Goal: Task Accomplishment & Management: Use online tool/utility

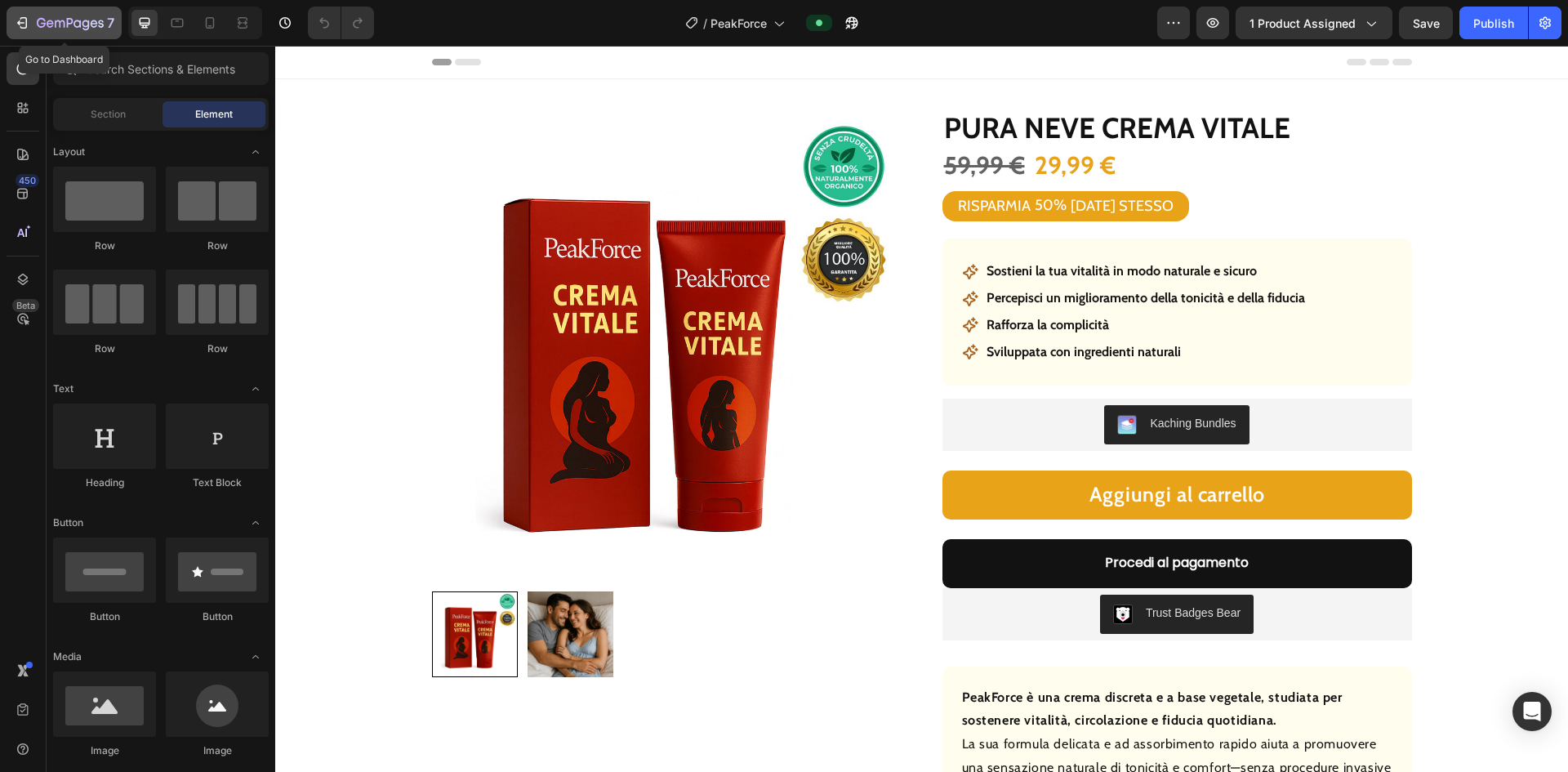
click at [28, 26] on icon "button" at bounding box center [22, 23] width 17 height 17
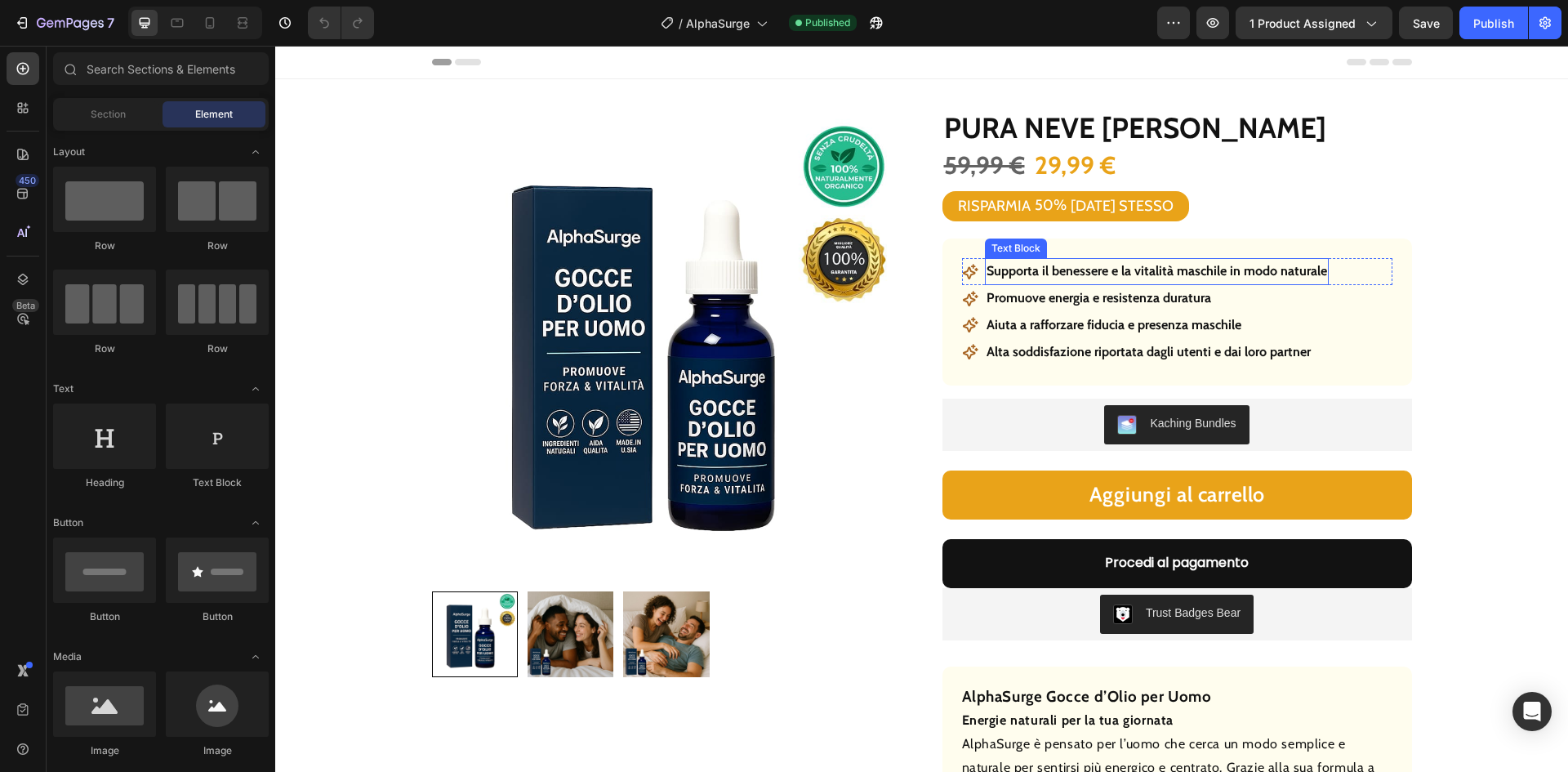
click at [1158, 266] on p "Supporta il benessere e la vitalità maschile in modo naturale" at bounding box center [1157, 271] width 341 height 24
click at [1157, 266] on p "Supporta il benessere e la vitalità maschile in modo naturale" at bounding box center [1157, 271] width 341 height 24
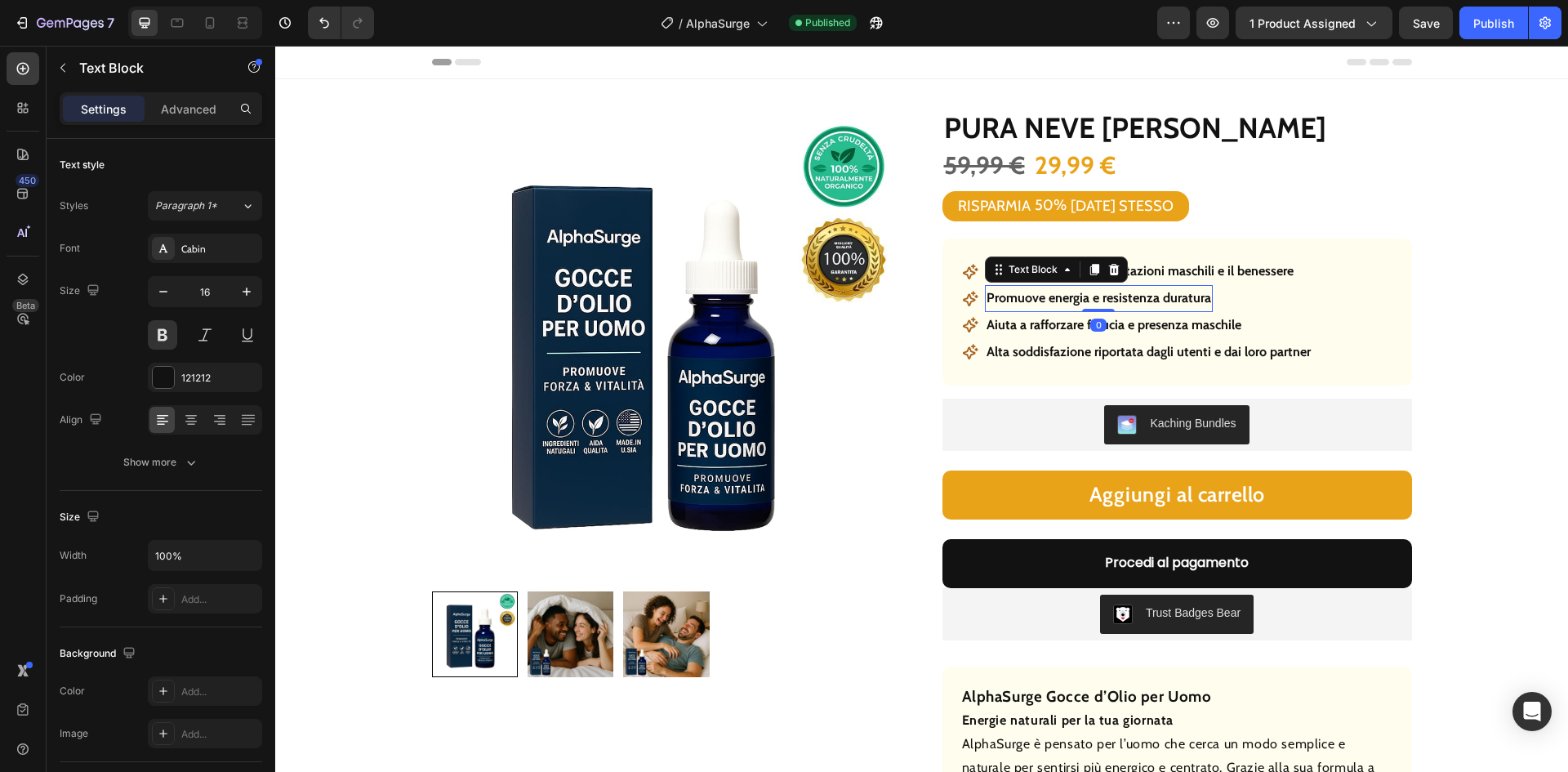
click at [1104, 299] on p "Promuove energia e resistenza duratura" at bounding box center [1099, 298] width 224 height 24
click at [1145, 327] on p "Aiuta a rafforzare fiducia e presenza maschile" at bounding box center [1115, 326] width 255 height 24
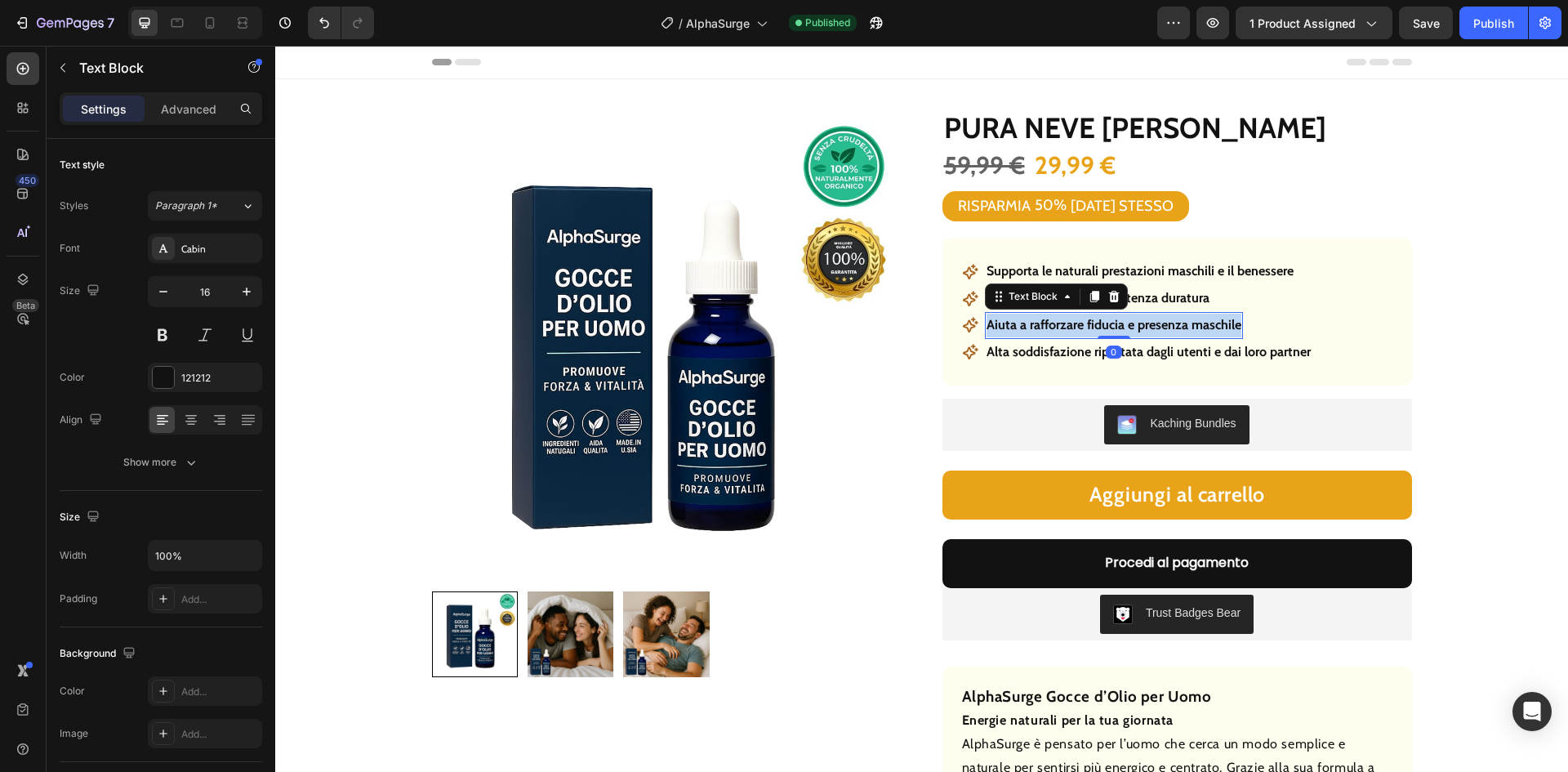
click at [1145, 327] on p "Aiuta a rafforzare fiducia e presenza maschile" at bounding box center [1115, 326] width 255 height 24
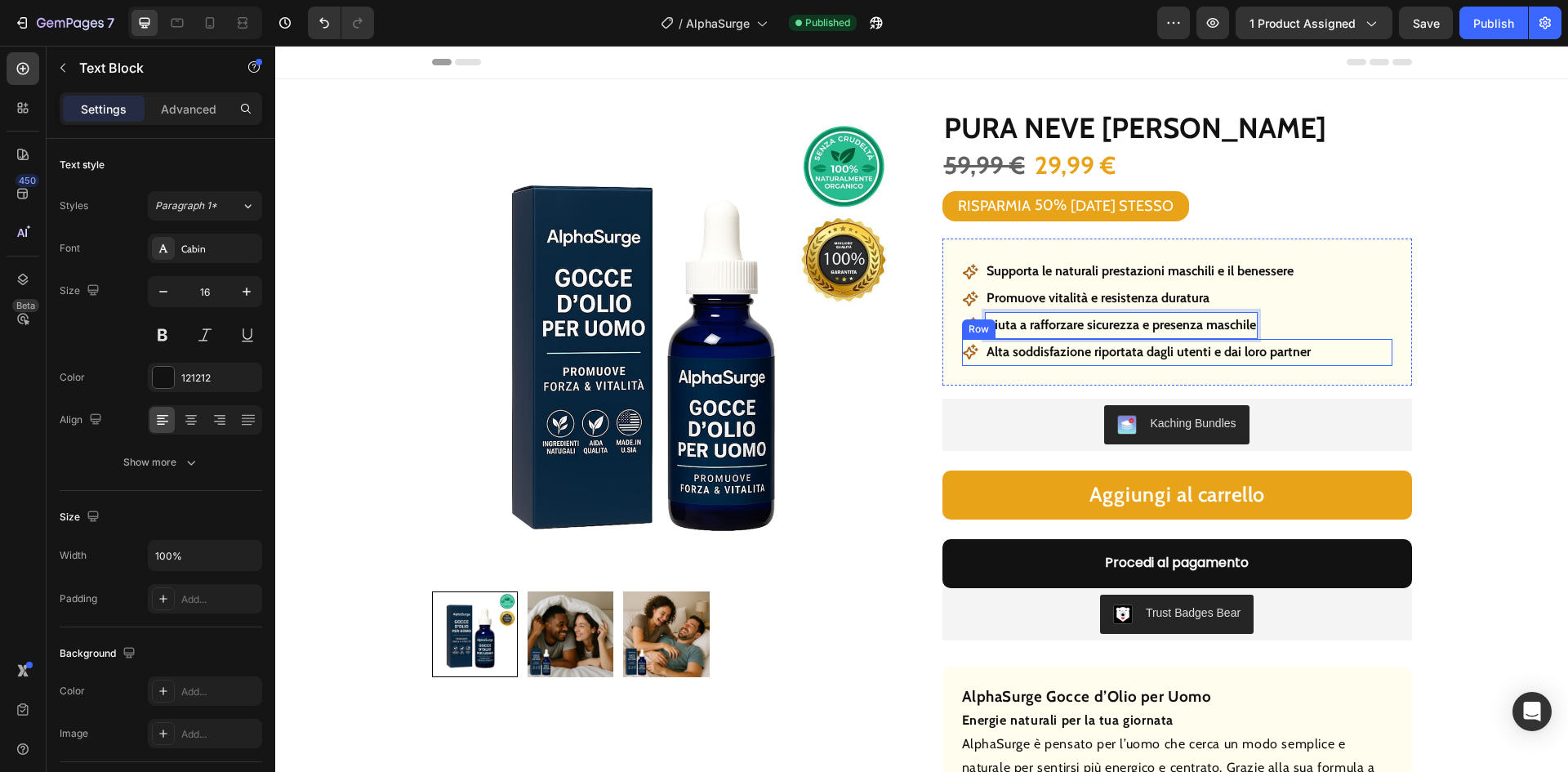
click at [1333, 347] on div "Icon Alta soddisfazione riportata dagli utenti e dai loro partner Text Block Row" at bounding box center [1177, 352] width 430 height 27
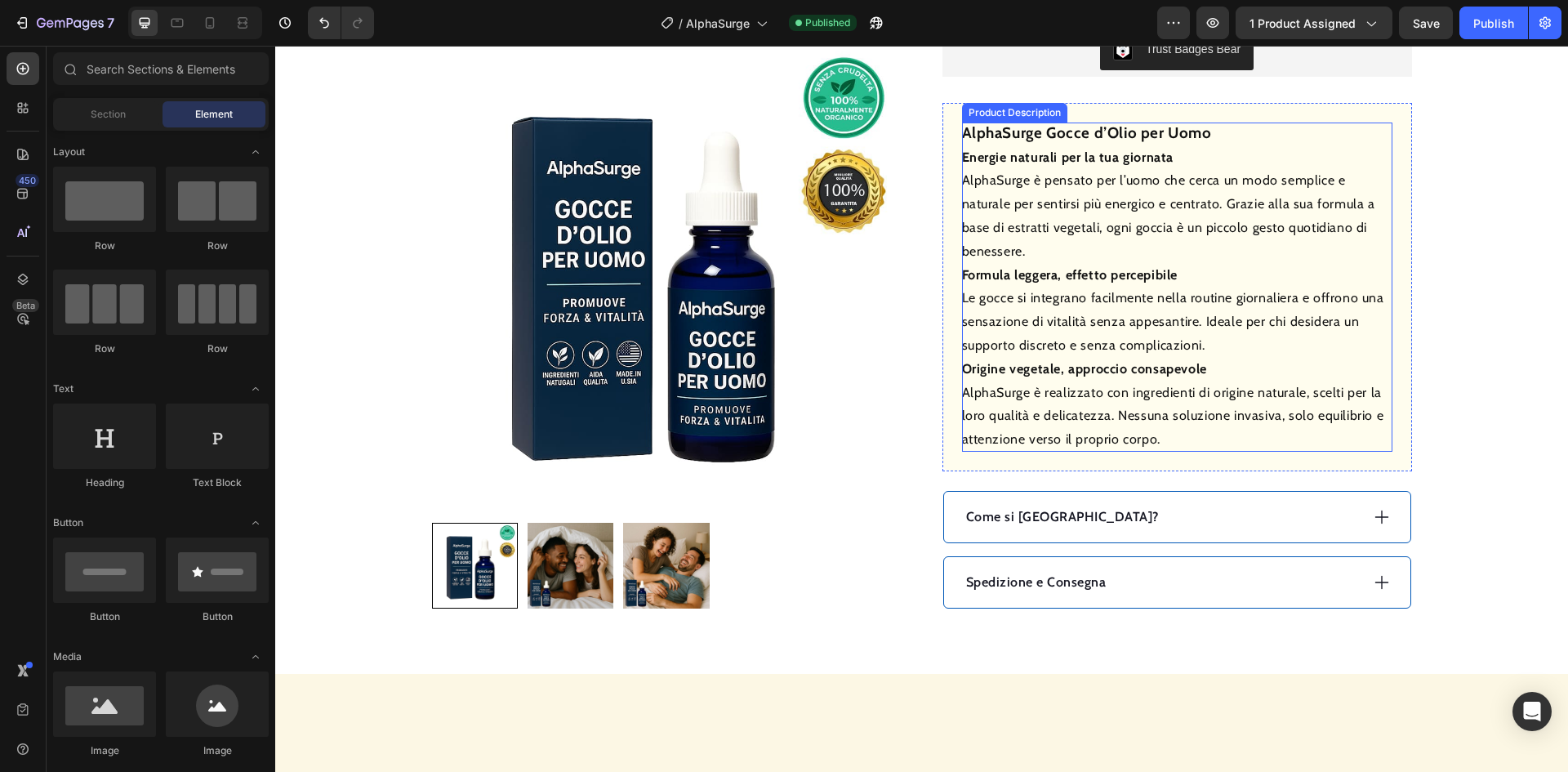
scroll to position [572, 0]
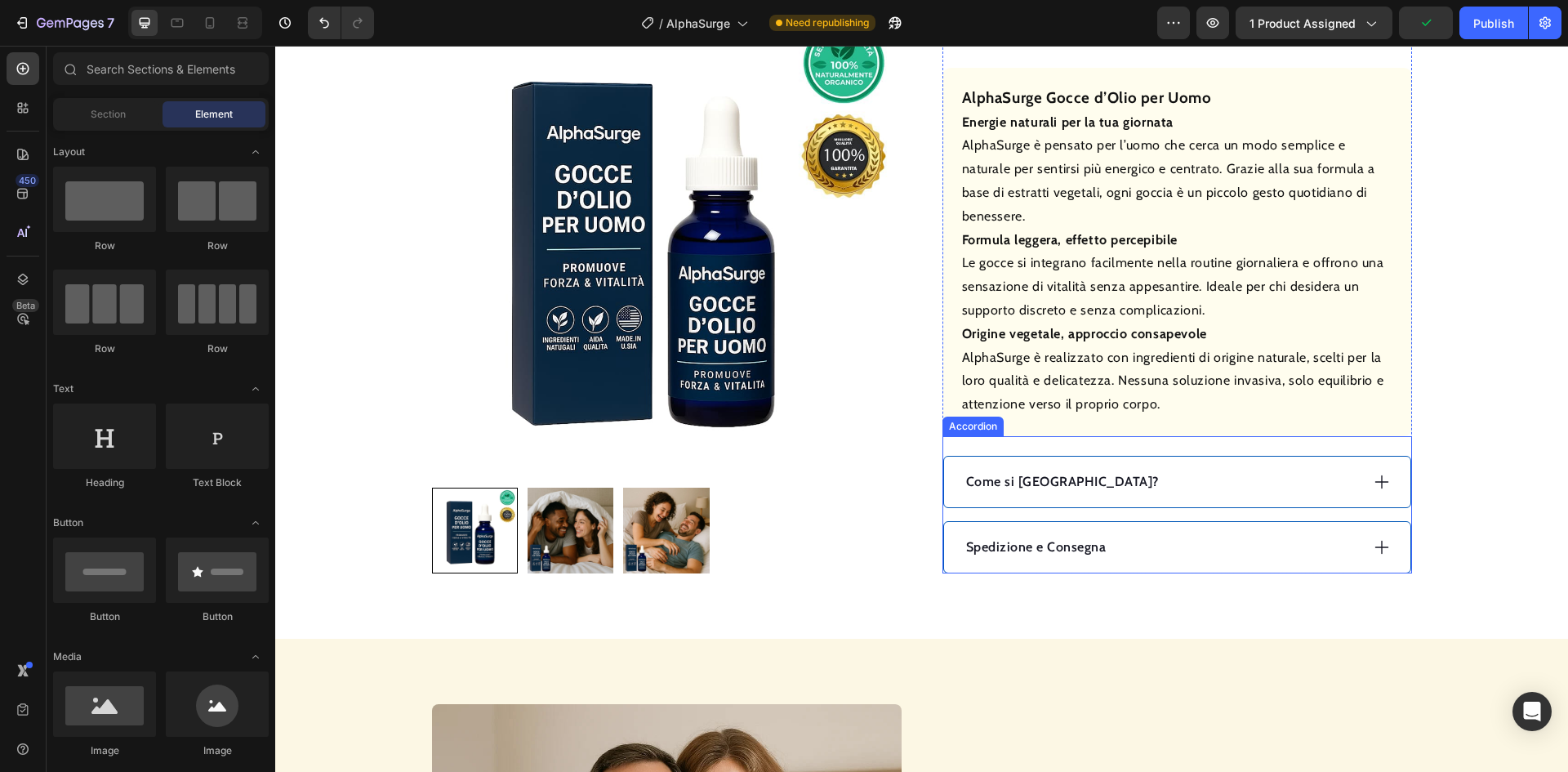
click at [1025, 480] on p "Come si [GEOGRAPHIC_DATA]?" at bounding box center [1062, 481] width 193 height 19
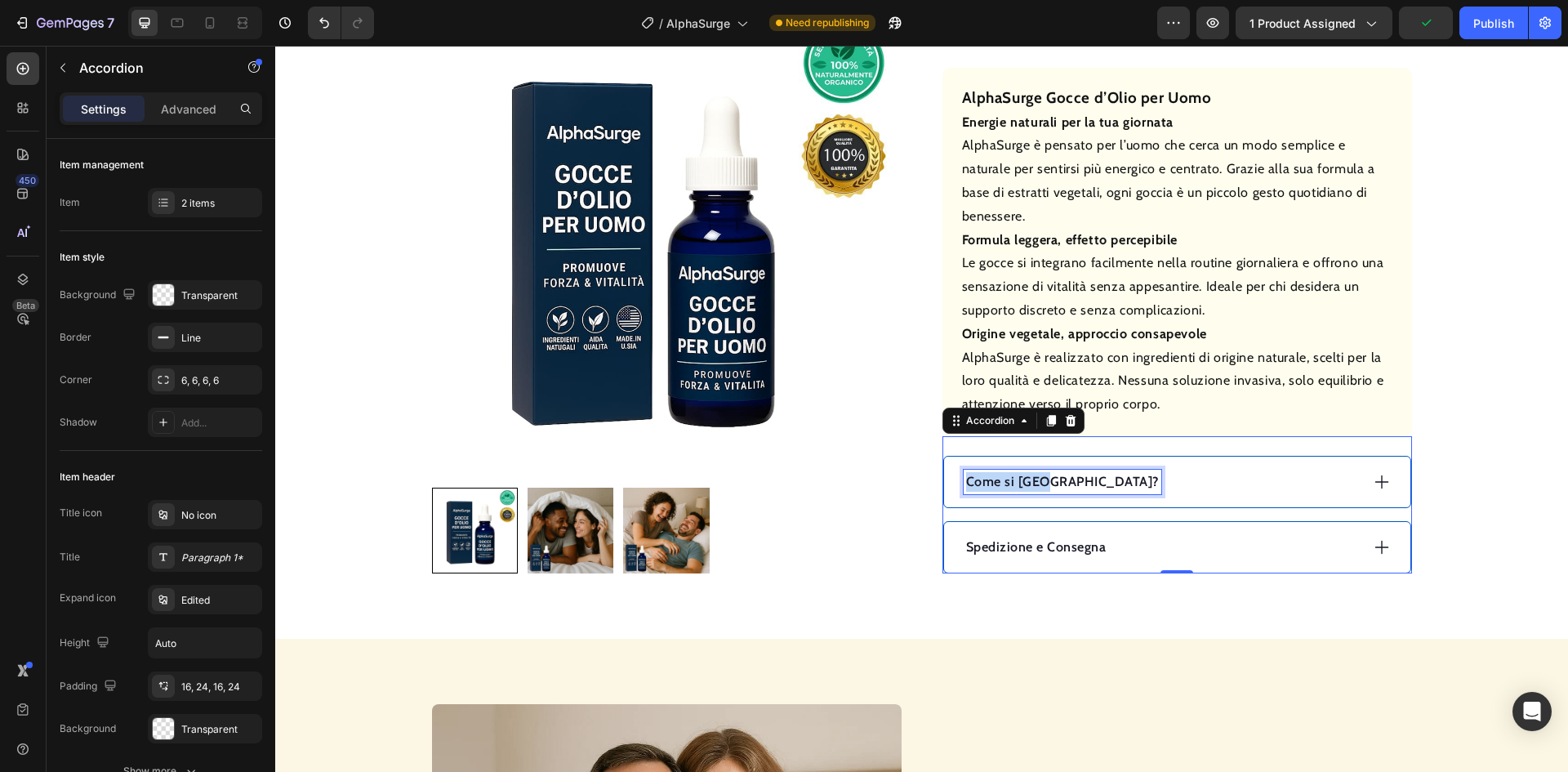
click at [1025, 480] on p "Come si [GEOGRAPHIC_DATA]?" at bounding box center [1062, 481] width 193 height 19
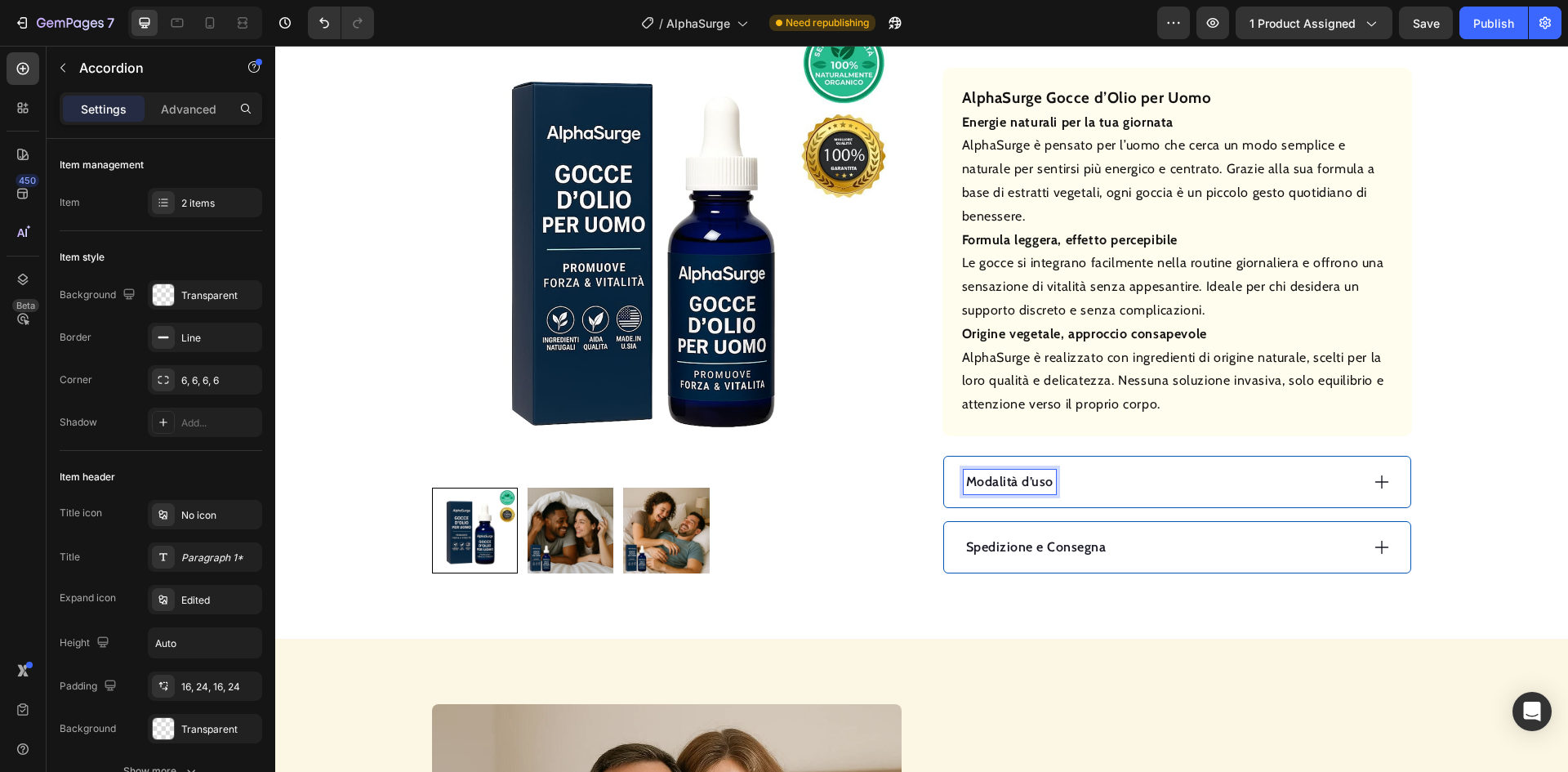
click at [1187, 486] on div "Modalità d’uso" at bounding box center [1162, 482] width 396 height 25
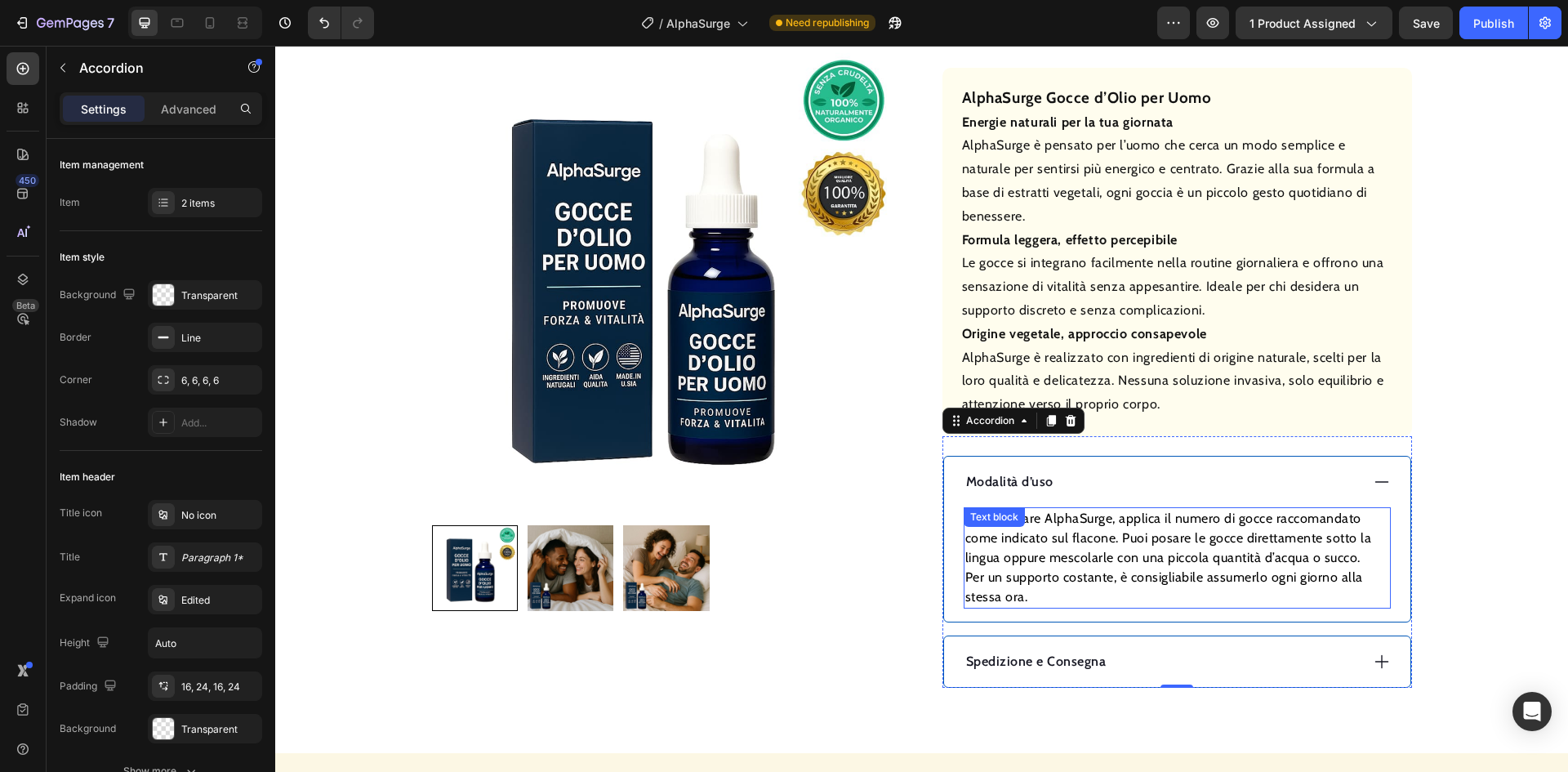
click at [1086, 542] on p "Per utilizzare AlphaSurge, applica il numero di gocce raccomandato come indicat…" at bounding box center [1177, 558] width 424 height 98
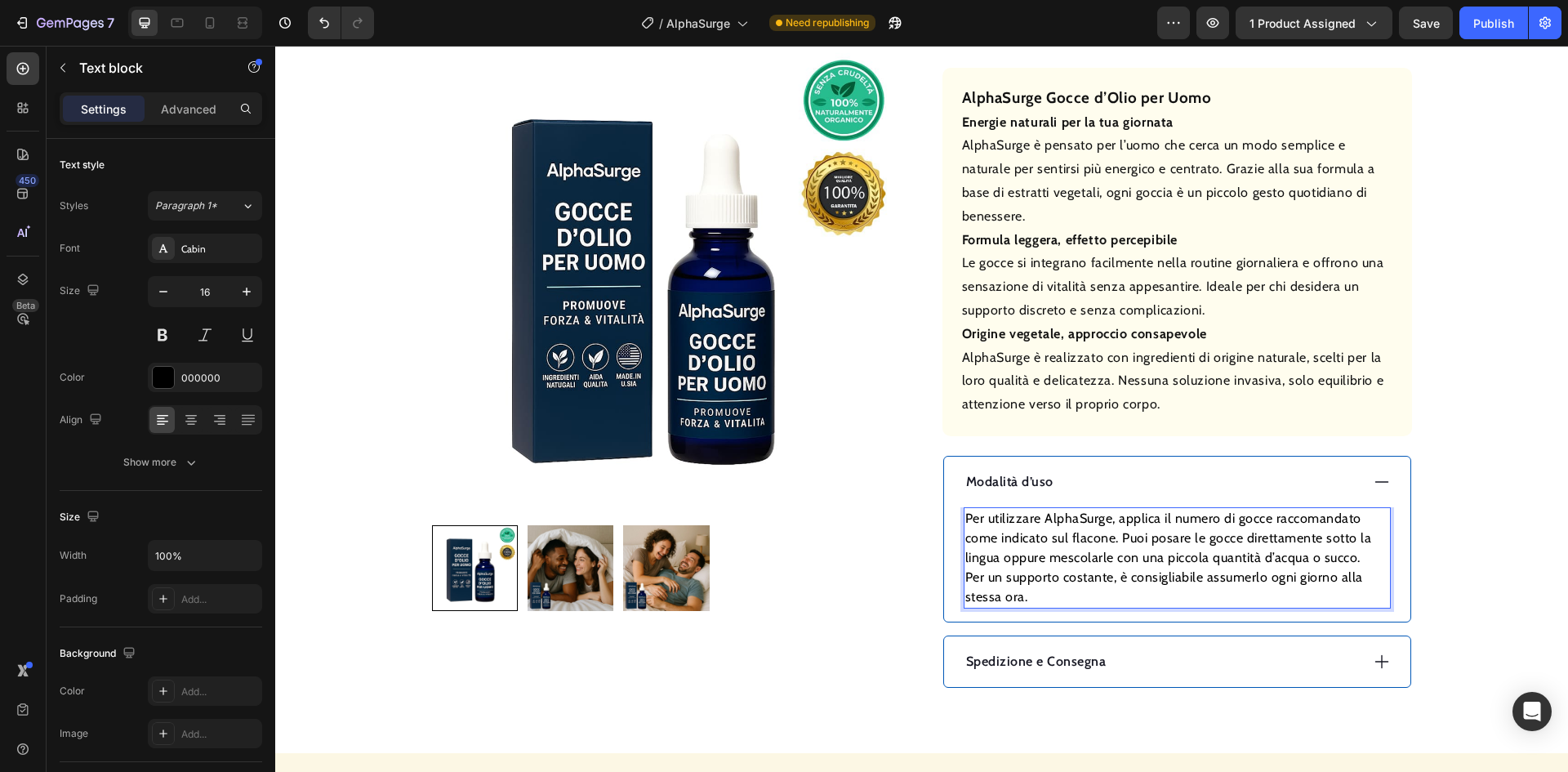
click at [1248, 549] on p "Per utilizzare AlphaSurge, applica il numero di gocce raccomandato come indicat…" at bounding box center [1177, 558] width 424 height 98
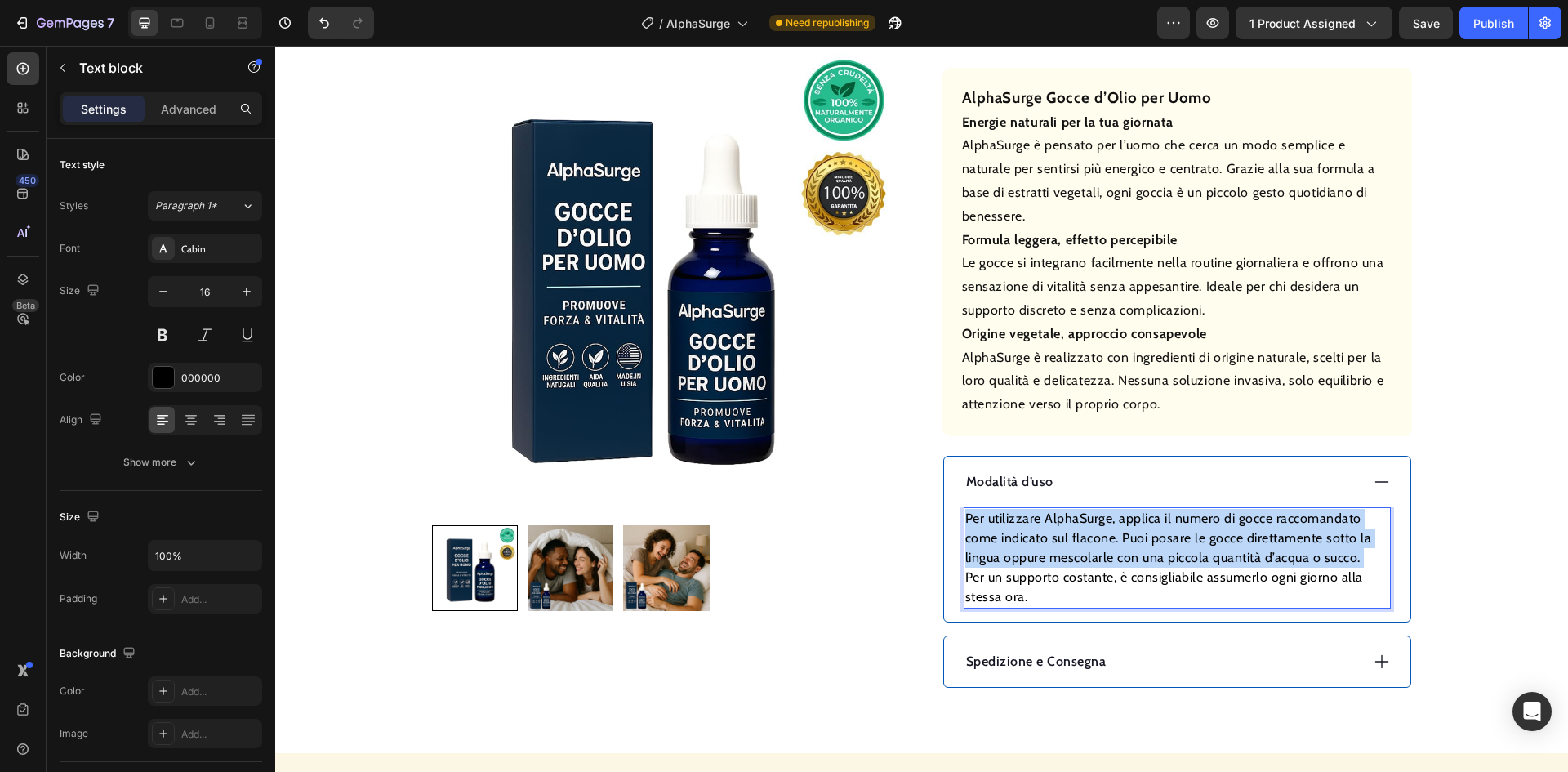
click at [1248, 549] on p "Per utilizzare AlphaSurge, applica il numero di gocce raccomandato come indicat…" at bounding box center [1177, 558] width 424 height 98
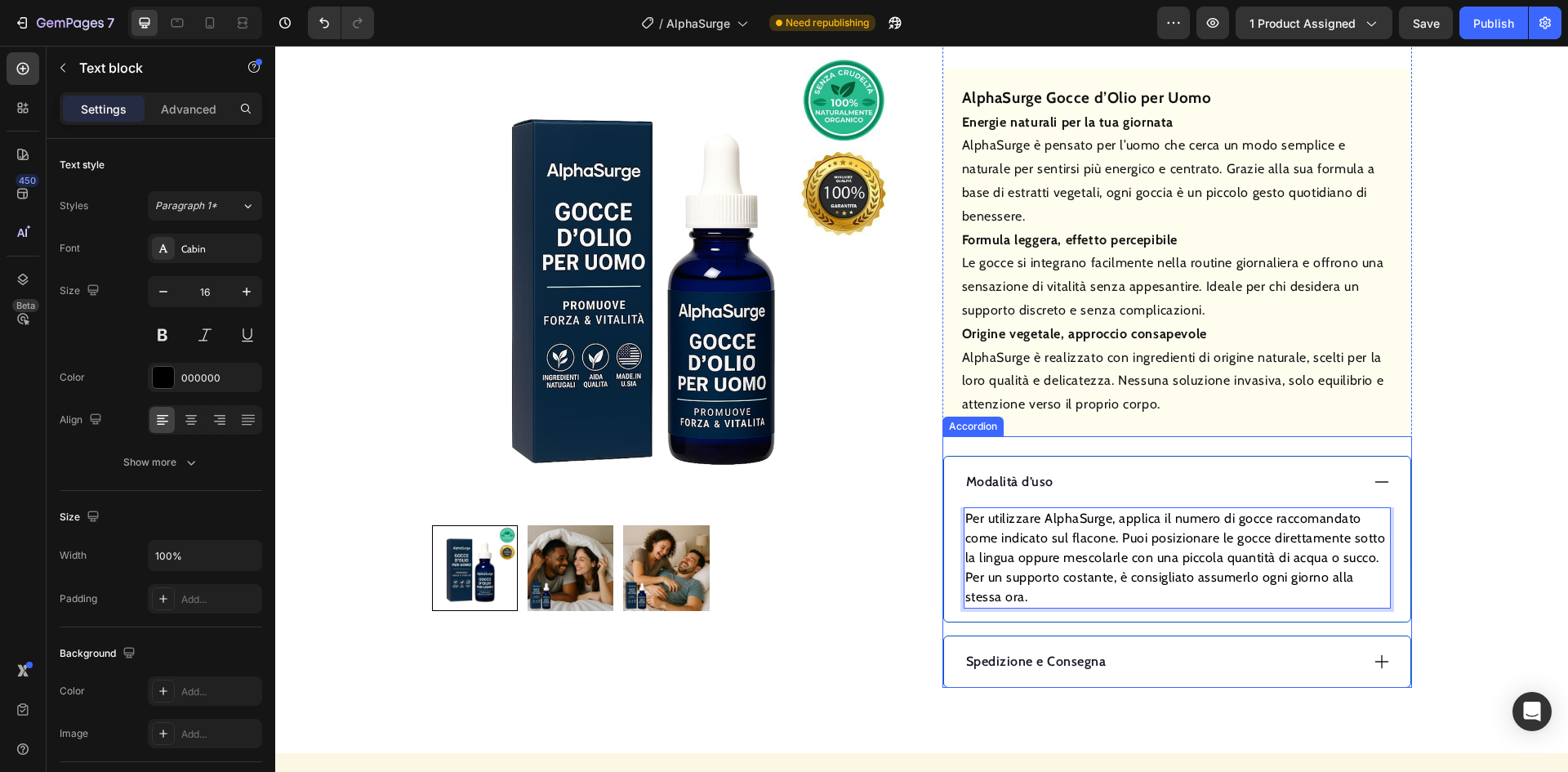
click at [1164, 647] on div "Spedizione e Consegna" at bounding box center [1177, 661] width 466 height 51
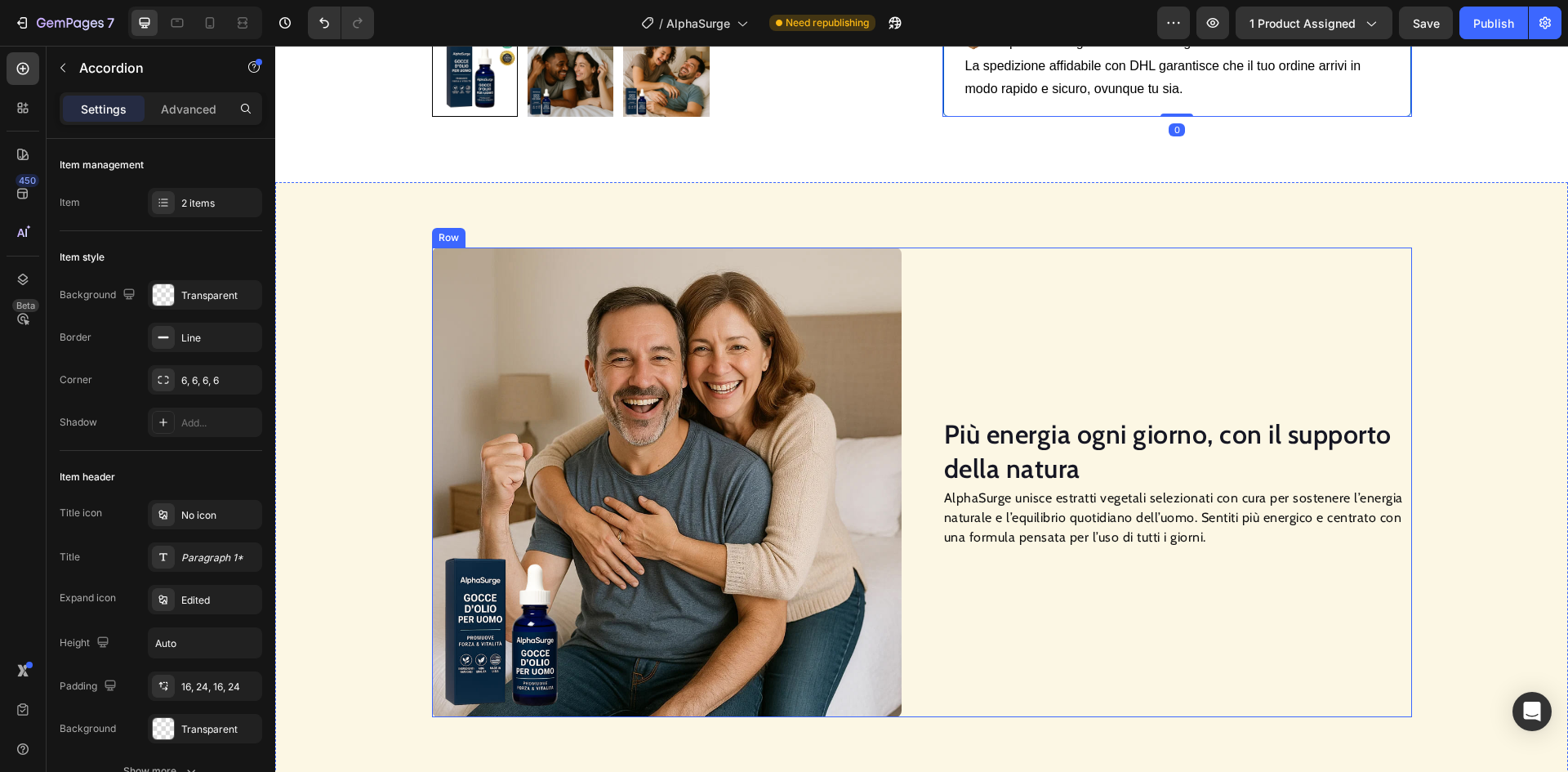
scroll to position [1143, 0]
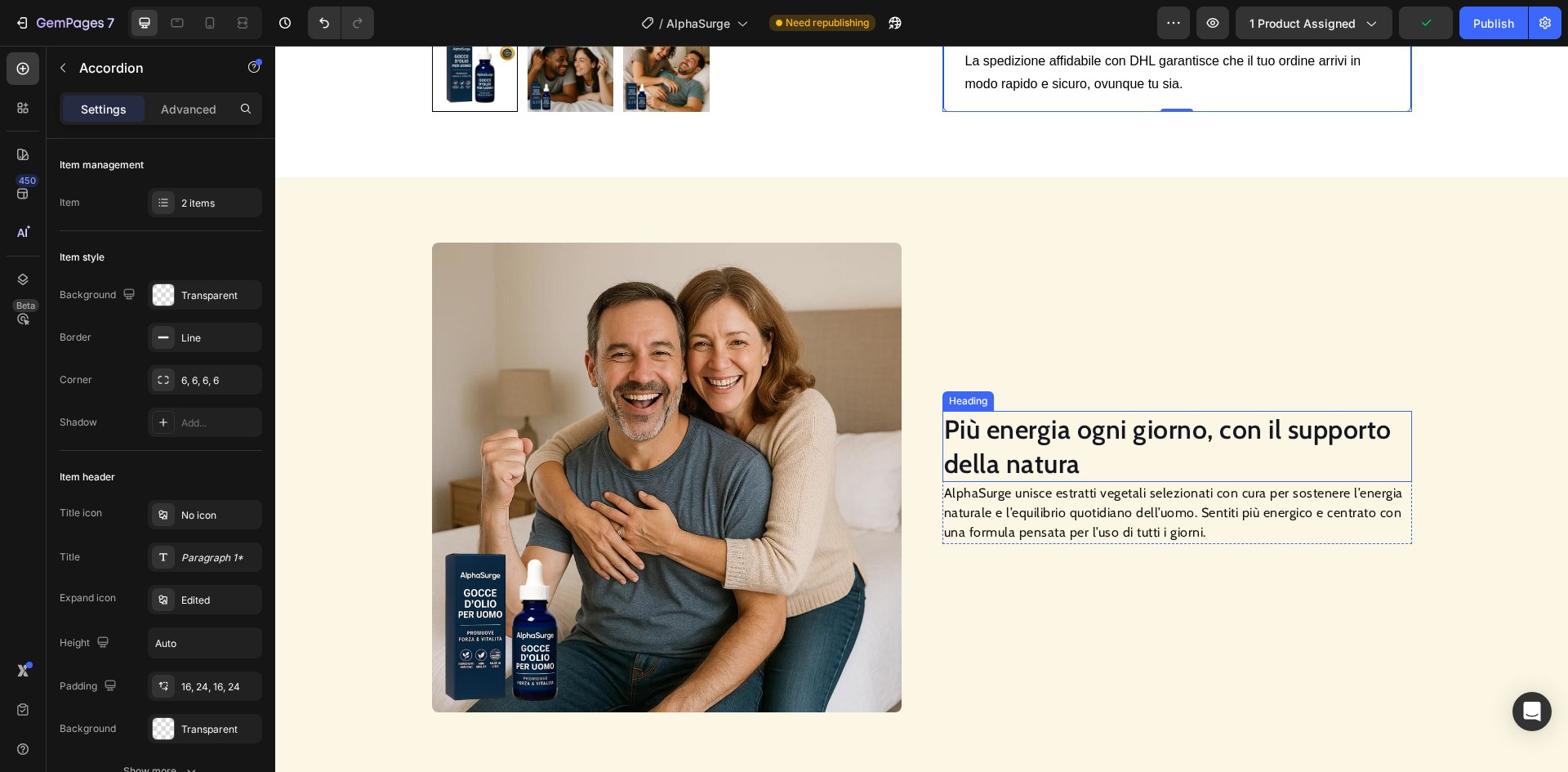
click at [1079, 431] on h2 "Più energia ogni giorno, con il supporto della natura" at bounding box center [1177, 446] width 470 height 71
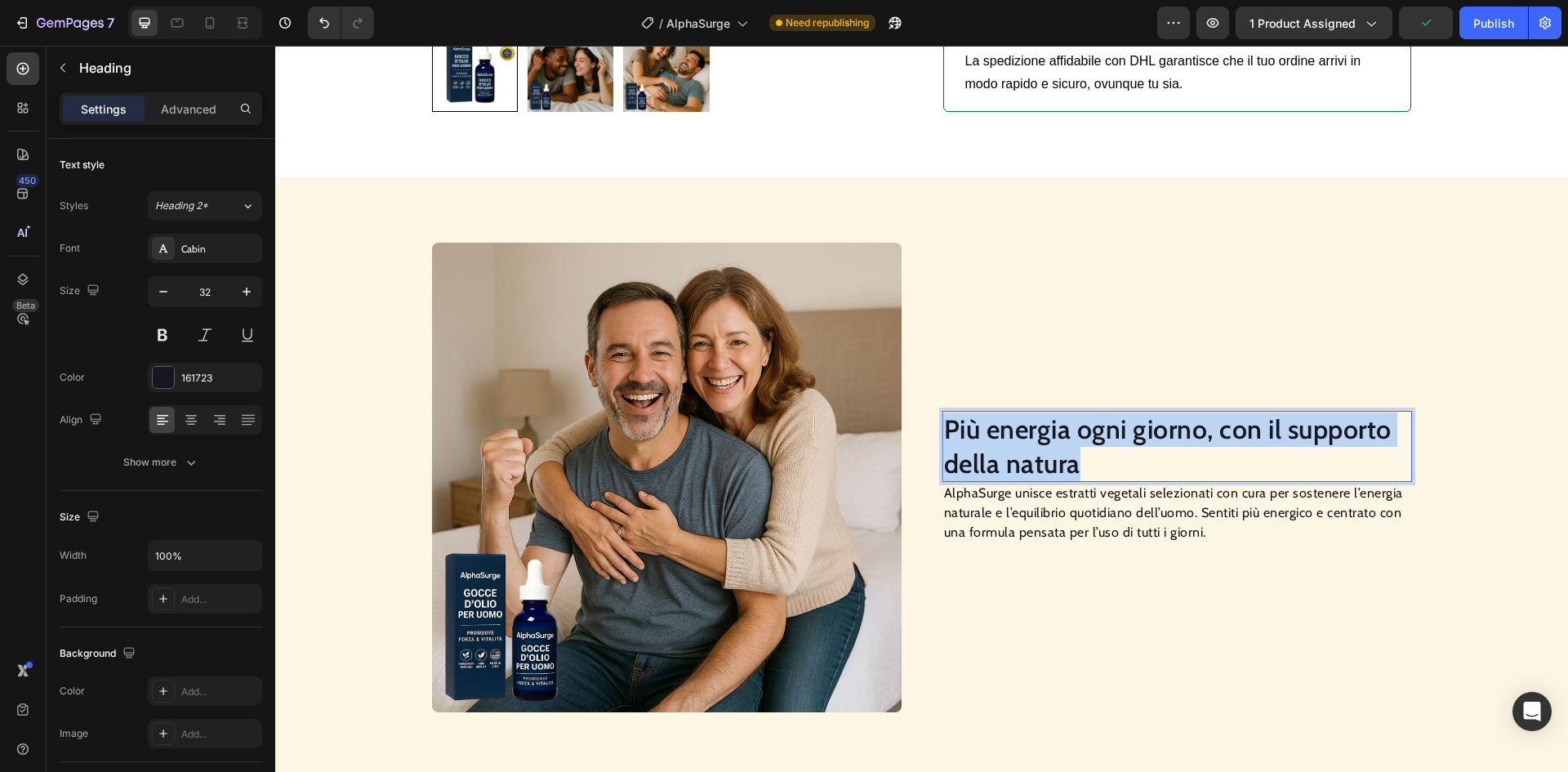
click at [1079, 431] on p "Più energia ogni giorno, con il supporto della natura" at bounding box center [1177, 446] width 466 height 67
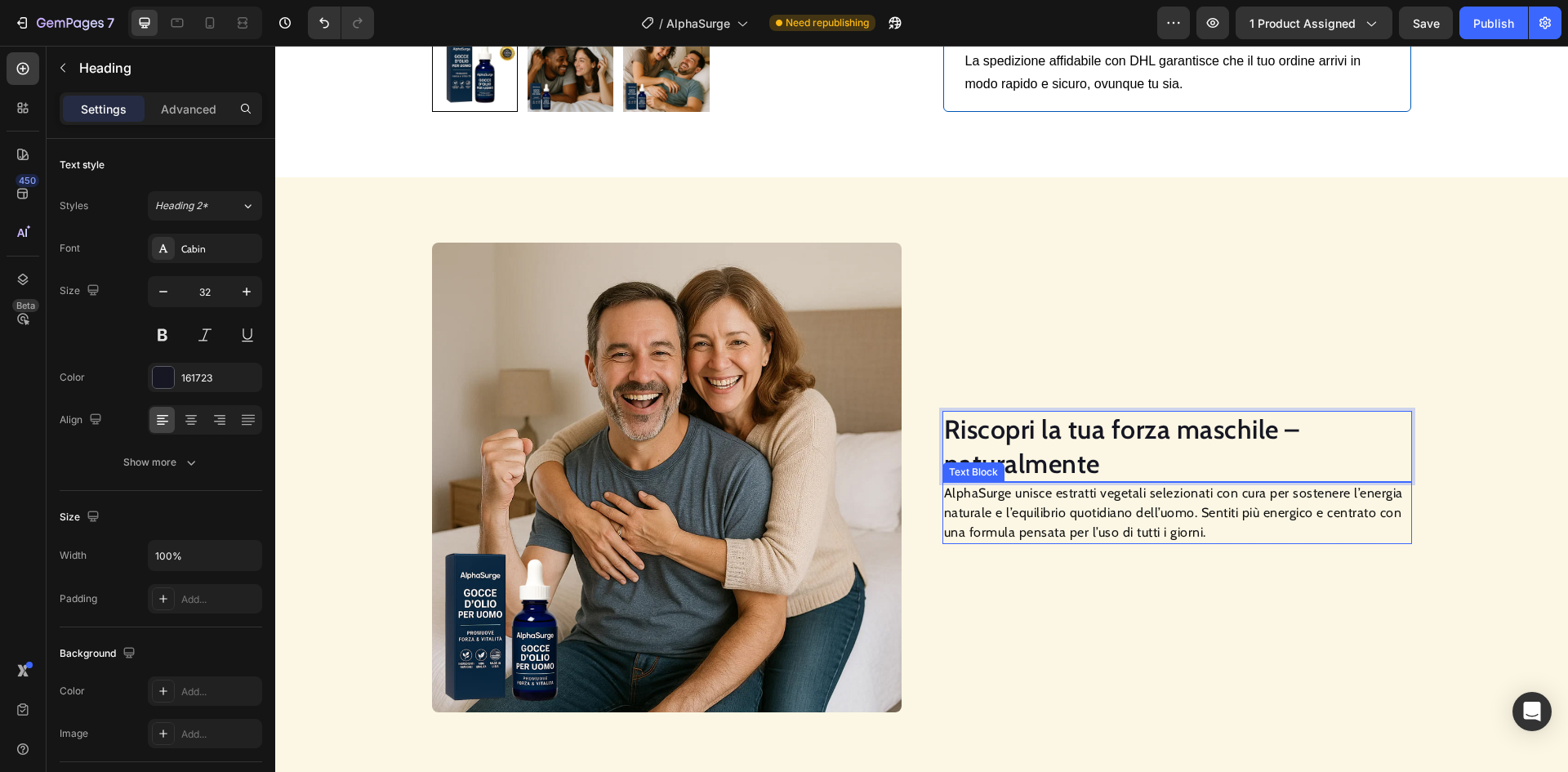
click at [1145, 513] on p "AlphaSurge unisce estratti vegetali selezionati con cura per sostenere l’energi…" at bounding box center [1177, 513] width 466 height 59
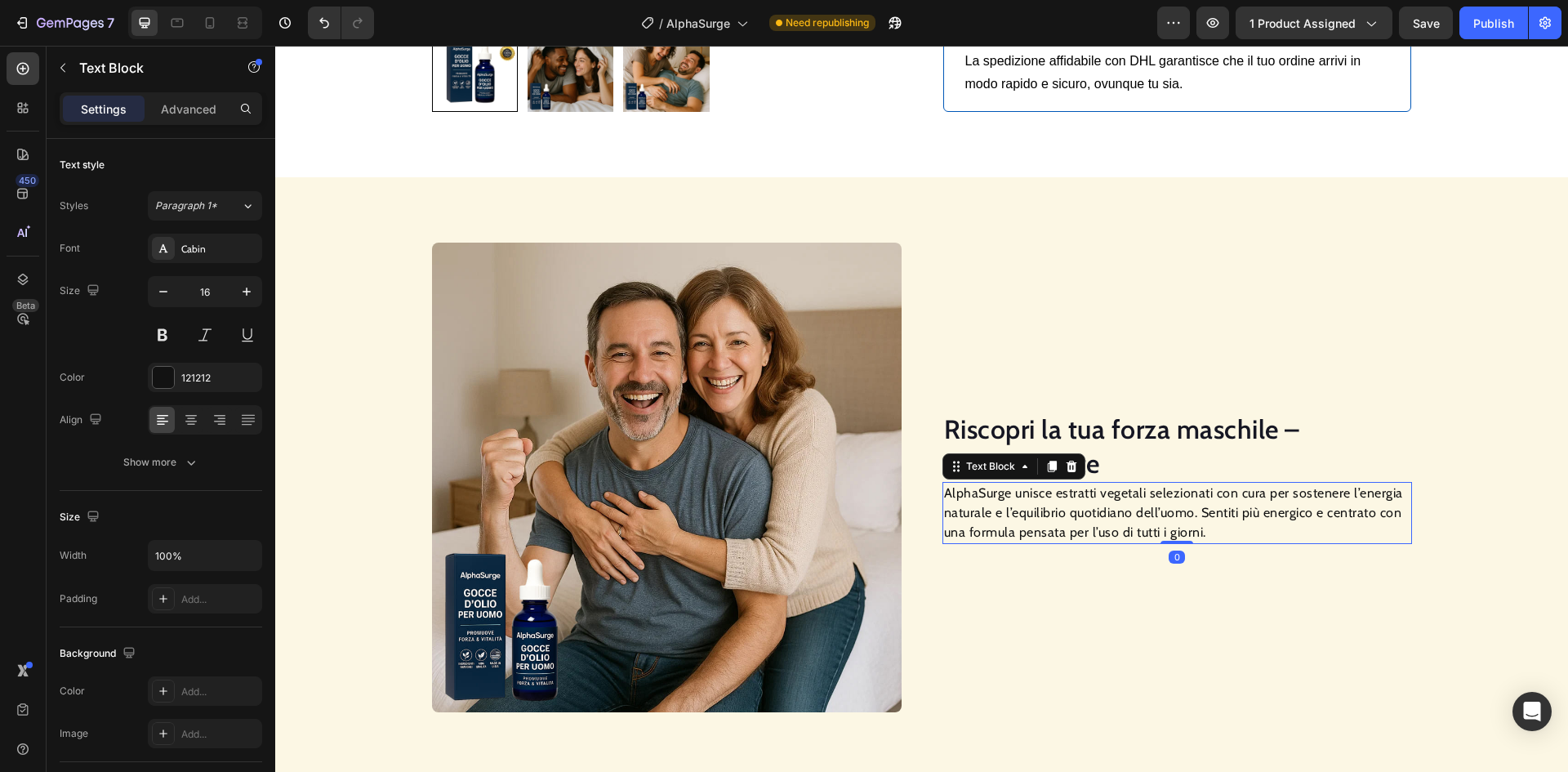
click at [1145, 513] on p "AlphaSurge unisce estratti vegetali selezionati con cura per sostenere l’energi…" at bounding box center [1177, 513] width 466 height 59
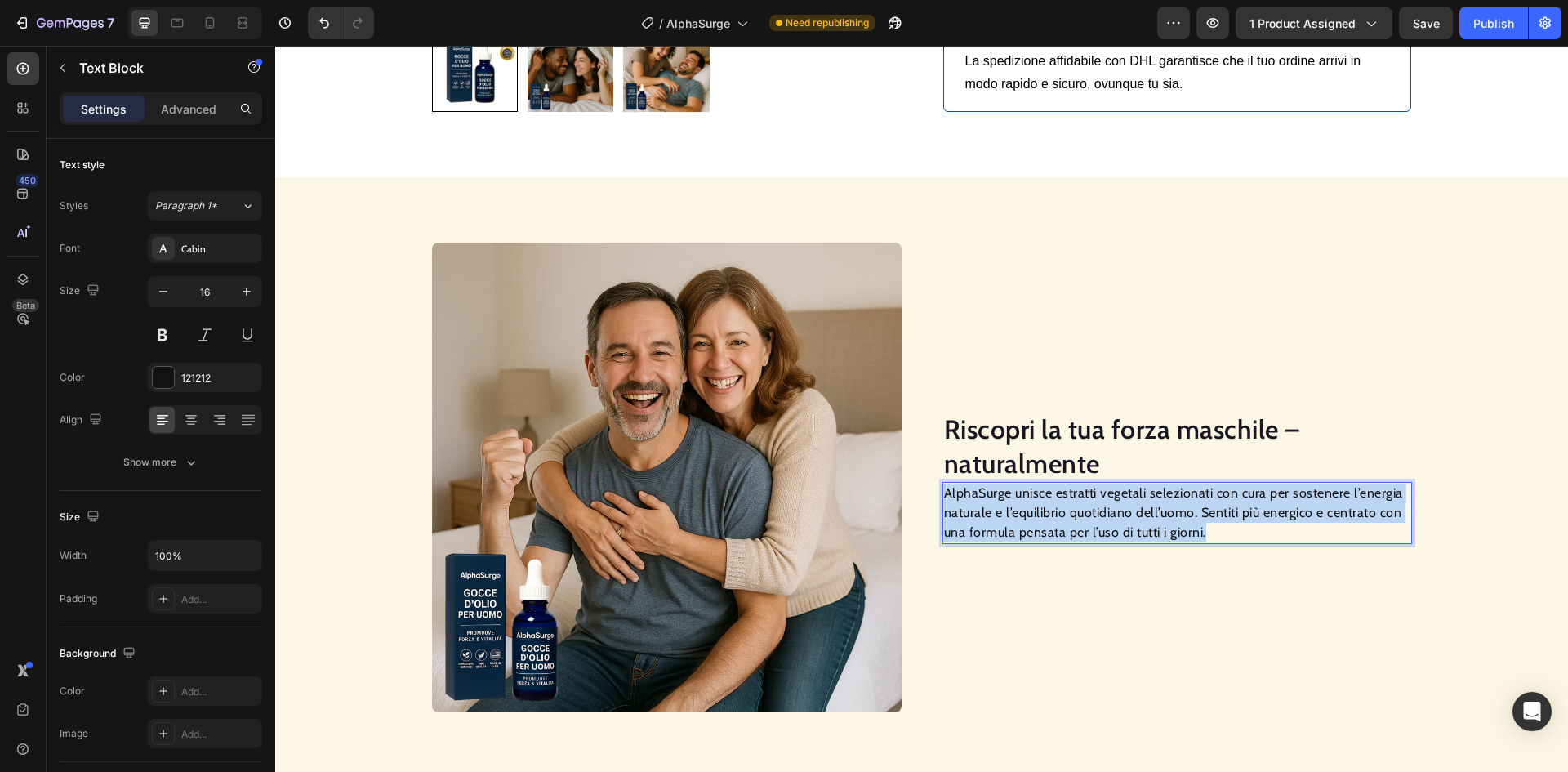
click at [1144, 513] on p "AlphaSurge unisce estratti vegetali selezionati con cura per sostenere l’energi…" at bounding box center [1177, 513] width 466 height 59
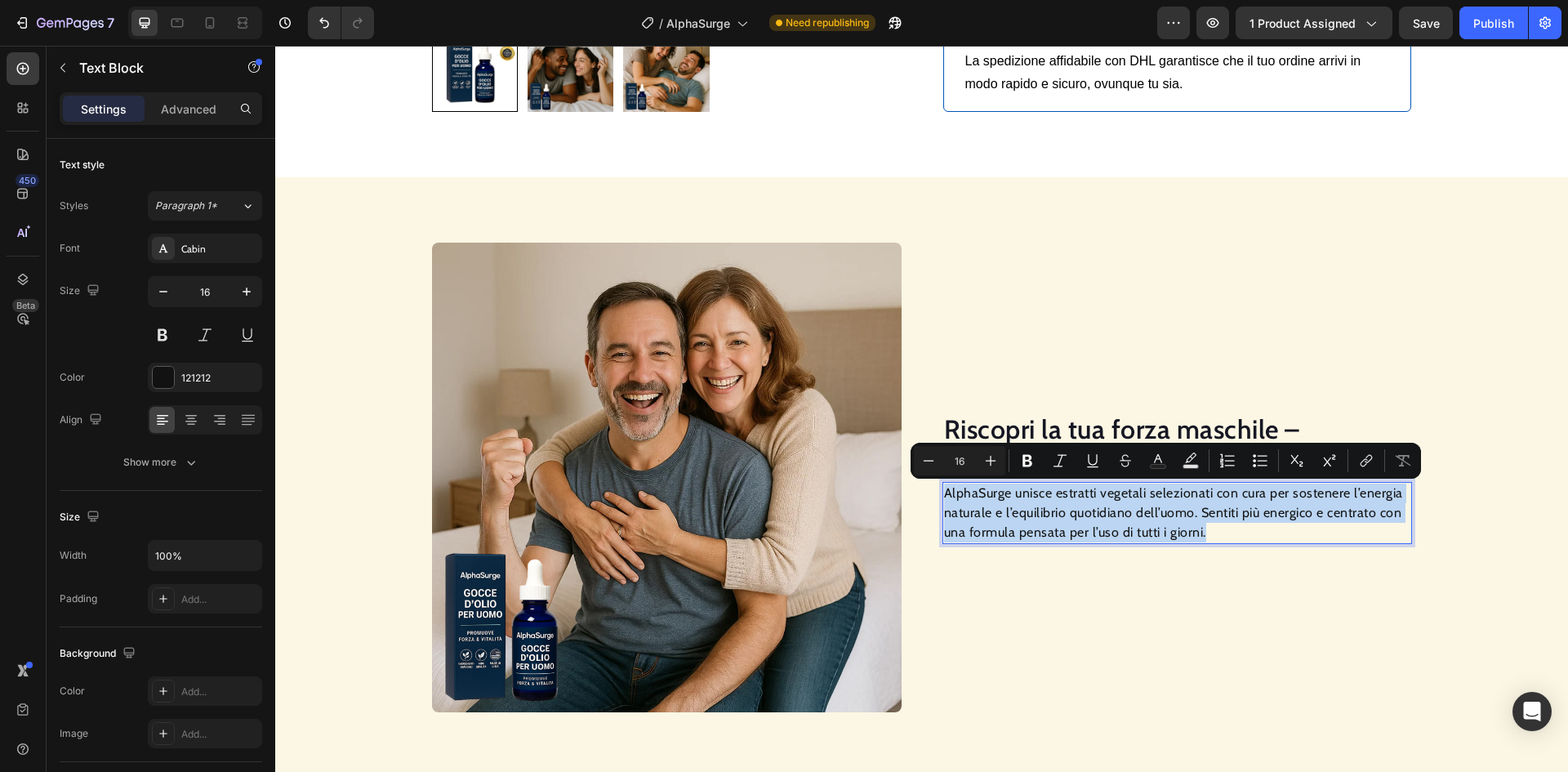
scroll to position [1134, 0]
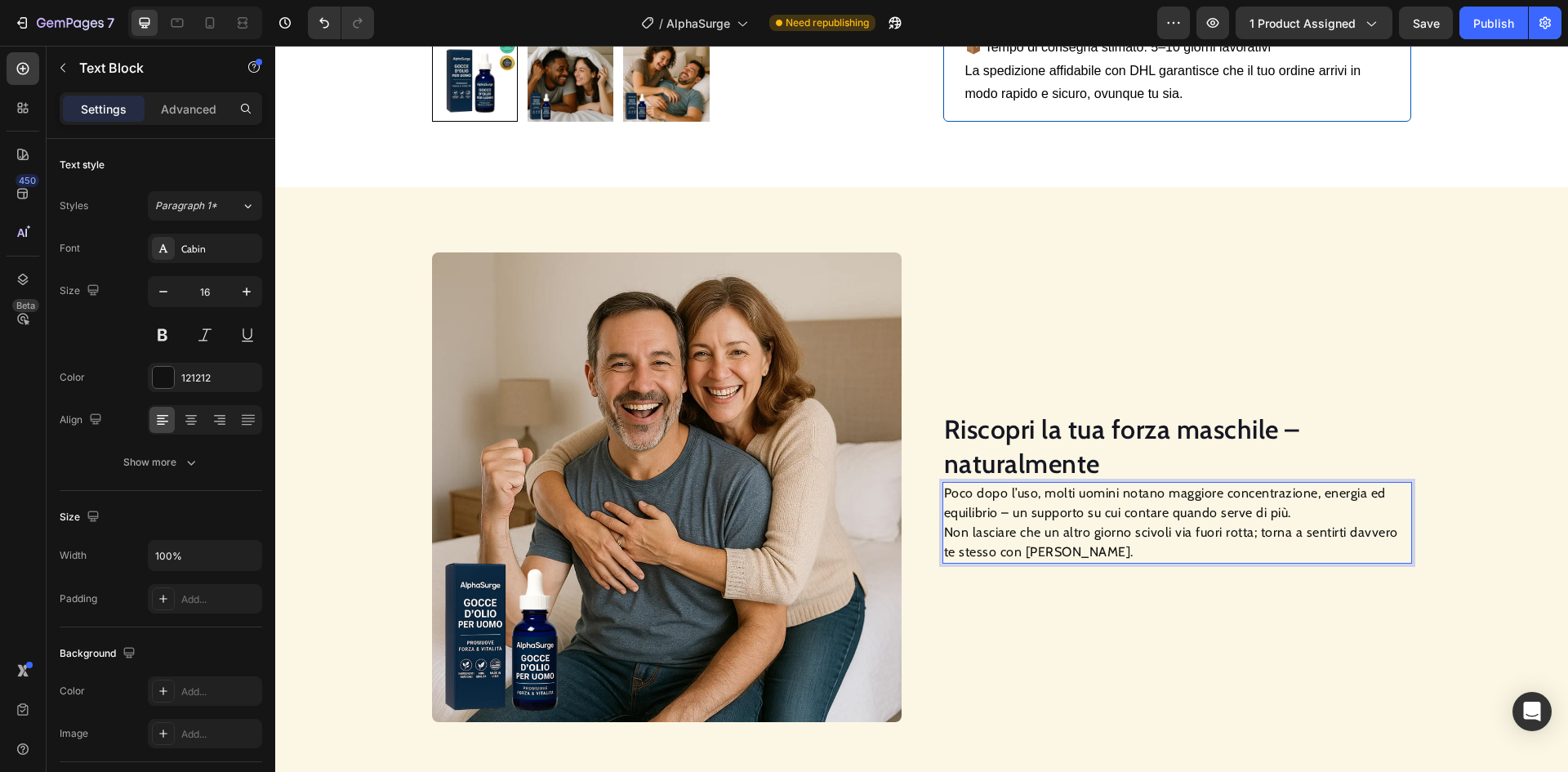
click at [945, 528] on p "Poco dopo l’uso, molti uomini notano maggiore concentrazione, energia ed equili…" at bounding box center [1177, 523] width 466 height 78
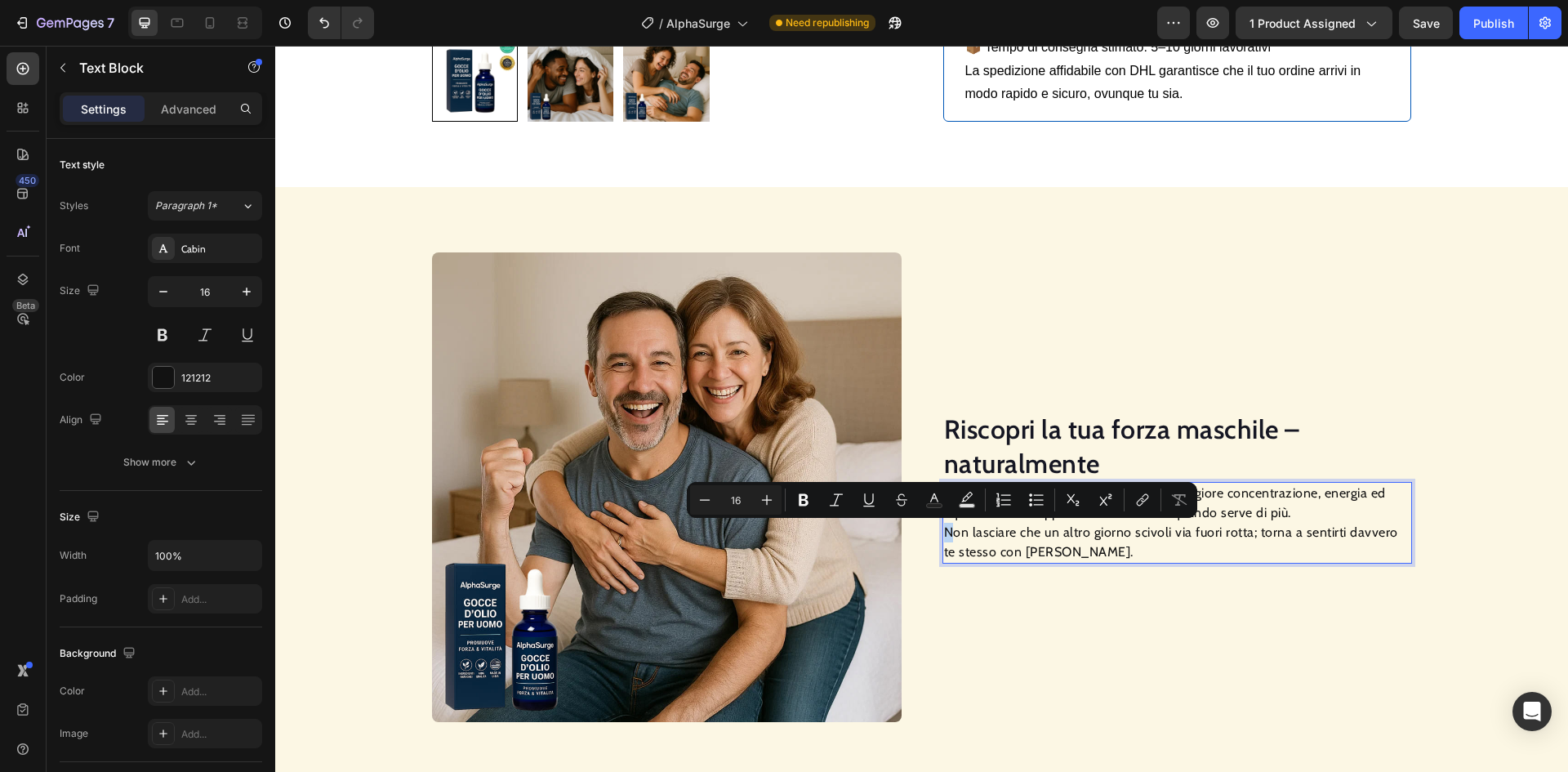
click at [945, 530] on p "Poco dopo l’uso, molti uomini notano maggiore concentrazione, energia ed equili…" at bounding box center [1177, 523] width 466 height 78
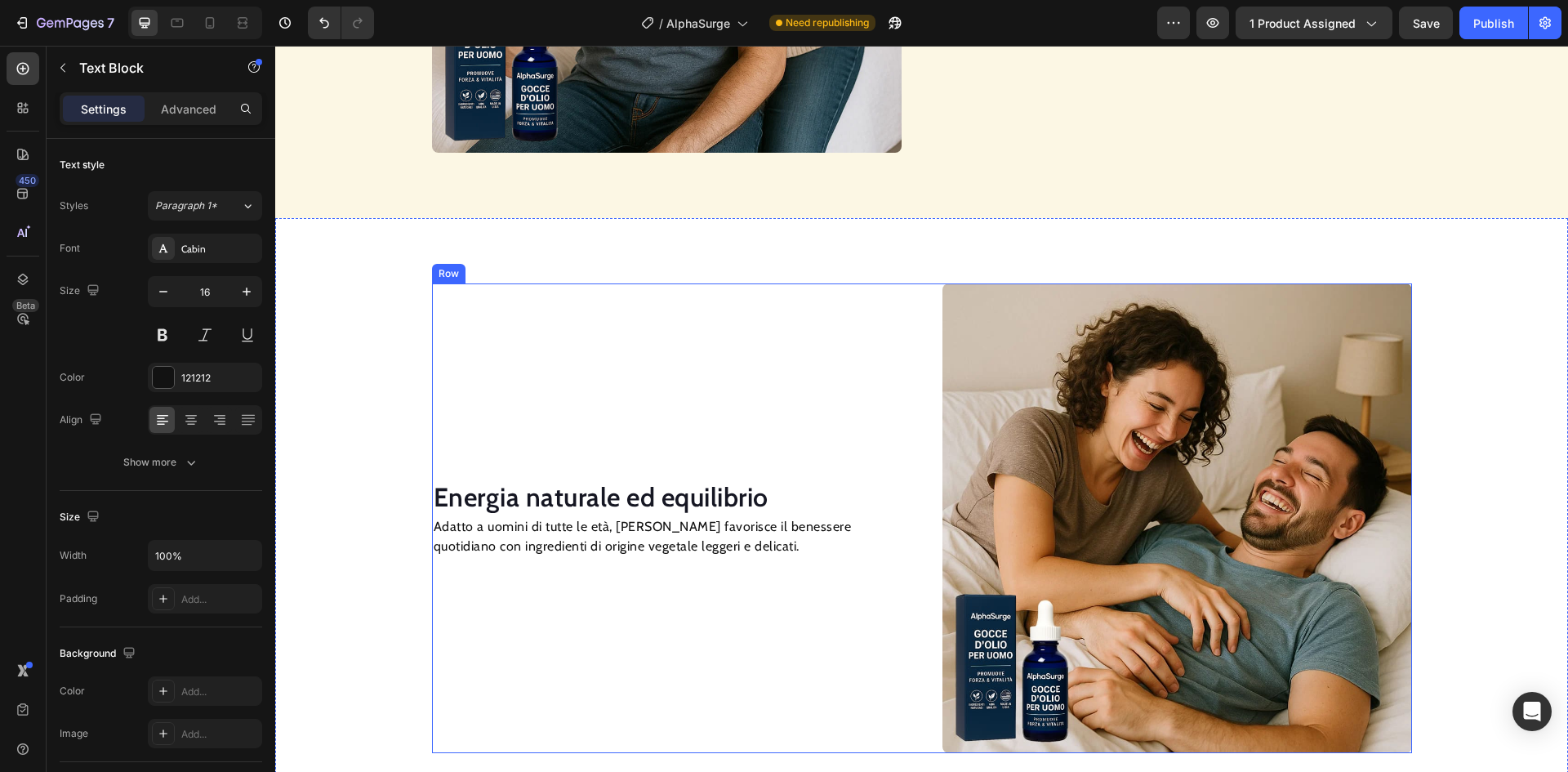
scroll to position [1706, 0]
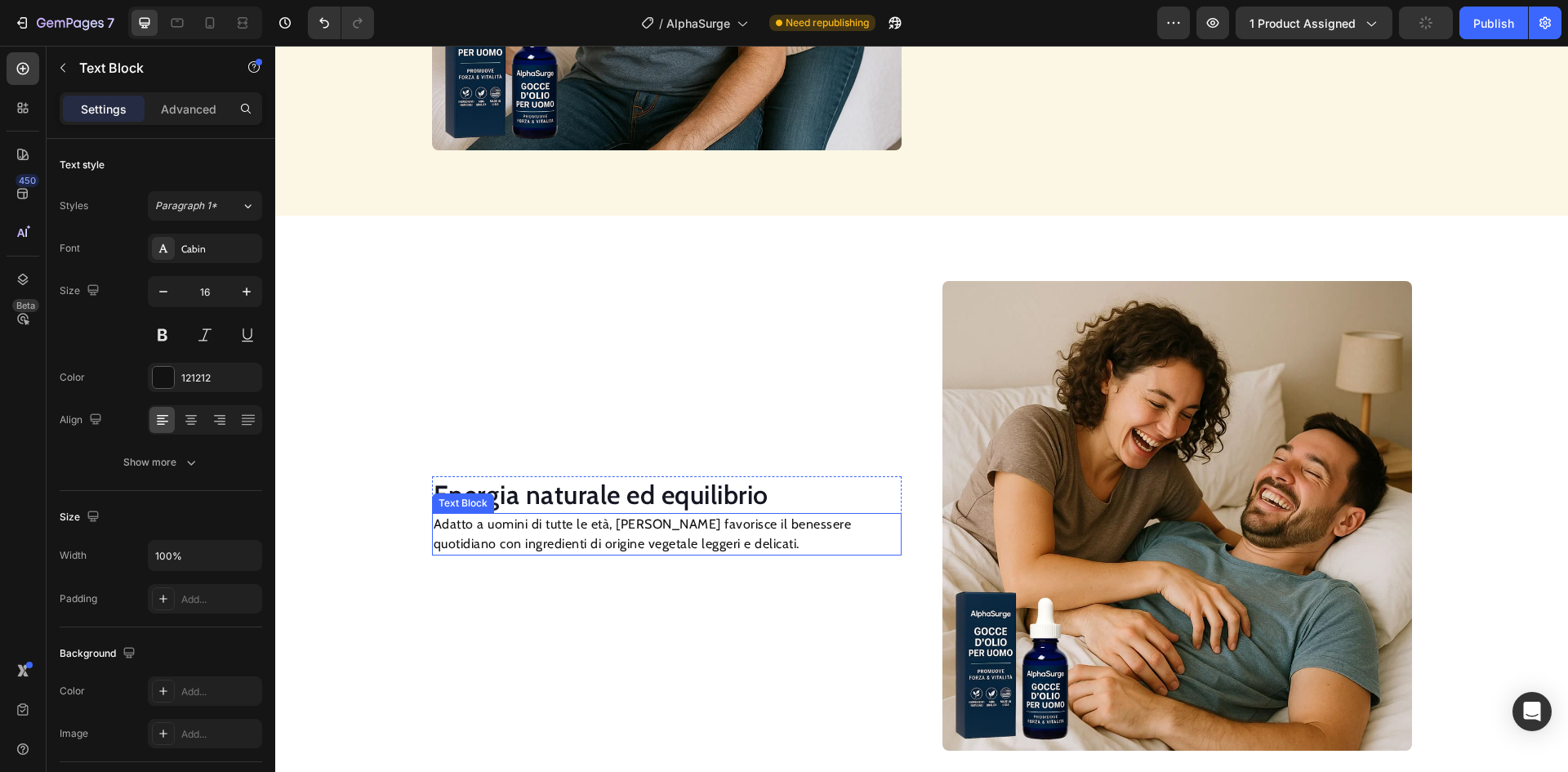
click at [548, 490] on h2 "Energia naturale ed equilibrio" at bounding box center [667, 495] width 470 height 38
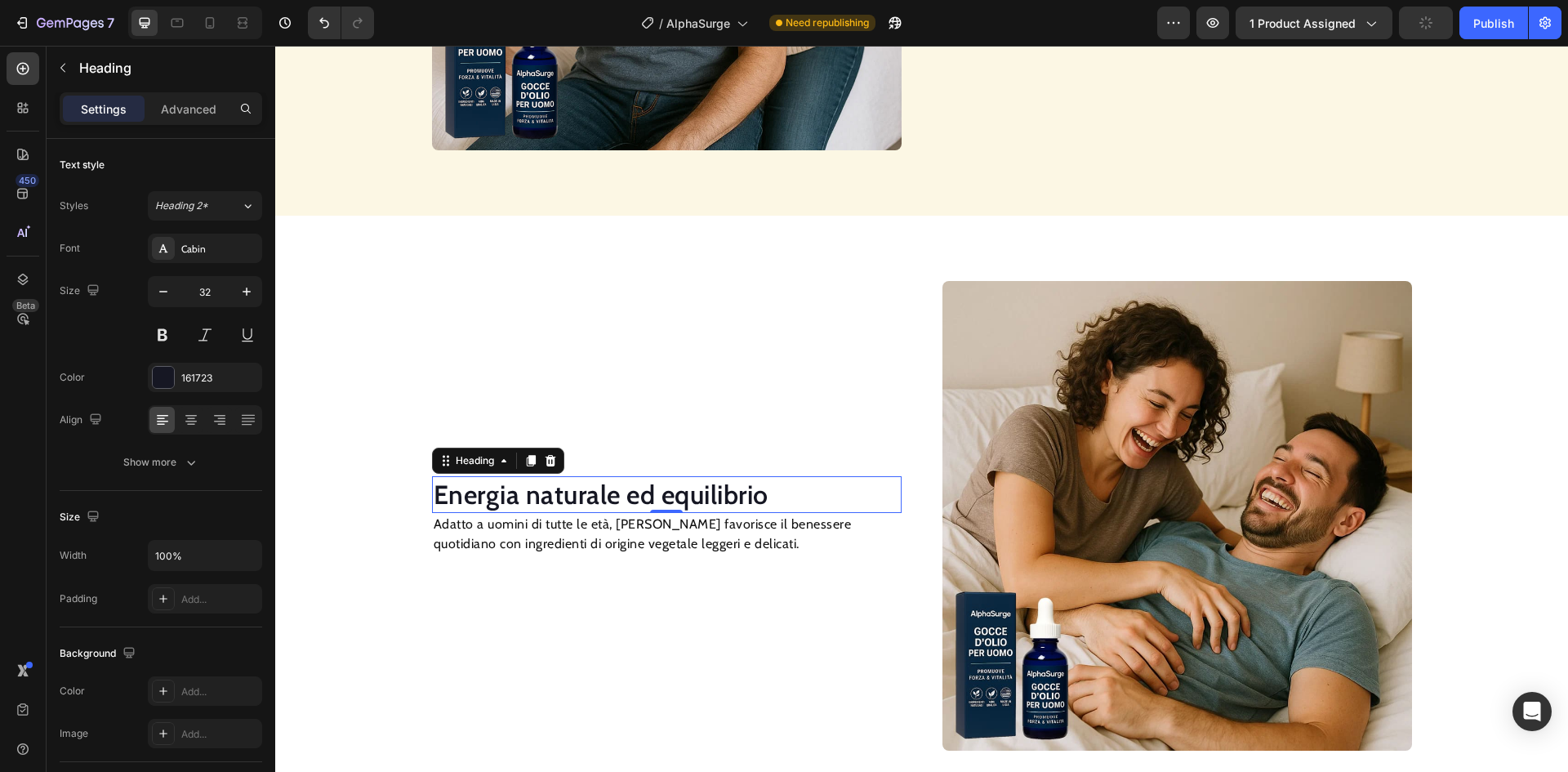
click at [548, 490] on h2 "Energia naturale ed equilibrio" at bounding box center [667, 495] width 470 height 38
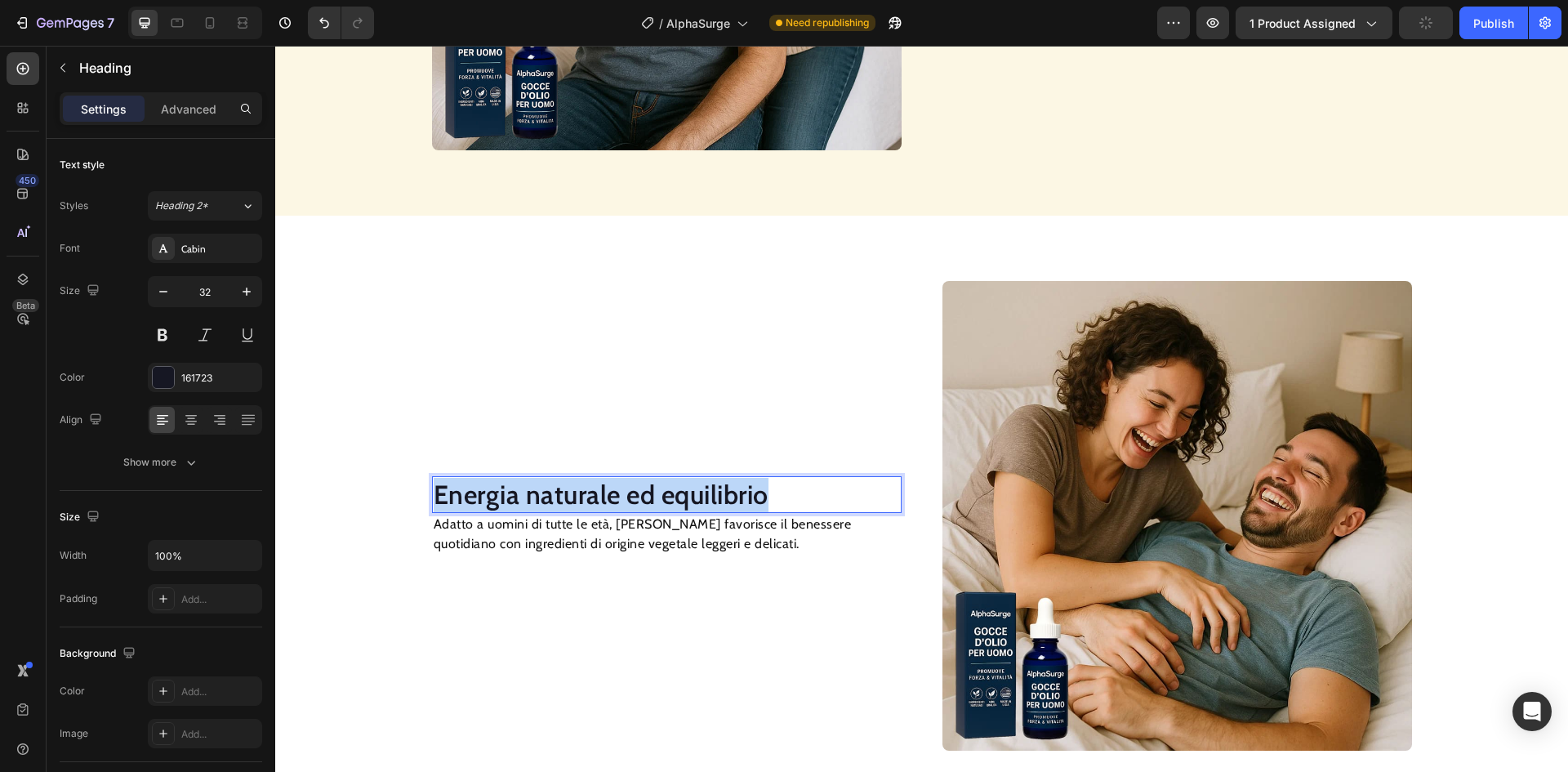
click at [548, 490] on p "Energia naturale ed equilibrio" at bounding box center [667, 494] width 466 height 34
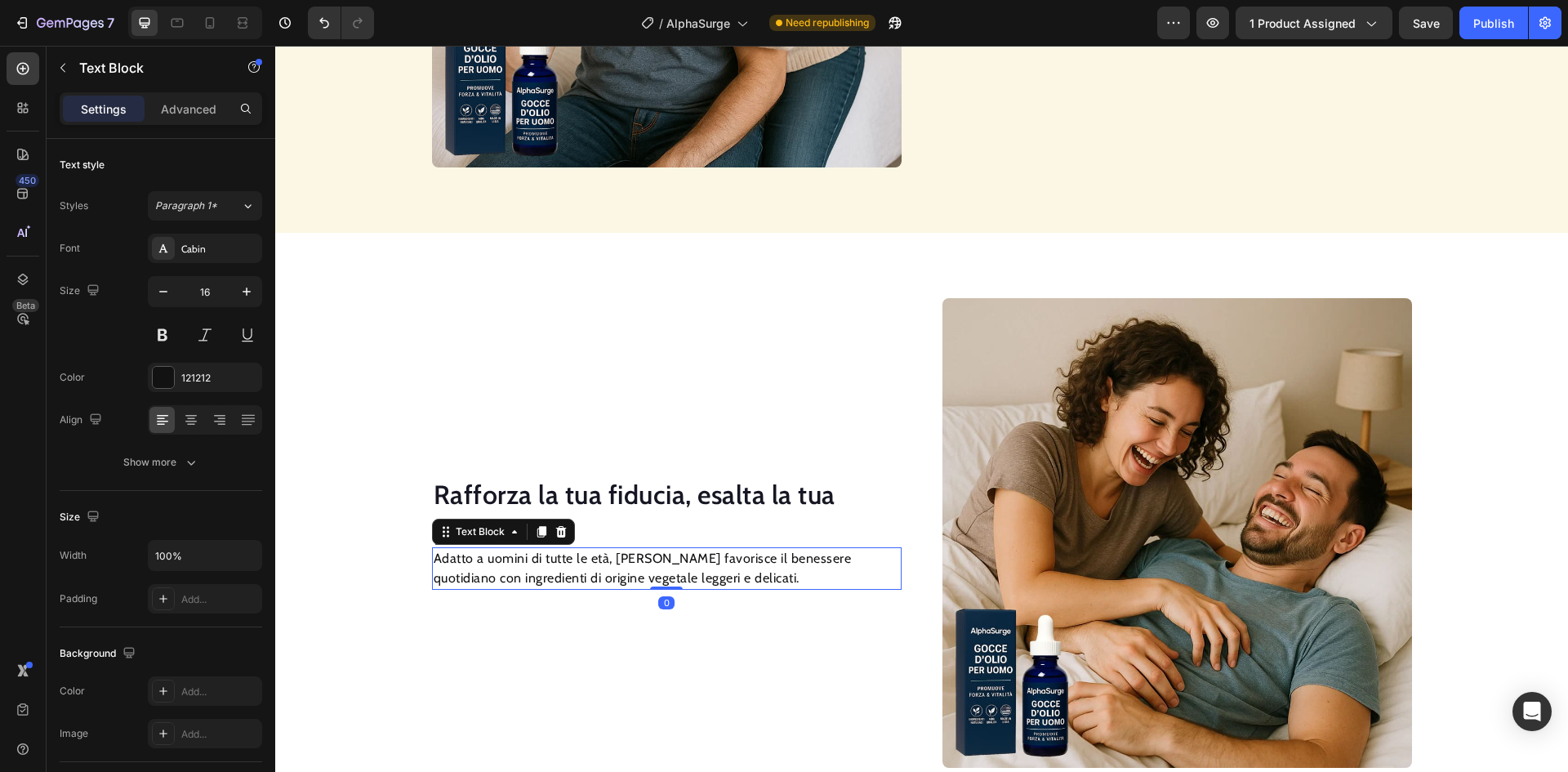
click at [602, 588] on p "Adatto a uomini di tutte le età, [PERSON_NAME] favorisce il benessere quotidian…" at bounding box center [667, 568] width 466 height 39
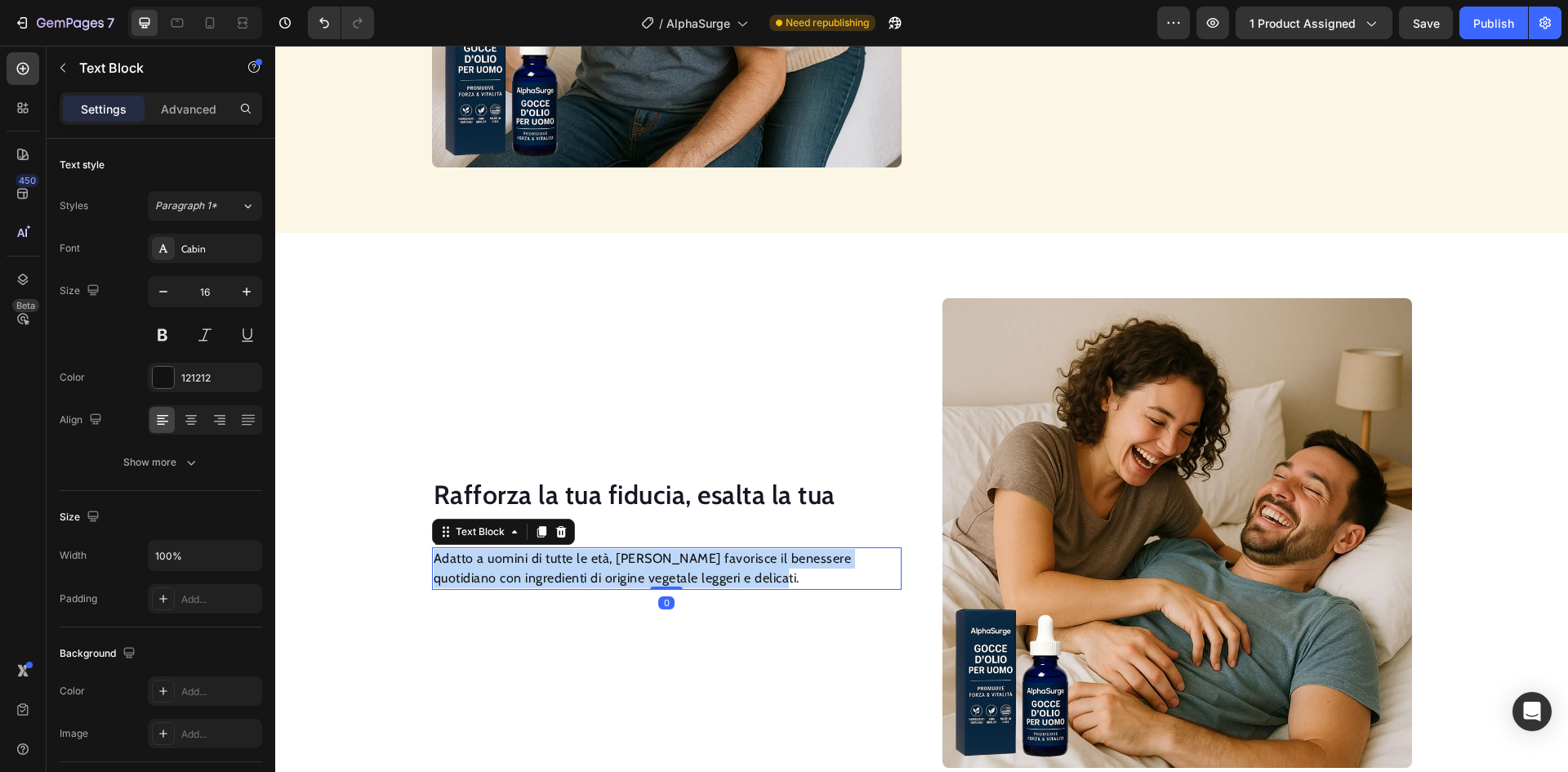
click at [602, 588] on p "Adatto a uomini di tutte le età, [PERSON_NAME] favorisce il benessere quotidian…" at bounding box center [667, 568] width 466 height 39
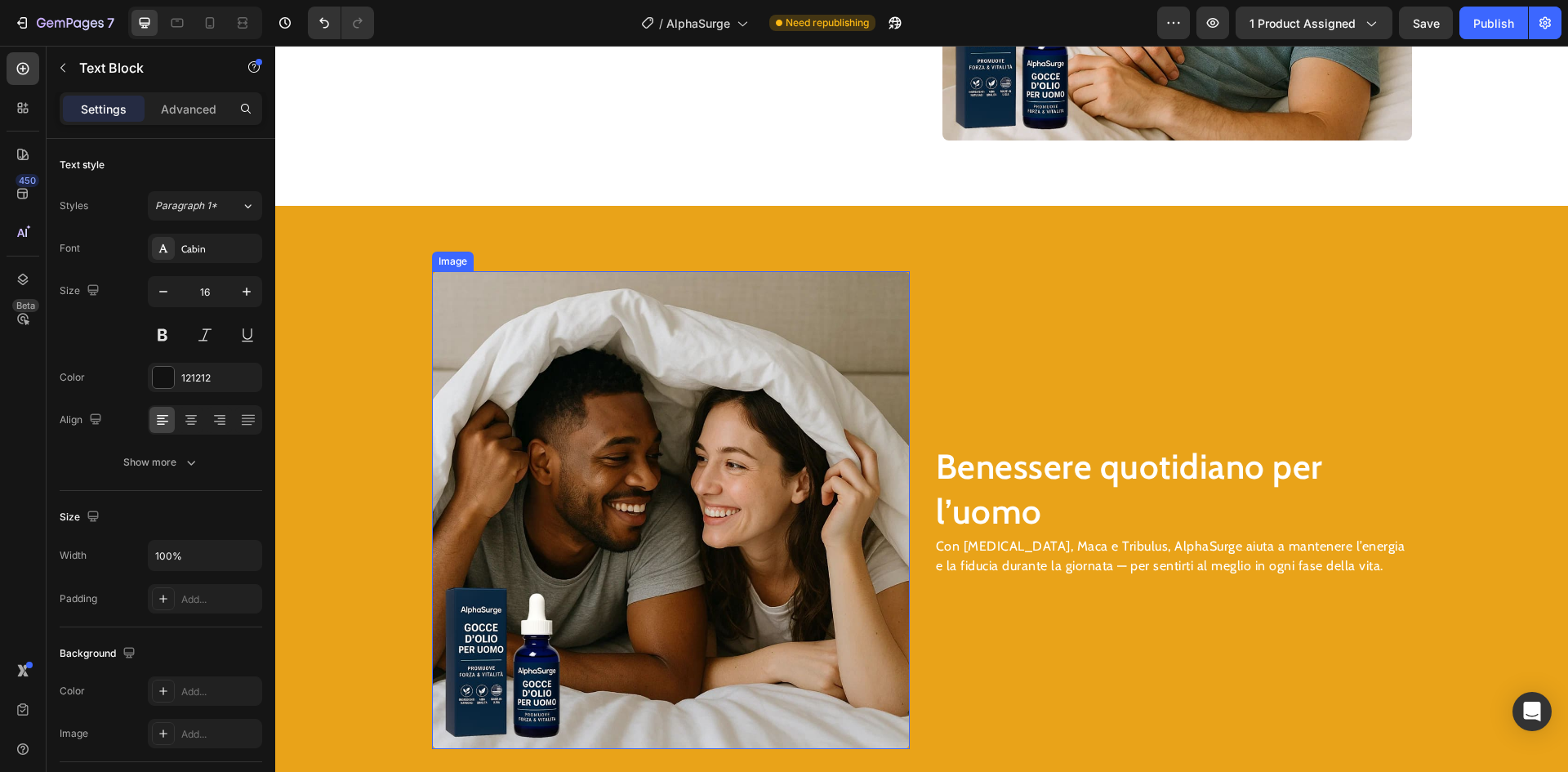
scroll to position [2332, 0]
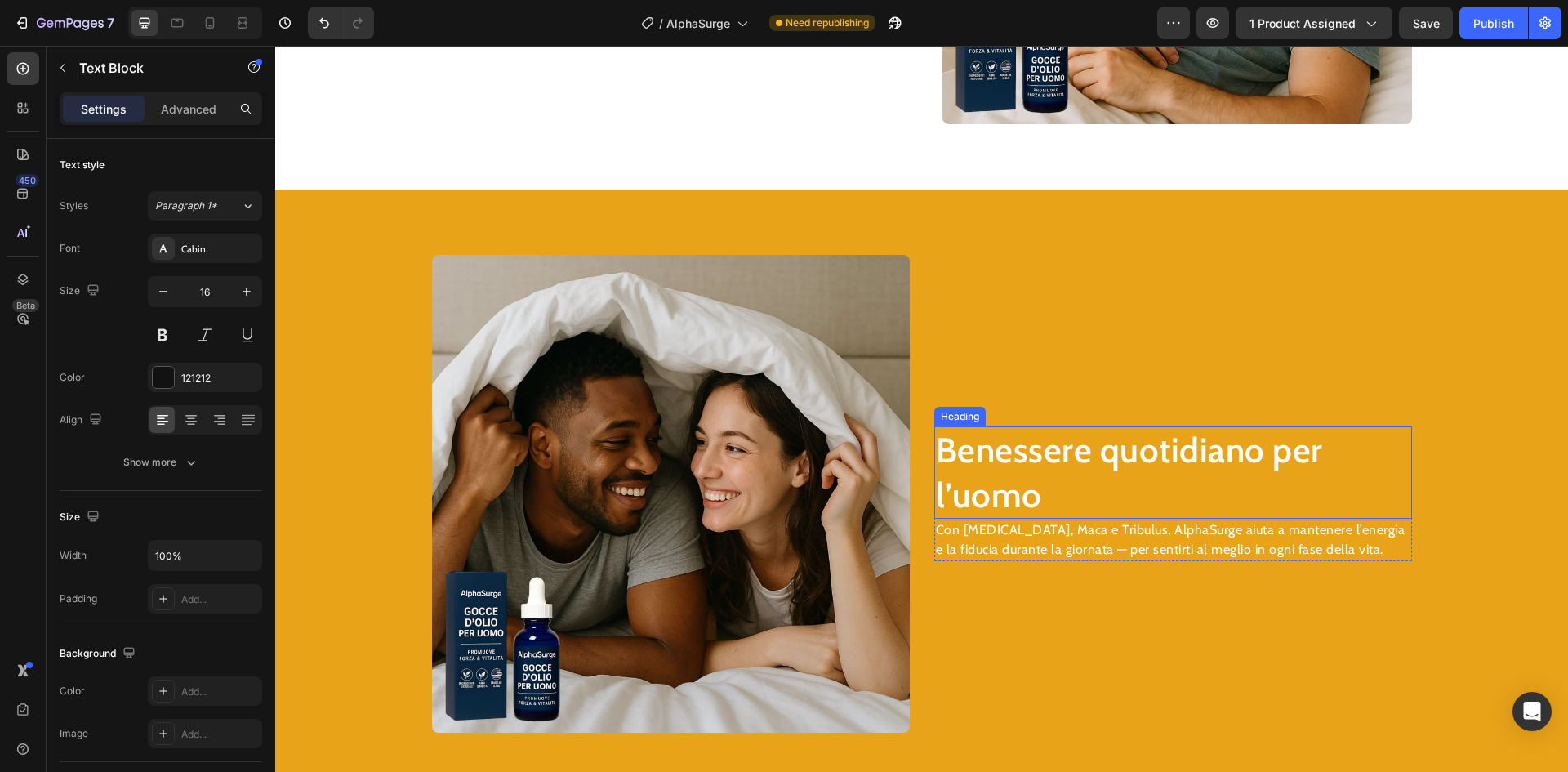
click at [1031, 482] on h2 "Benessere quotidiano per l’uomo" at bounding box center [1173, 473] width 477 height 92
click at [1030, 482] on h2 "Benessere quotidiano per l’uomo" at bounding box center [1173, 473] width 477 height 92
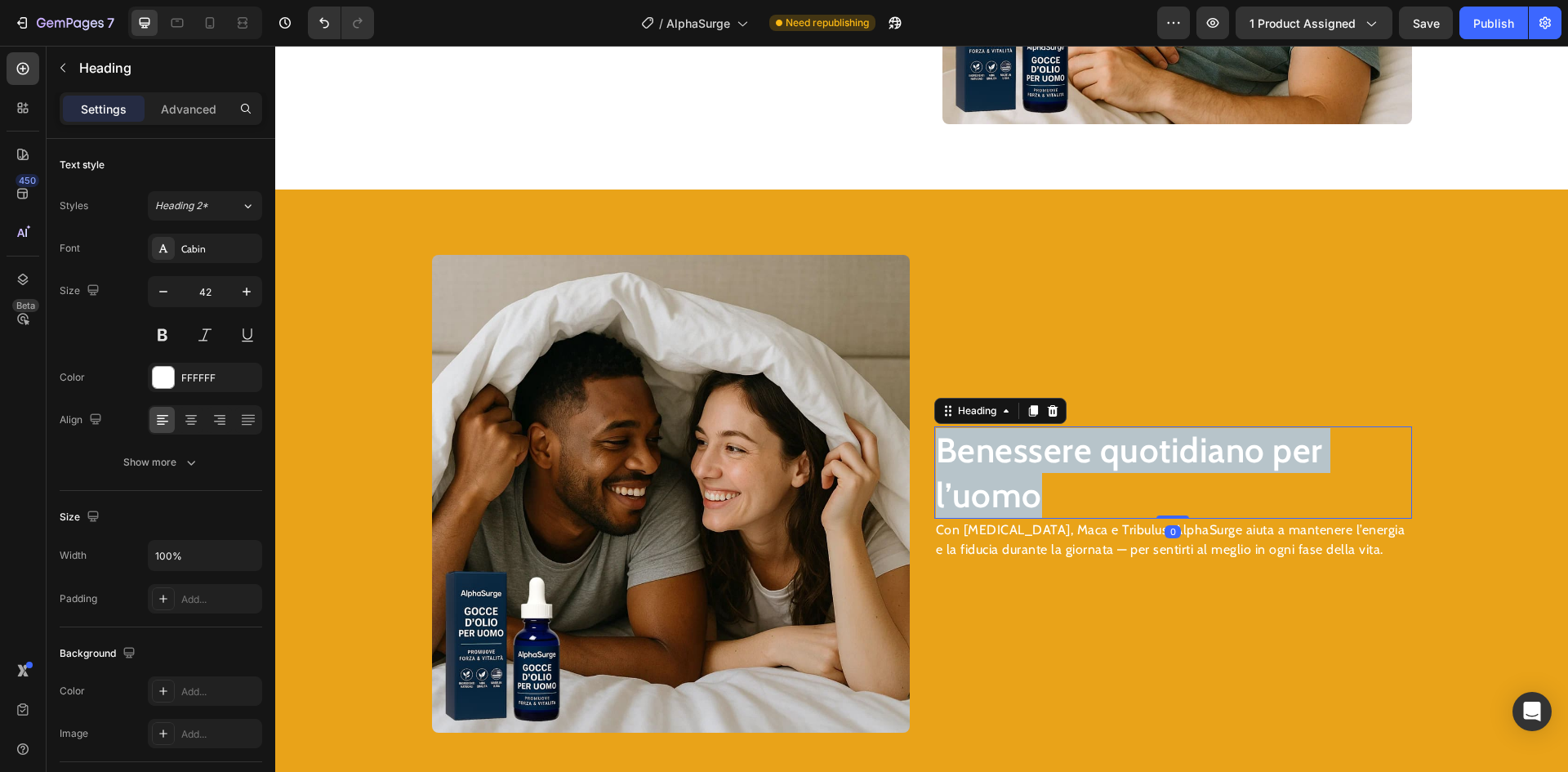
click at [1030, 482] on p "Benessere quotidiano per l’uomo" at bounding box center [1174, 472] width 475 height 89
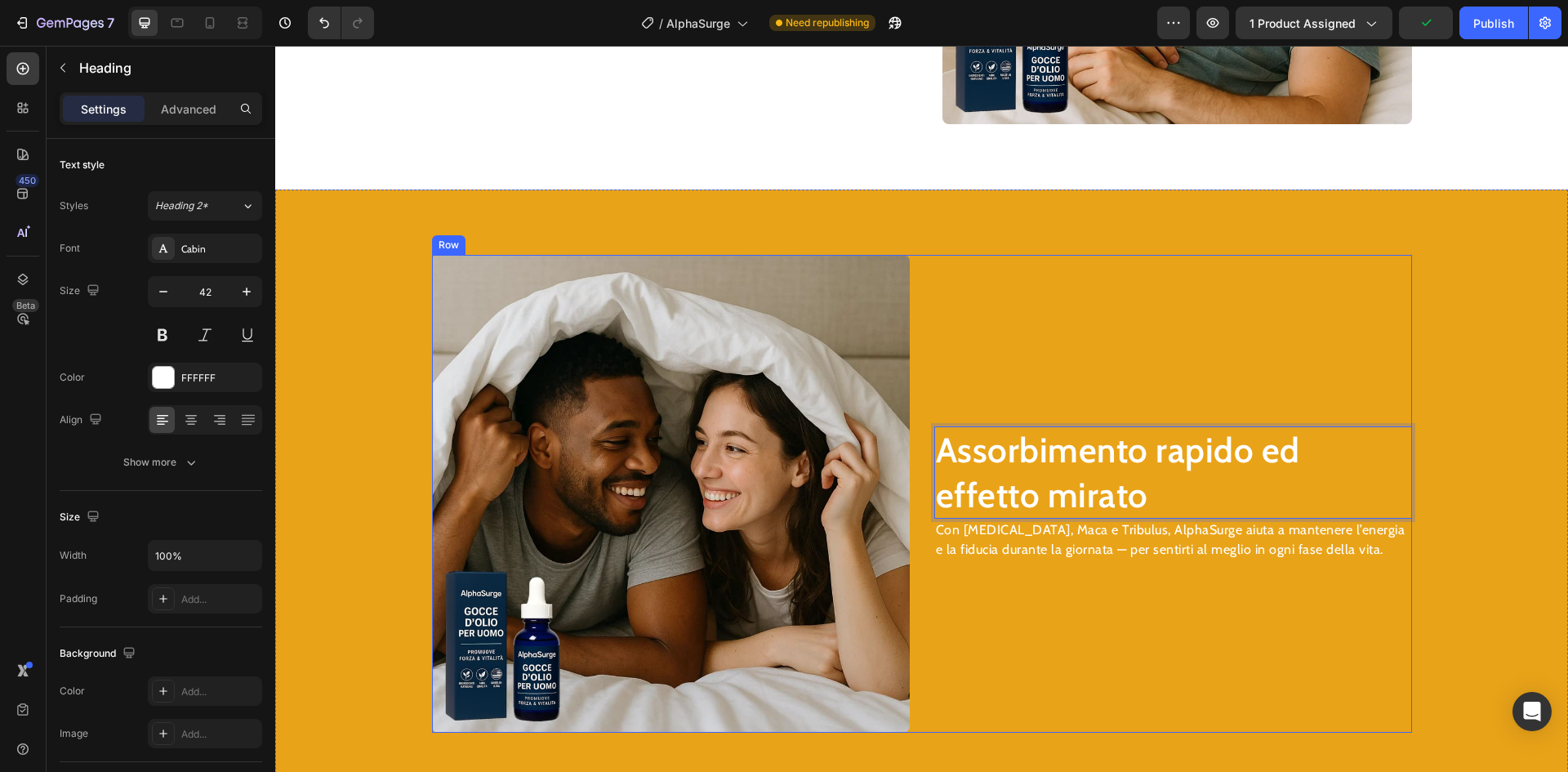
click at [1126, 538] on p "Con [MEDICAL_DATA], Maca e Tribulus, AlphaSurge aiuta a mantenere l’energia e l…" at bounding box center [1174, 539] width 475 height 39
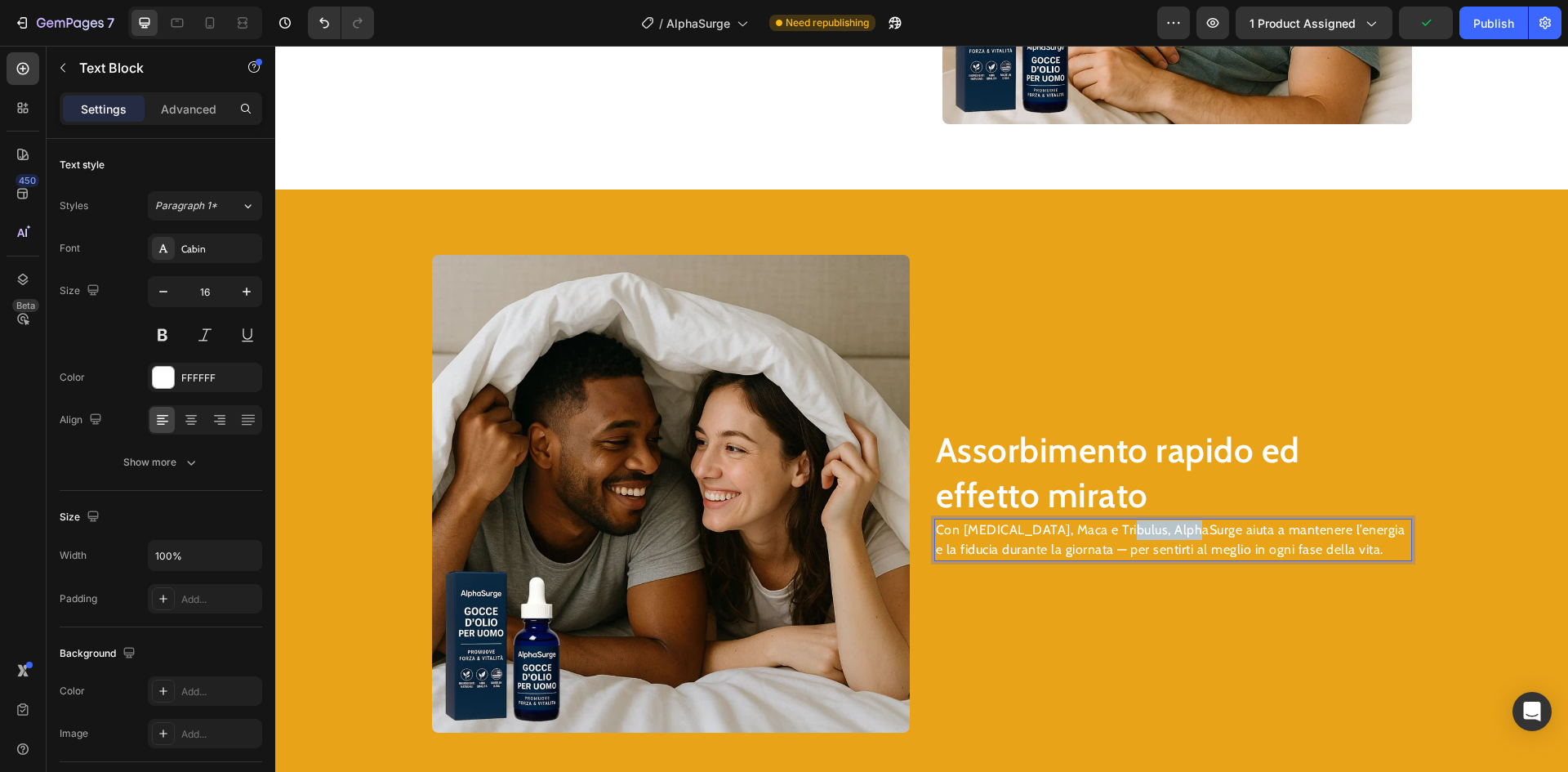
click at [1126, 538] on p "Con [MEDICAL_DATA], Maca e Tribulus, AlphaSurge aiuta a mantenere l’energia e l…" at bounding box center [1174, 539] width 475 height 39
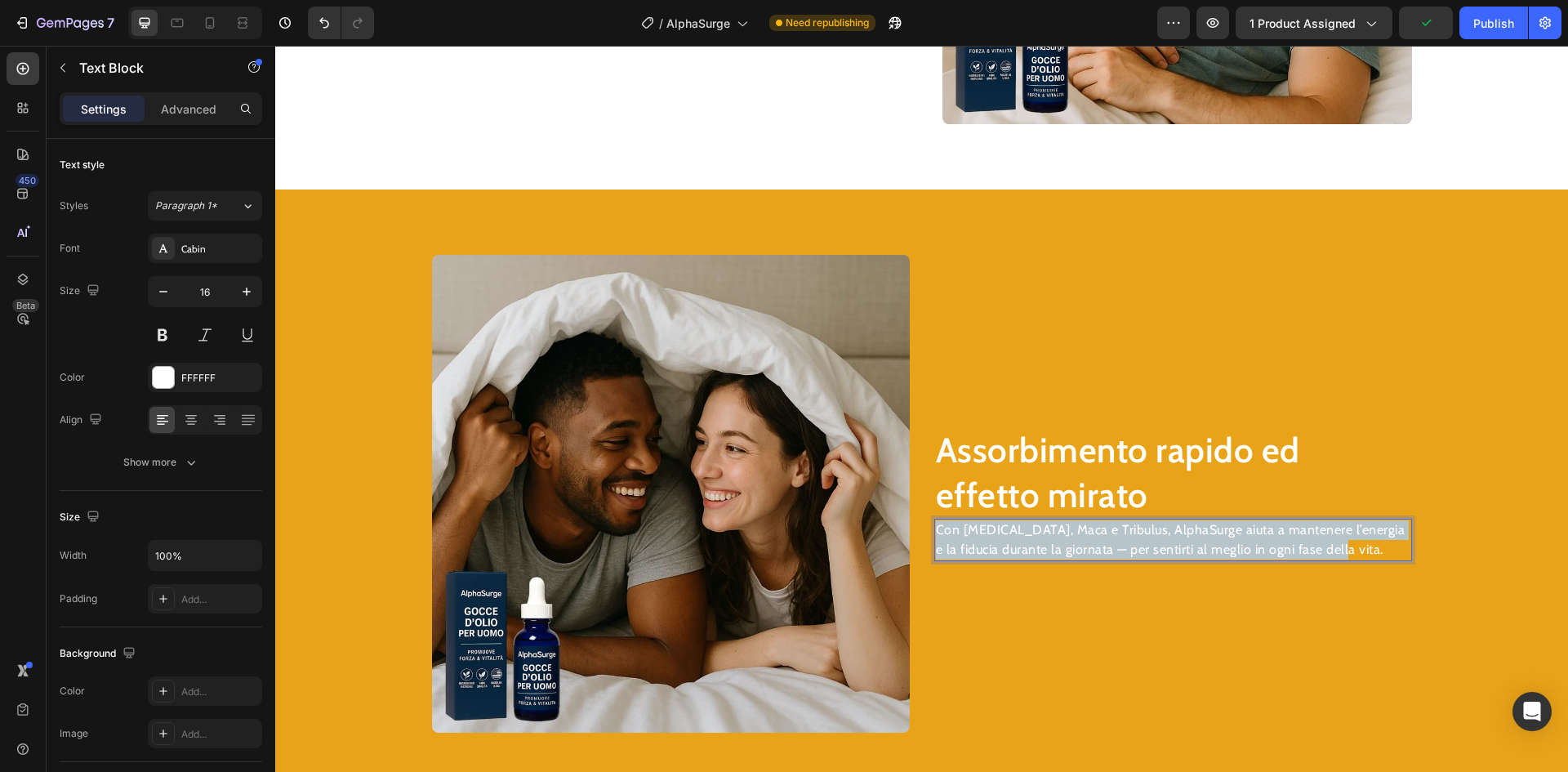
click at [1126, 538] on p "Con [MEDICAL_DATA], Maca e Tribulus, AlphaSurge aiuta a mantenere l’energia e l…" at bounding box center [1174, 539] width 475 height 39
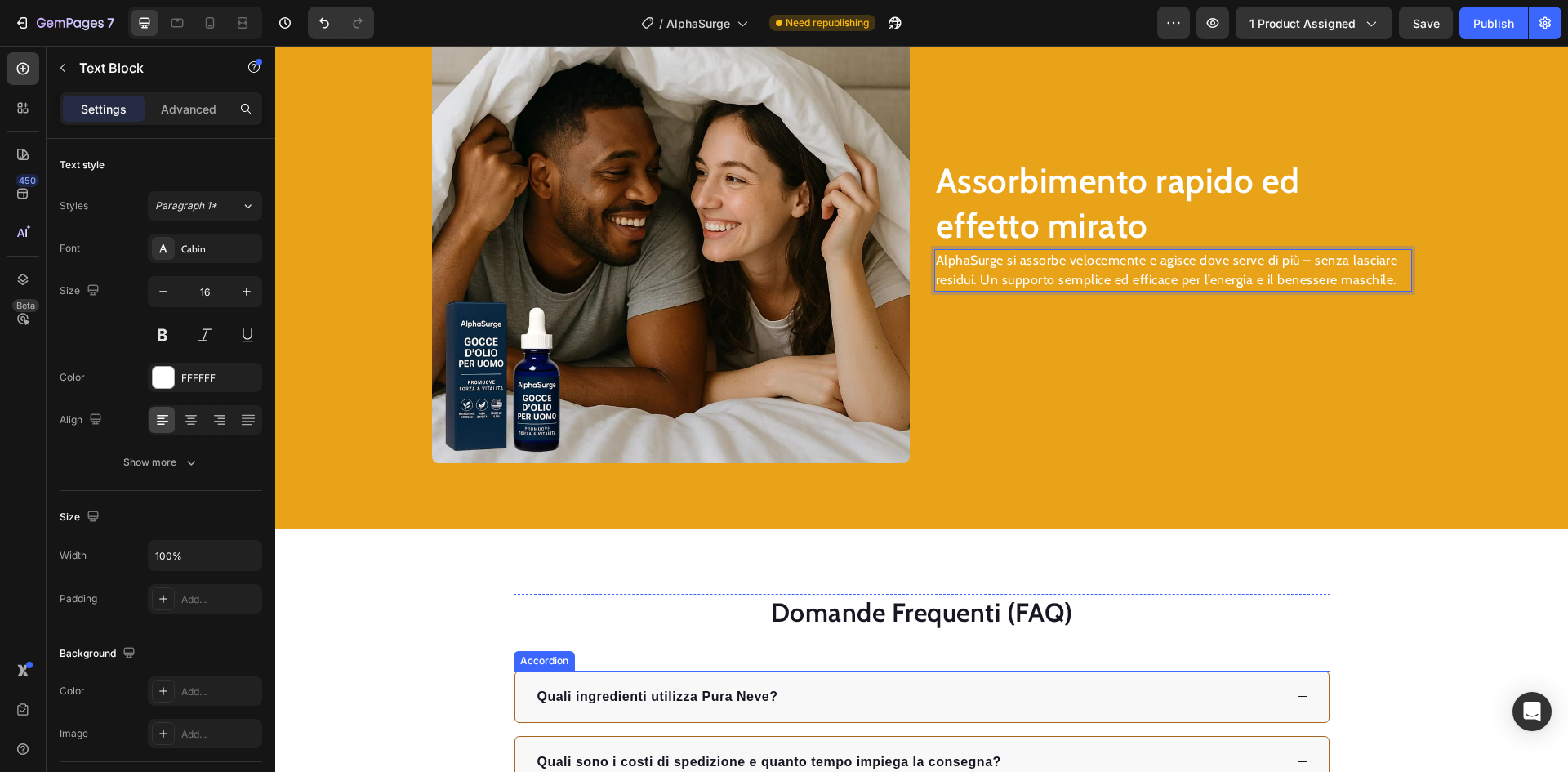
scroll to position [2577, 0]
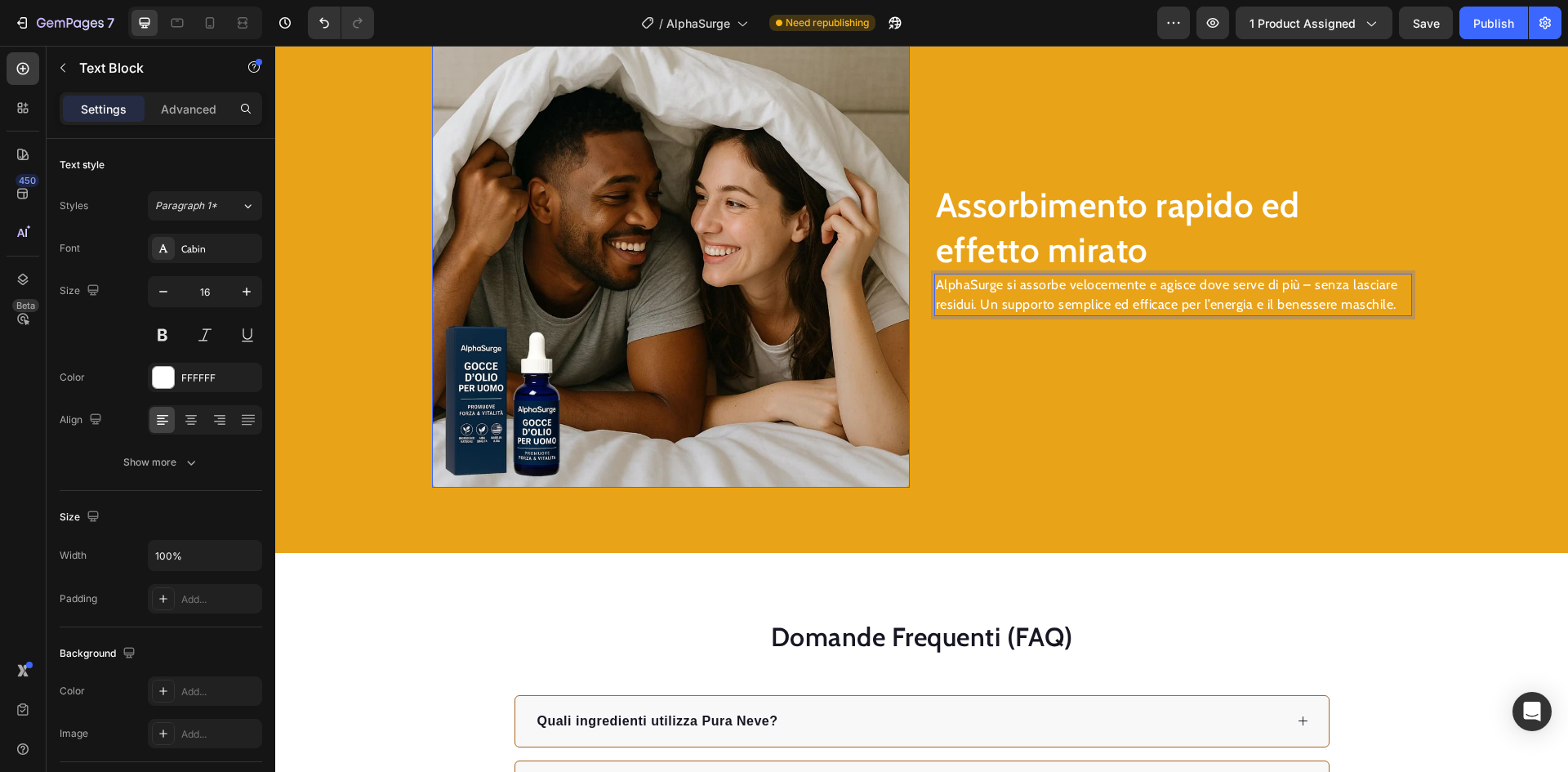
click at [684, 338] on img at bounding box center [670, 248] width 477 height 477
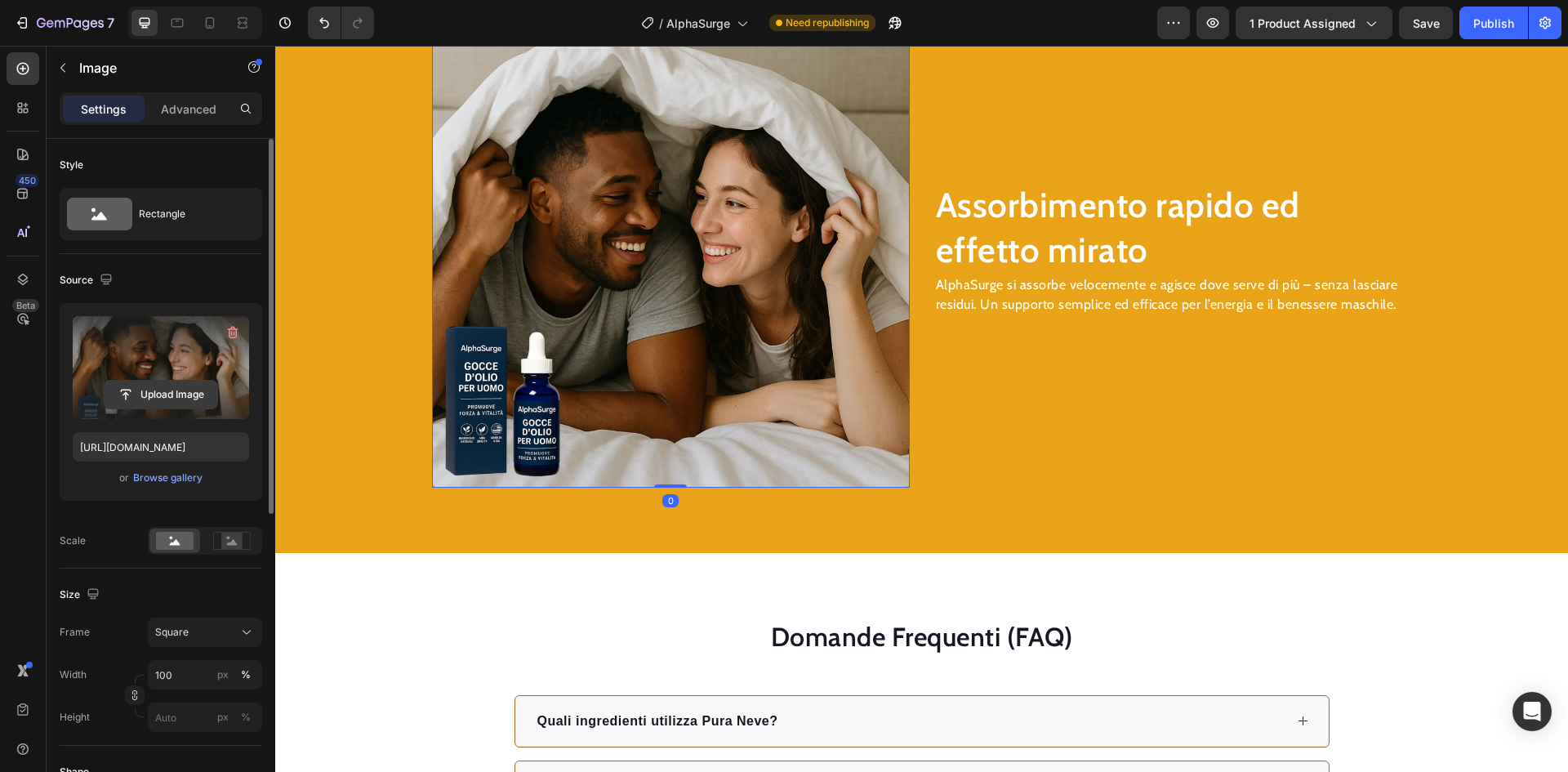
click at [154, 388] on input "file" at bounding box center [161, 394] width 113 height 28
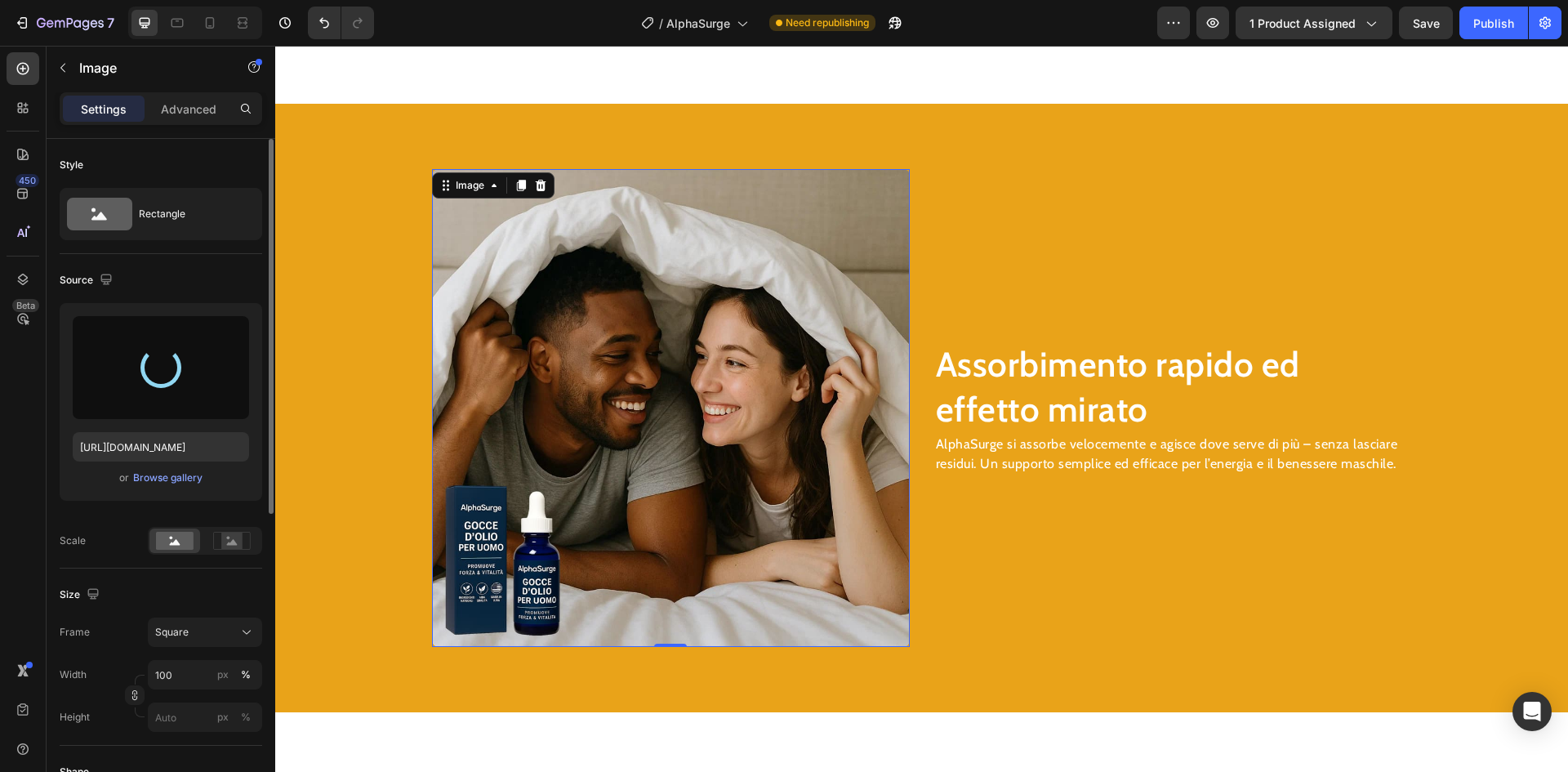
type input "[URL][DOMAIN_NAME]"
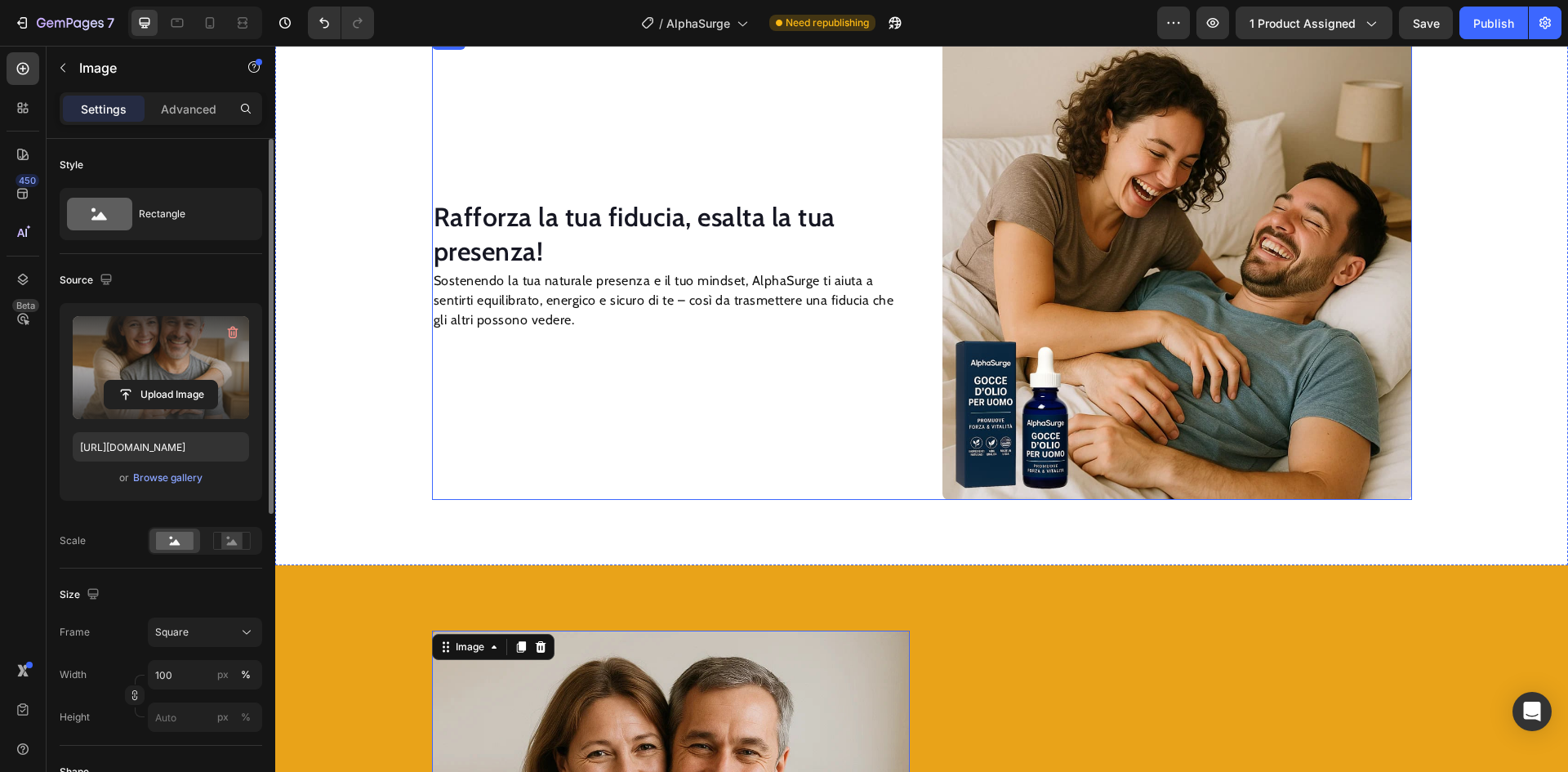
scroll to position [1842, 0]
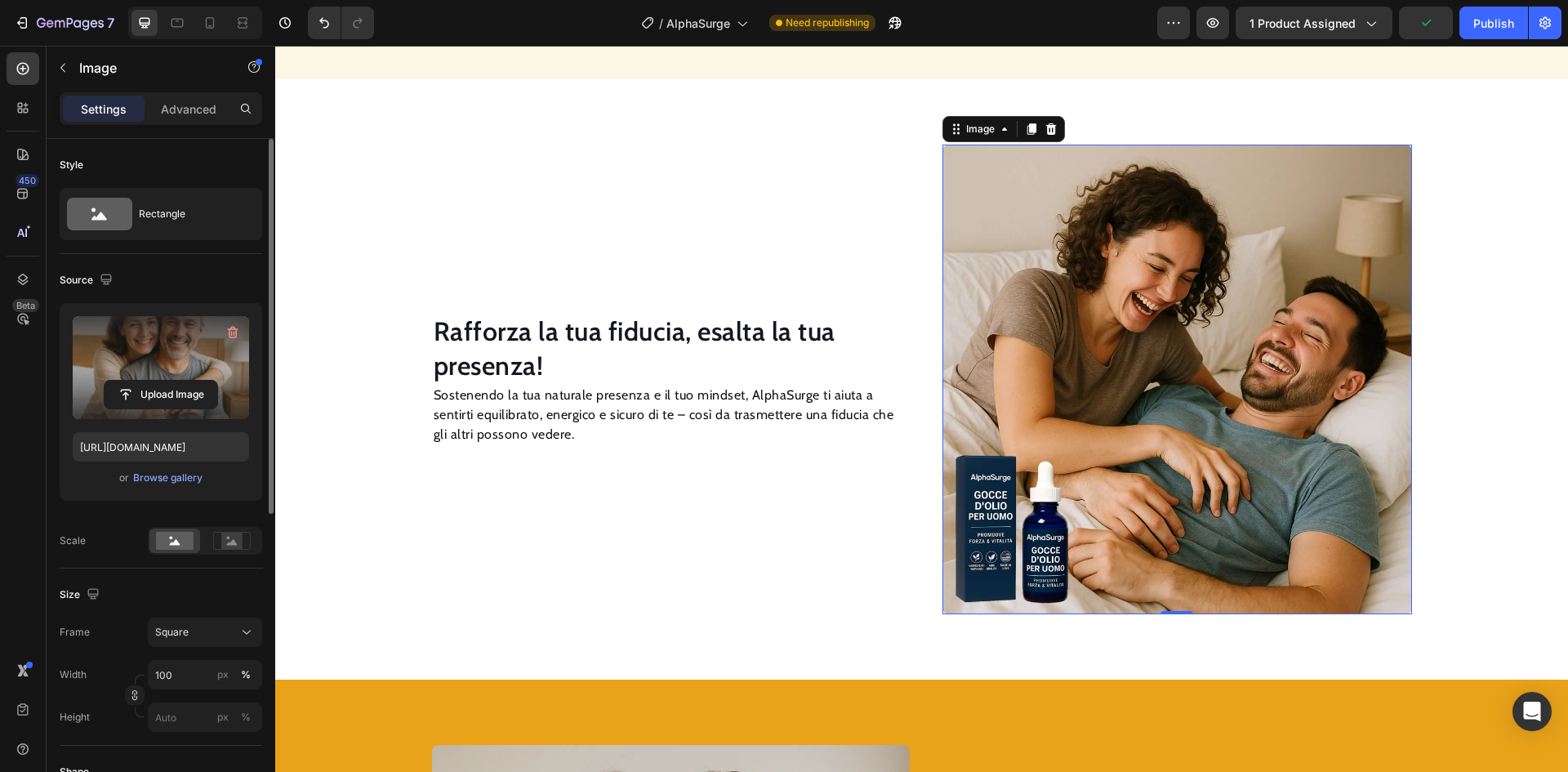
click at [1139, 350] on img at bounding box center [1177, 380] width 470 height 470
click at [180, 388] on input "file" at bounding box center [161, 394] width 113 height 28
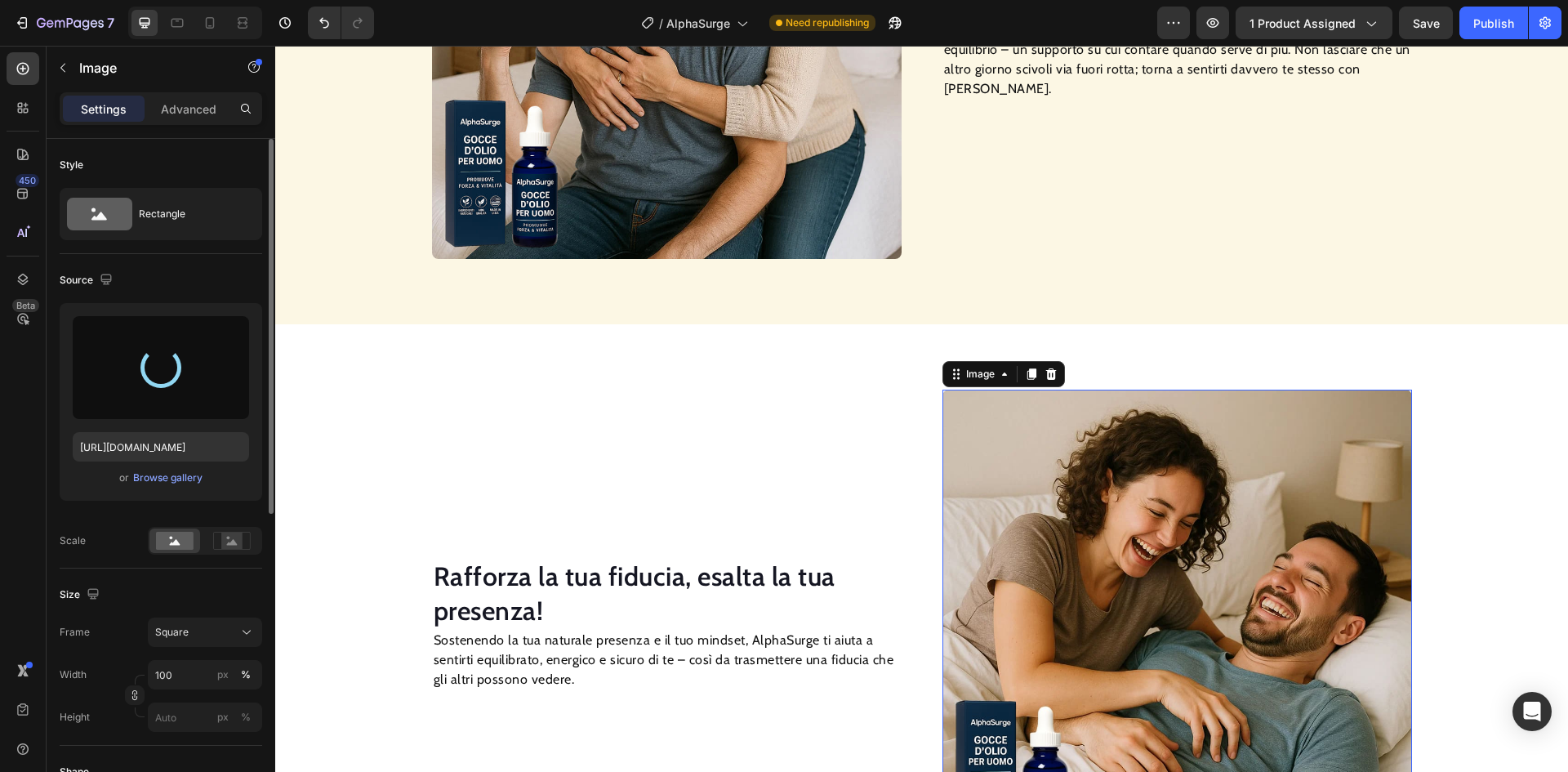
scroll to position [1433, 0]
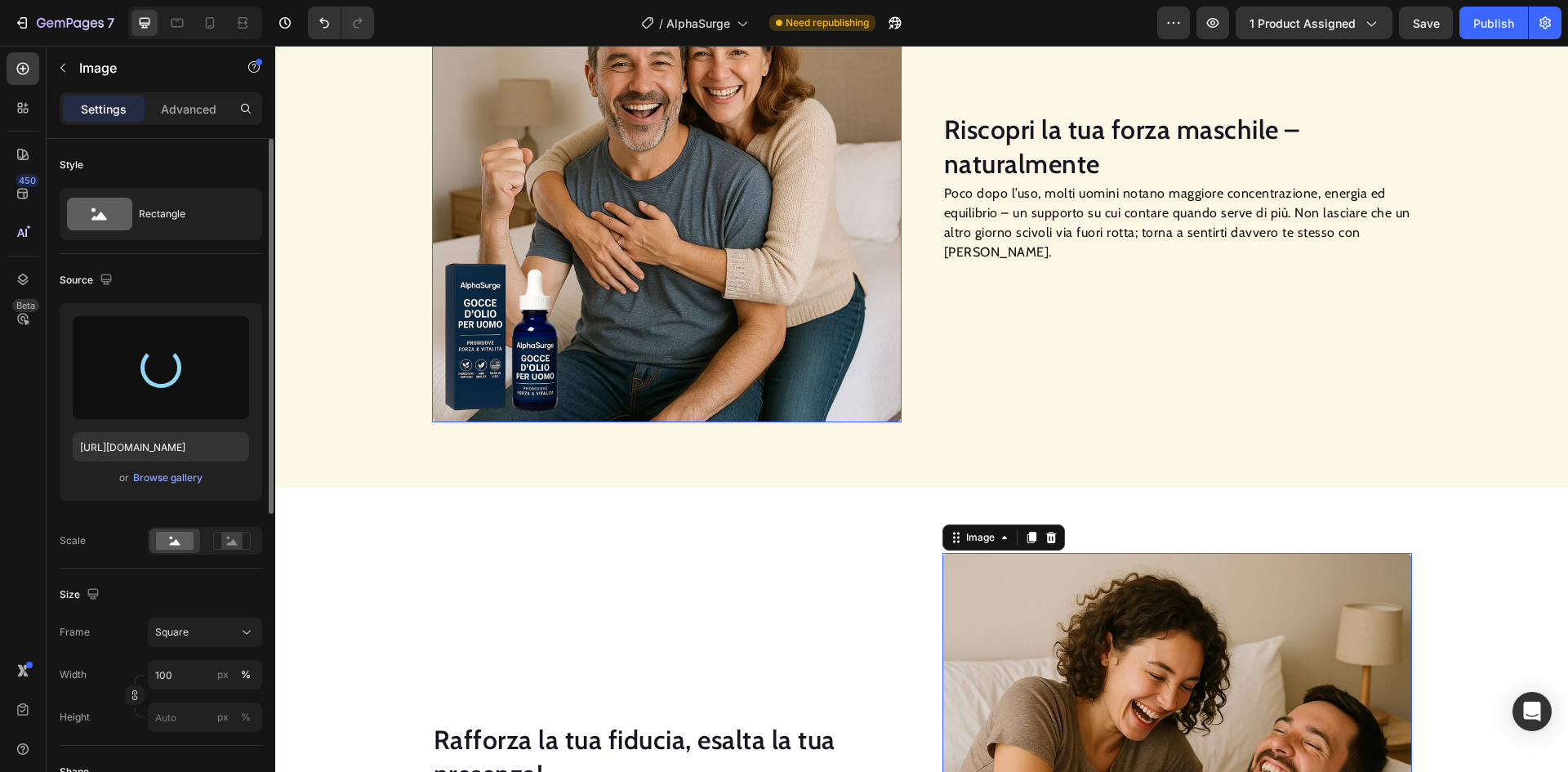
type input "[URL][DOMAIN_NAME]"
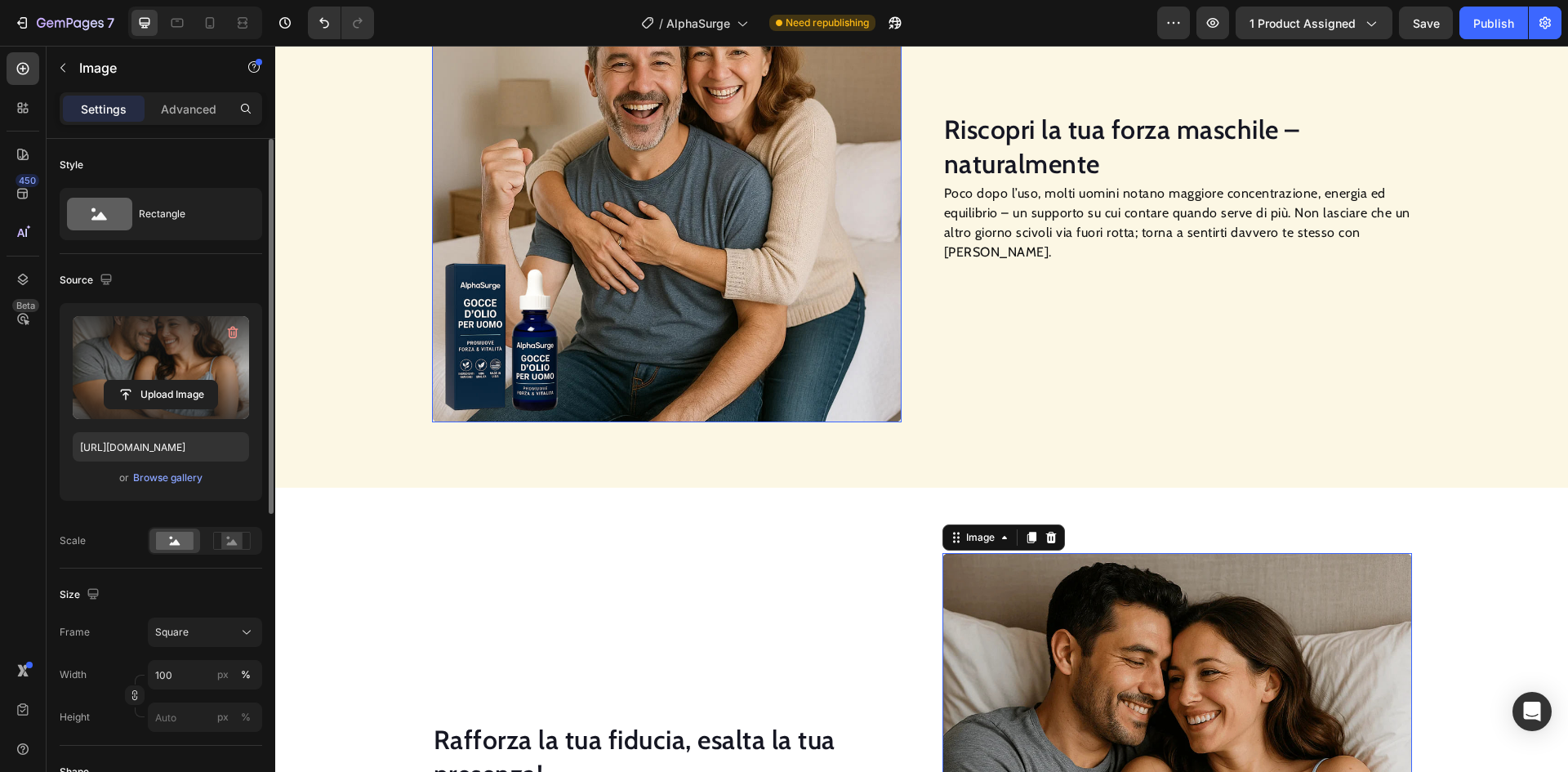
click at [647, 274] on img at bounding box center [667, 187] width 470 height 470
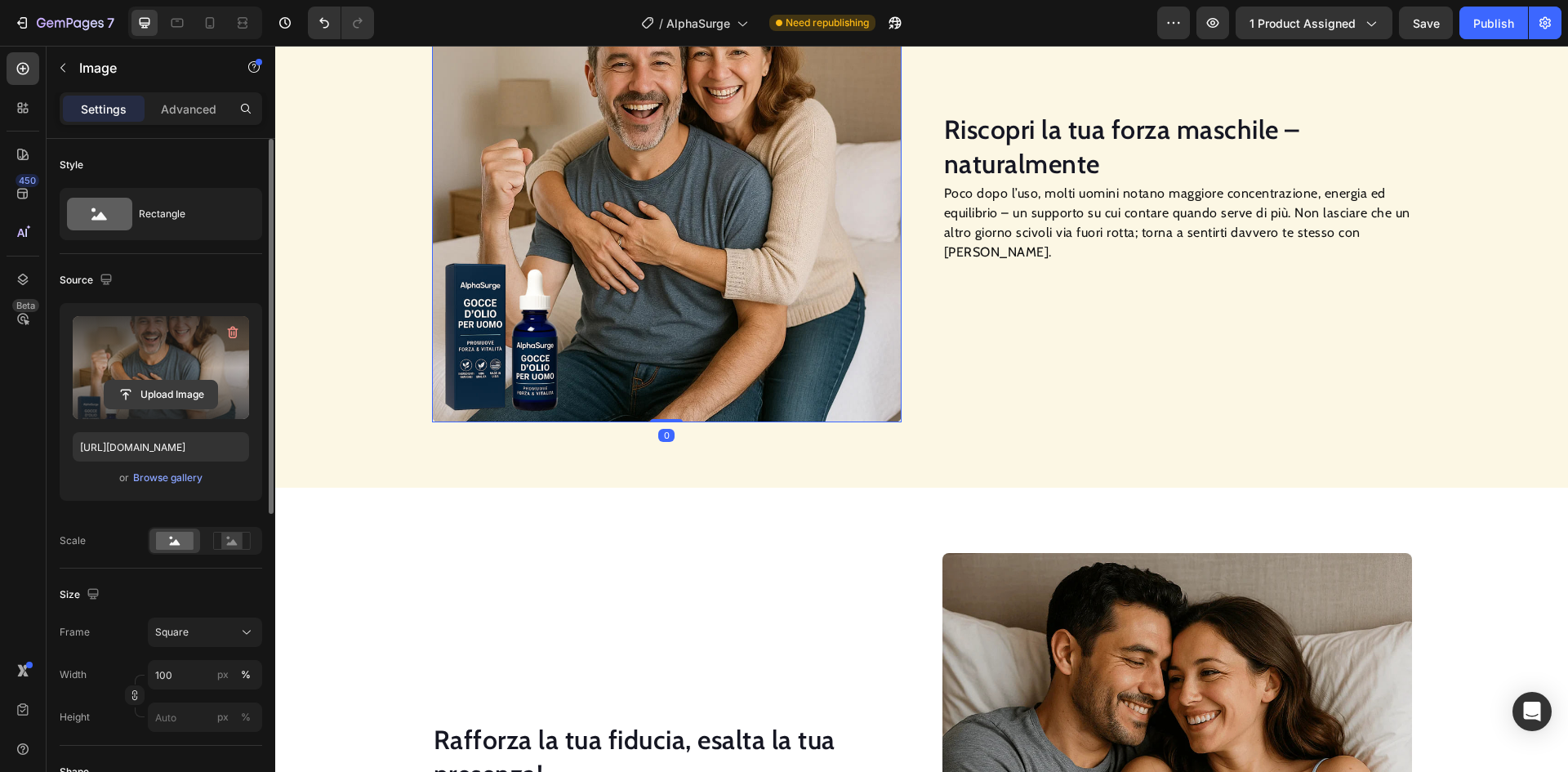
click at [170, 398] on input "file" at bounding box center [161, 394] width 113 height 28
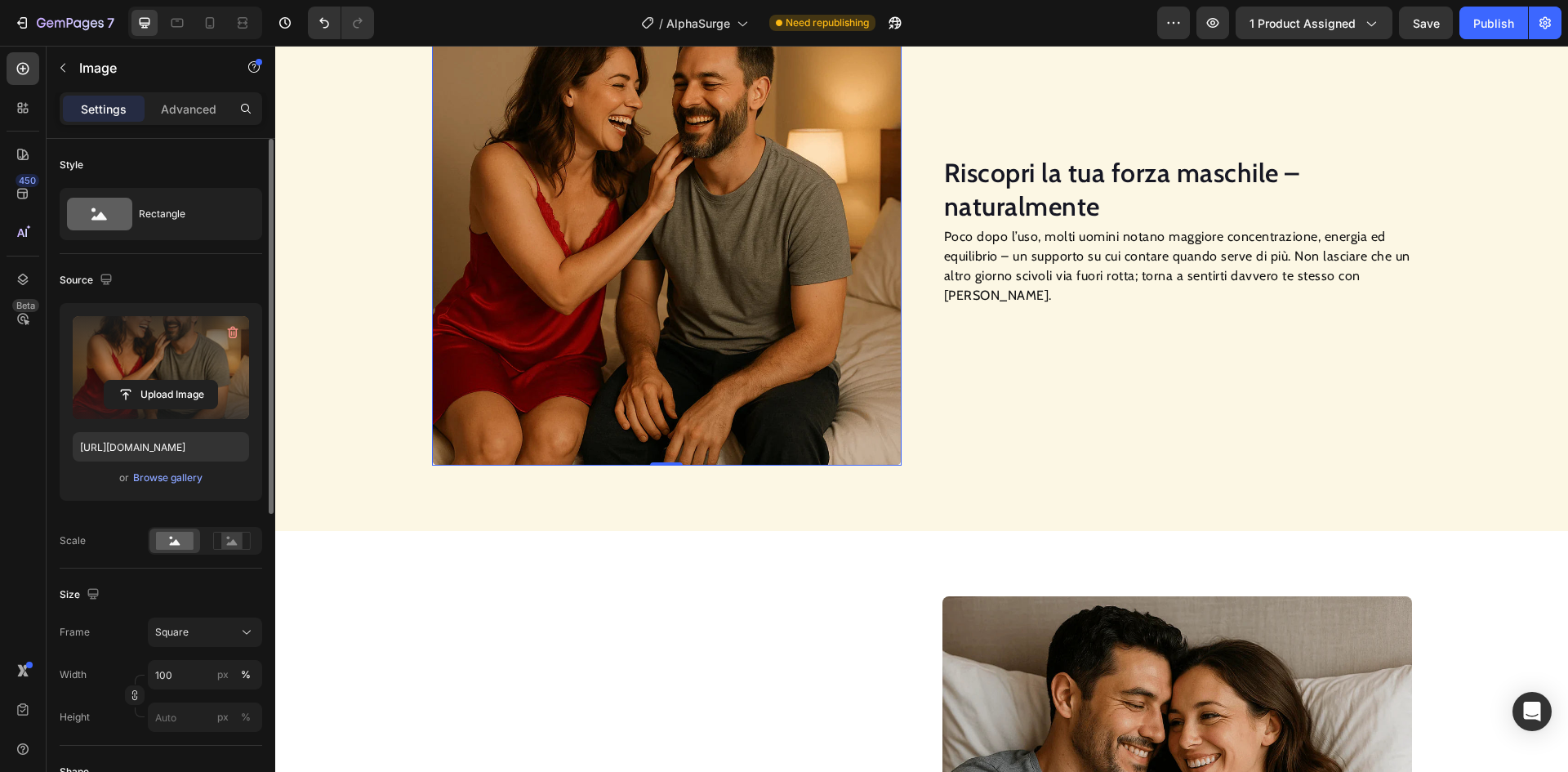
scroll to position [1188, 0]
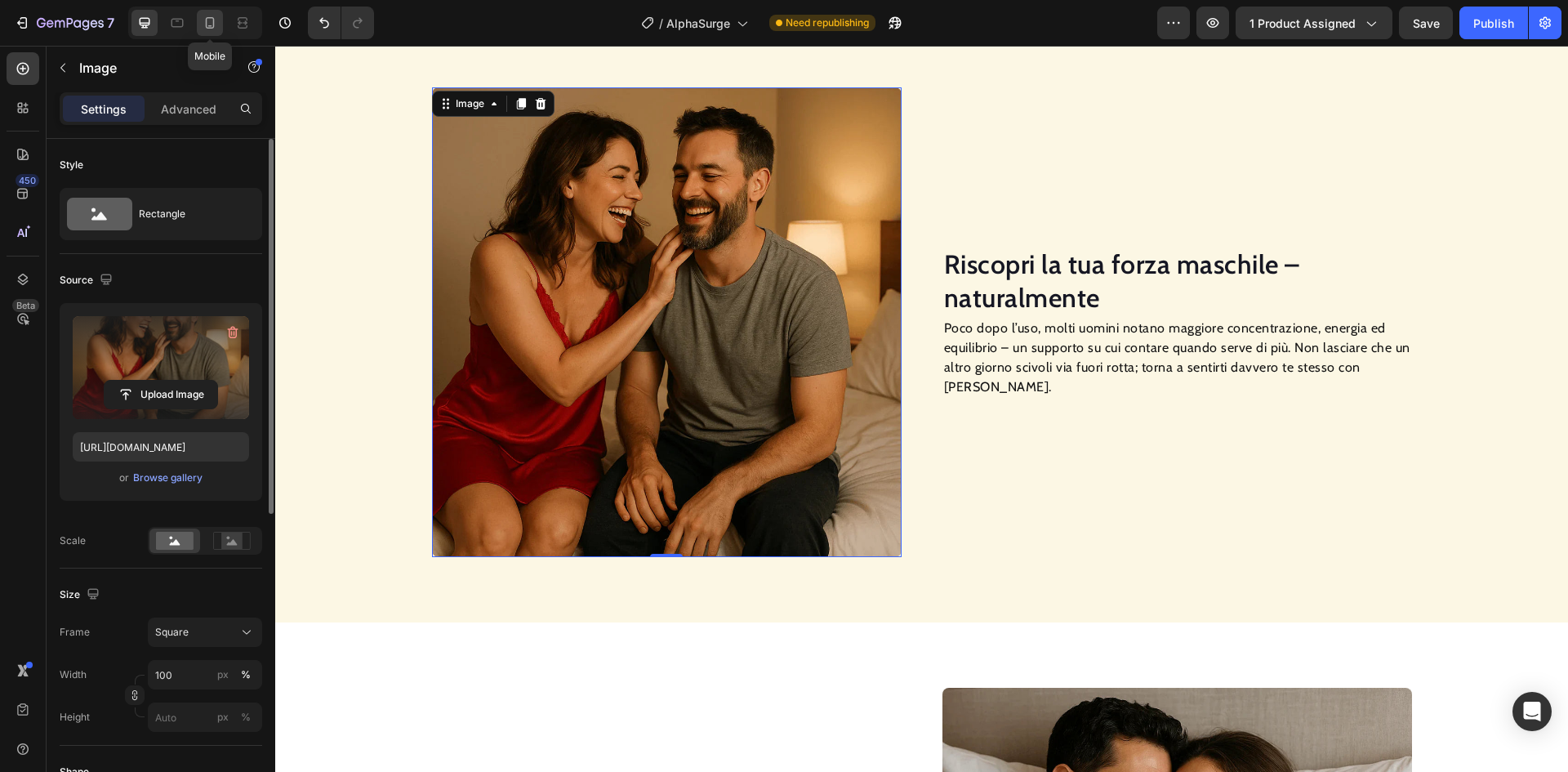
click at [217, 25] on icon at bounding box center [210, 23] width 17 height 17
type input "[URL][DOMAIN_NAME]"
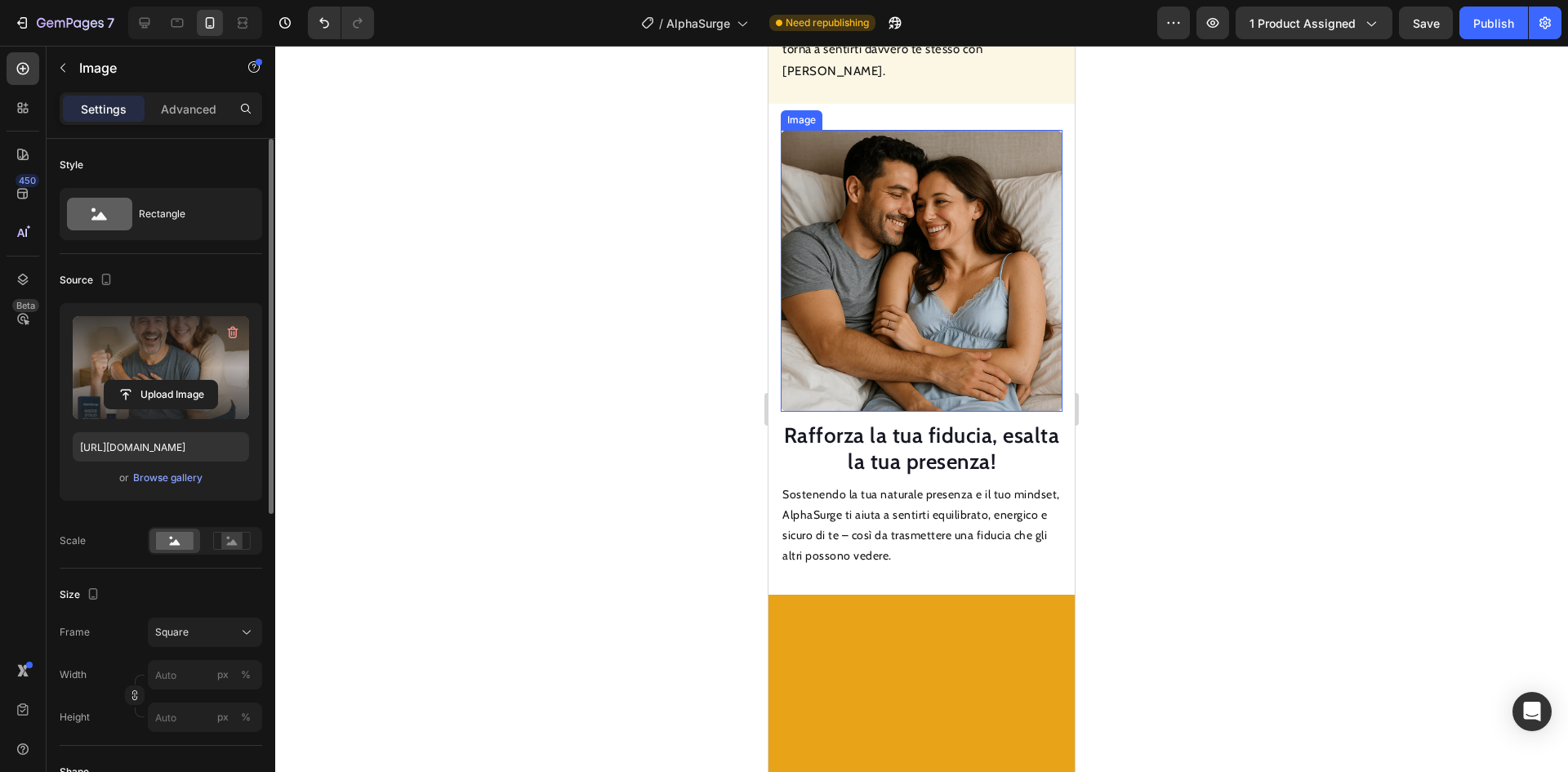
scroll to position [1967, 0]
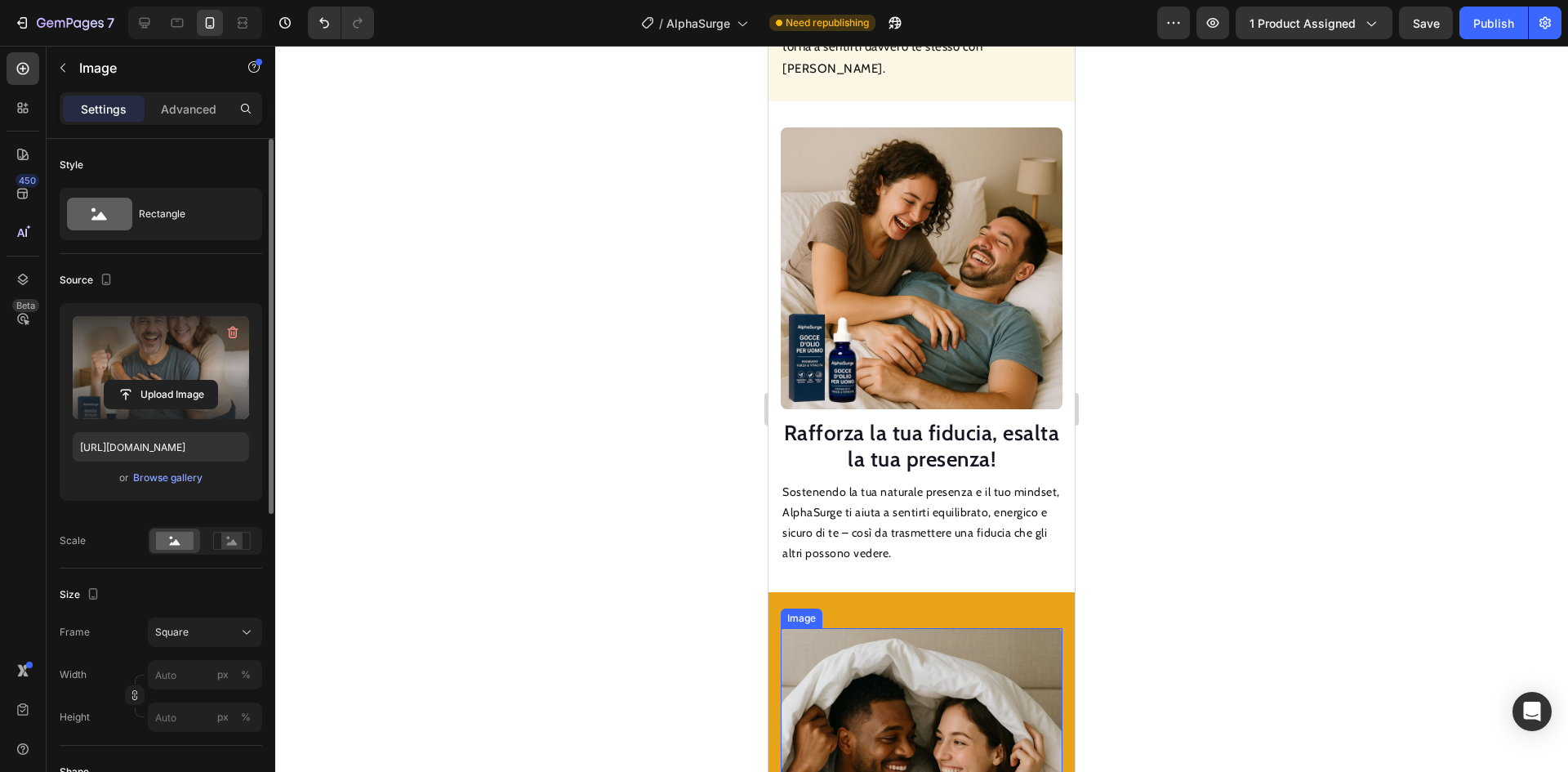
click at [902, 639] on img at bounding box center [922, 768] width 282 height 282
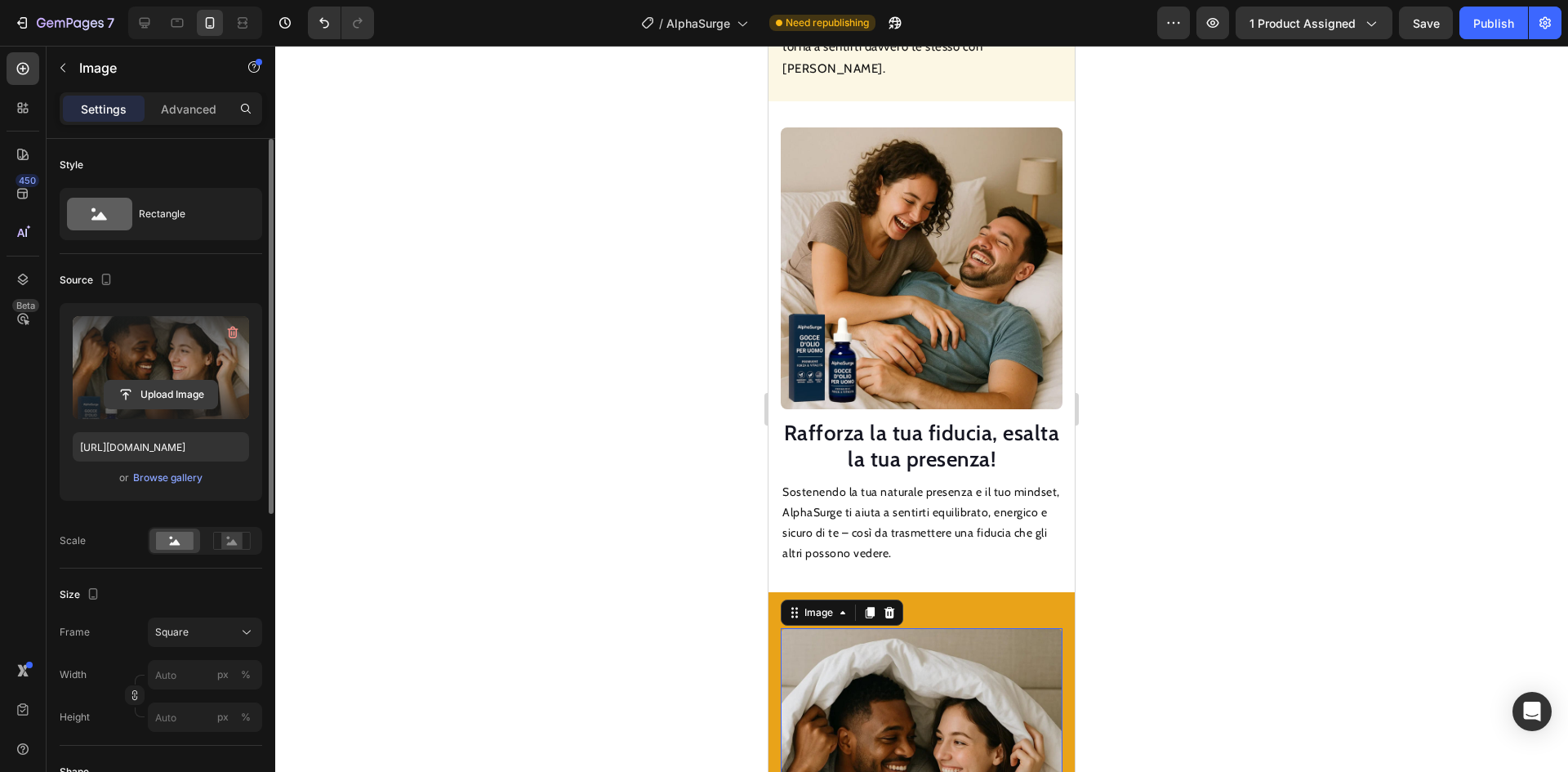
click at [163, 400] on input "file" at bounding box center [161, 394] width 113 height 28
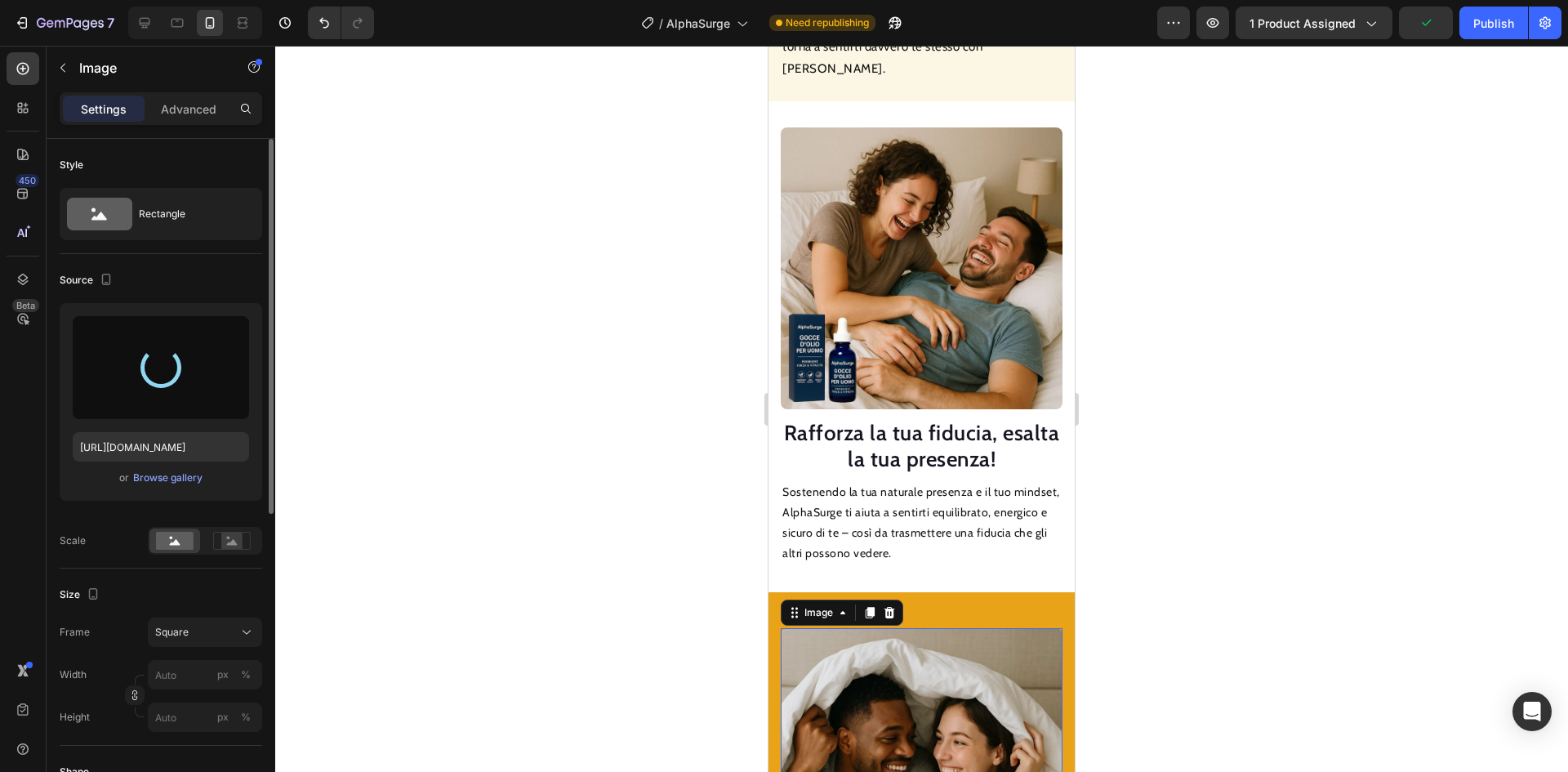
type input "[URL][DOMAIN_NAME]"
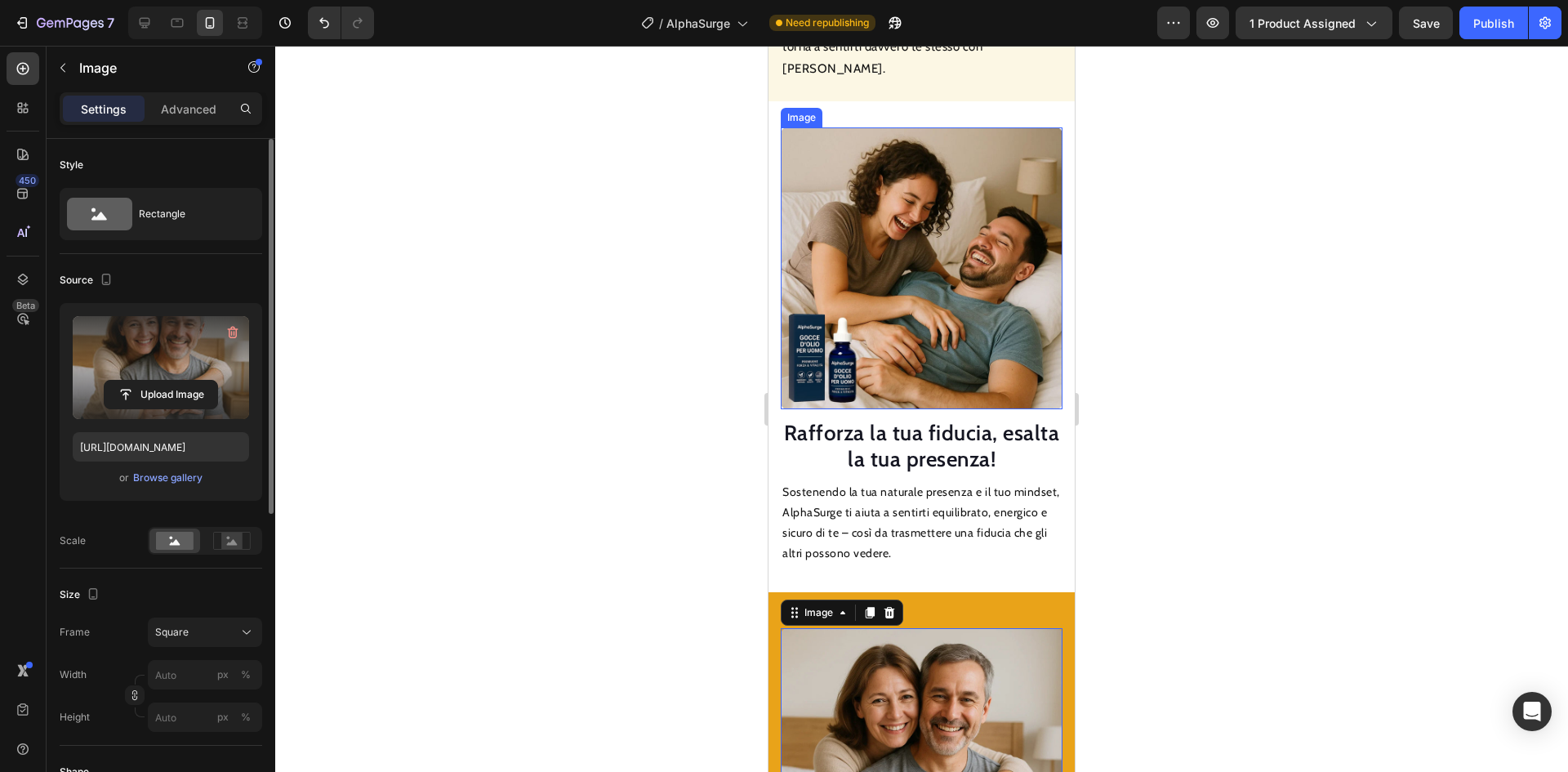
click at [895, 328] on img at bounding box center [922, 268] width 282 height 282
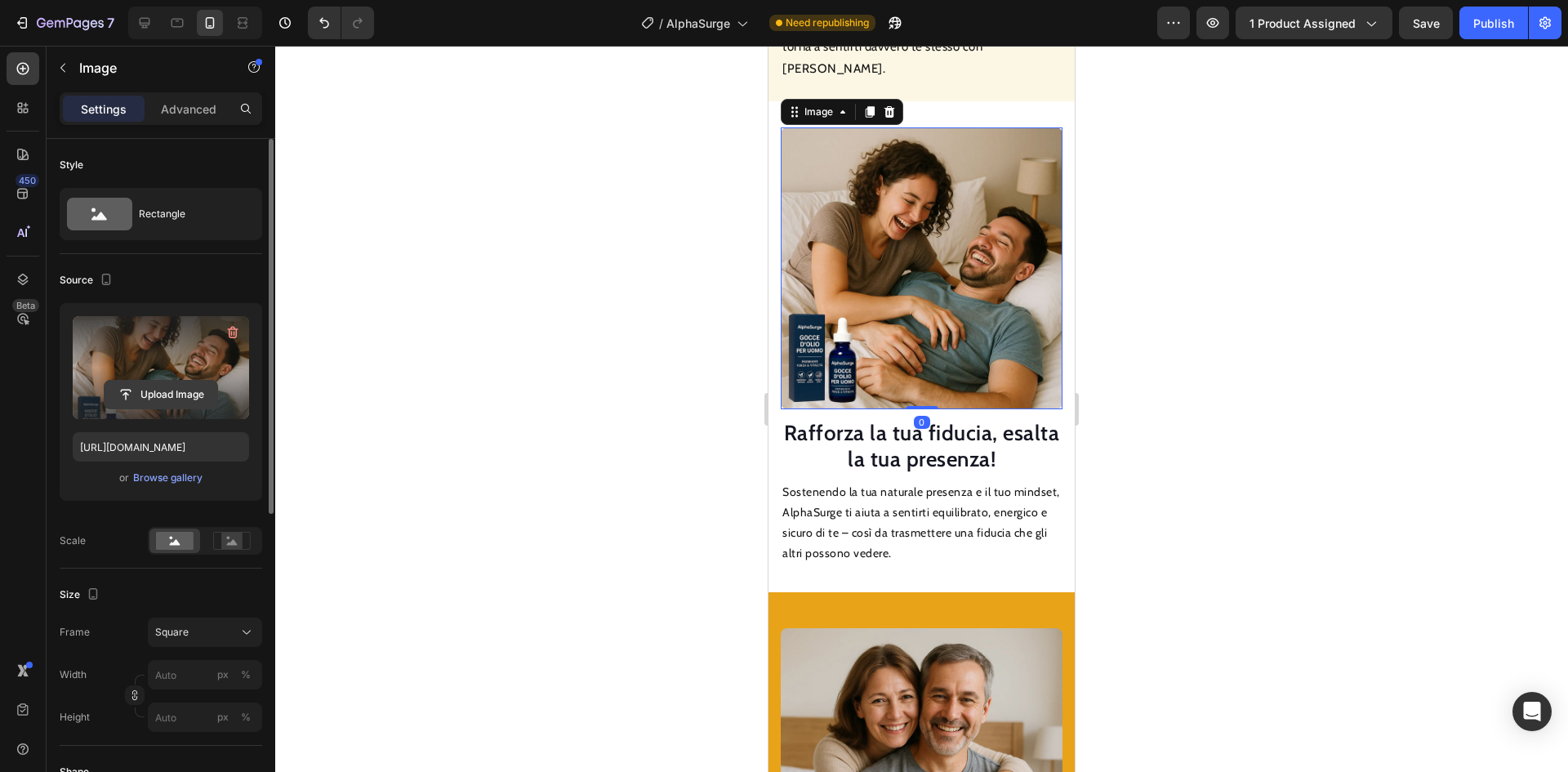
click at [165, 402] on input "file" at bounding box center [161, 394] width 113 height 28
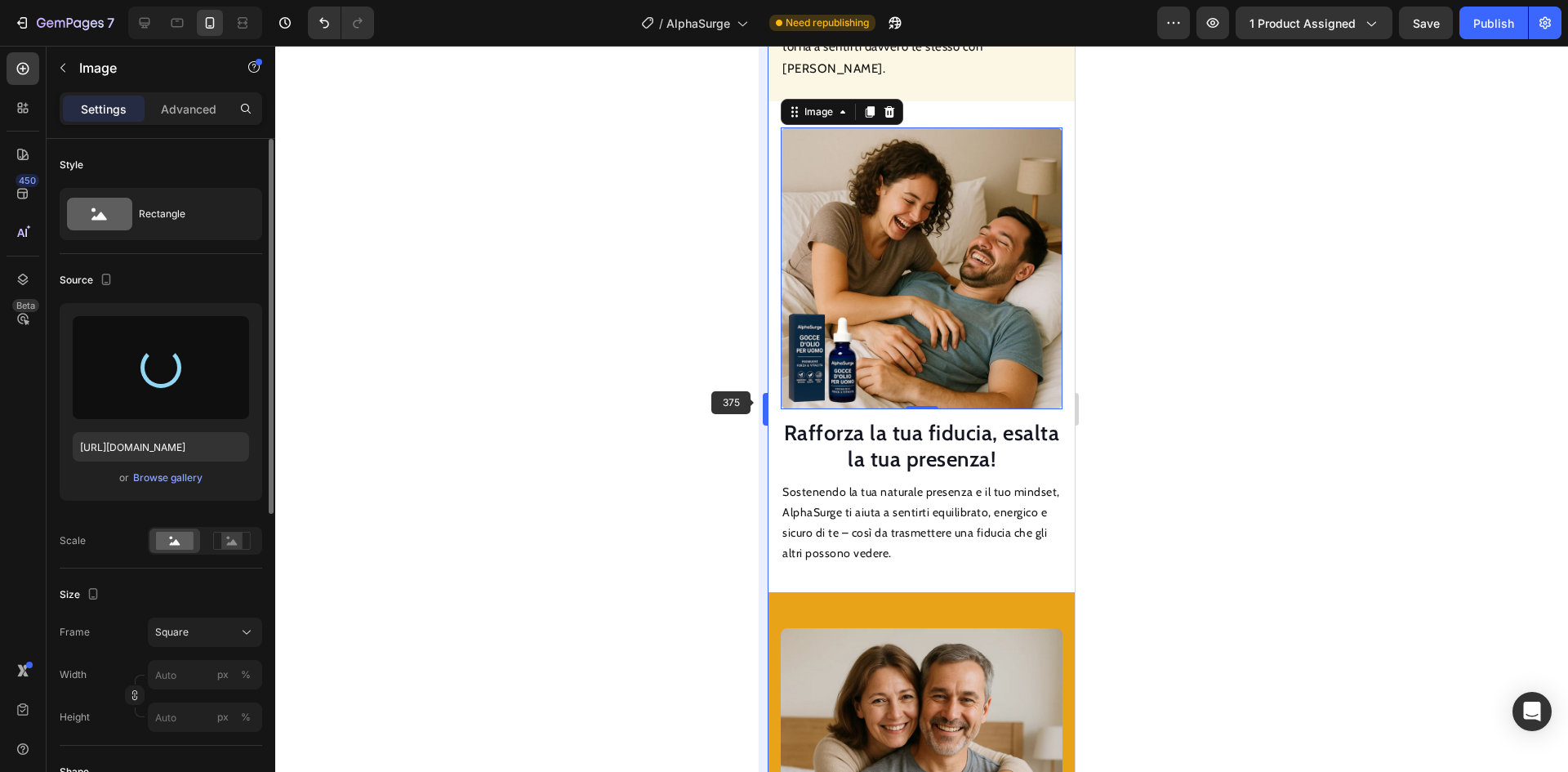
type input "[URL][DOMAIN_NAME]"
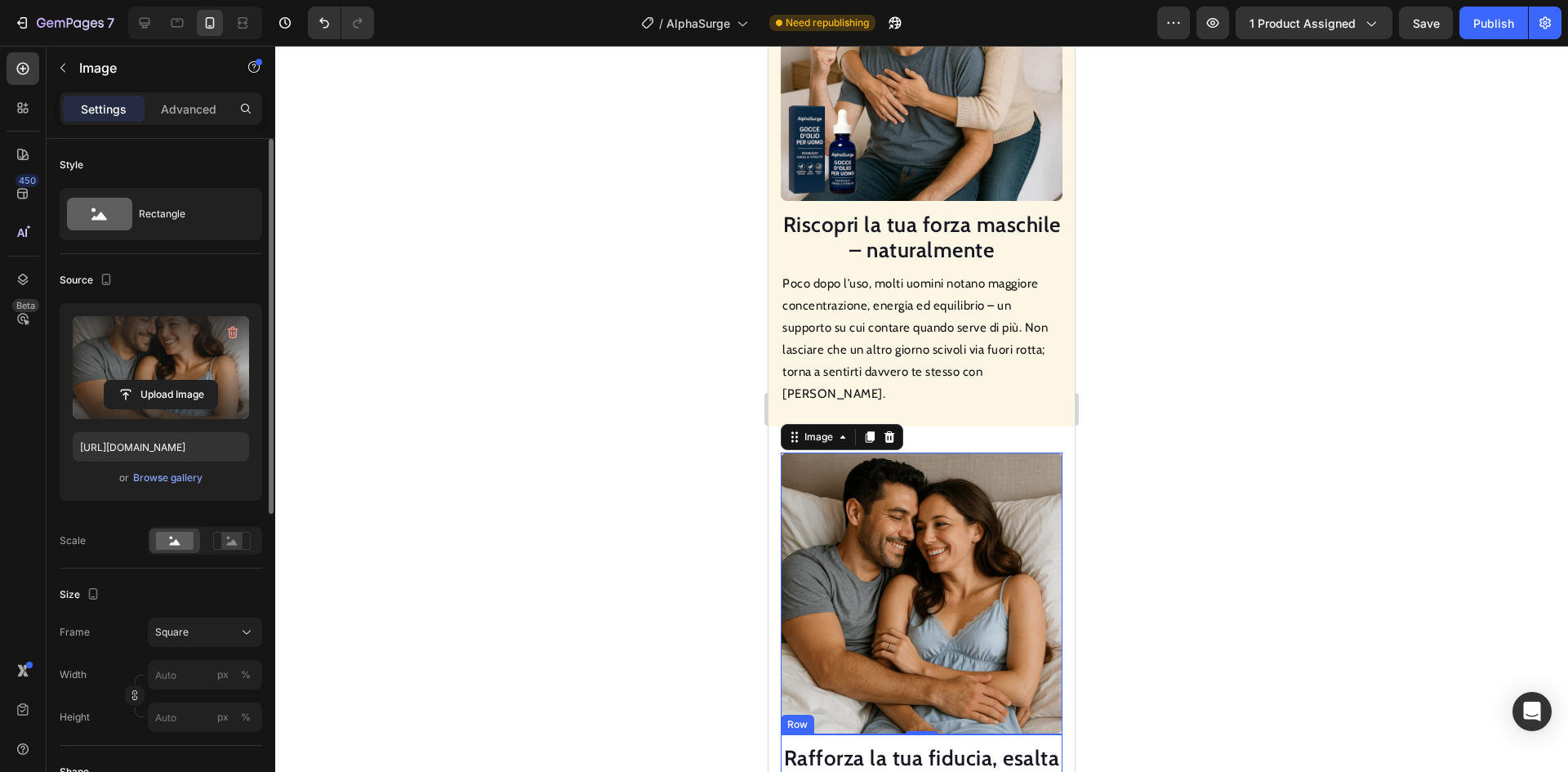
scroll to position [1640, 0]
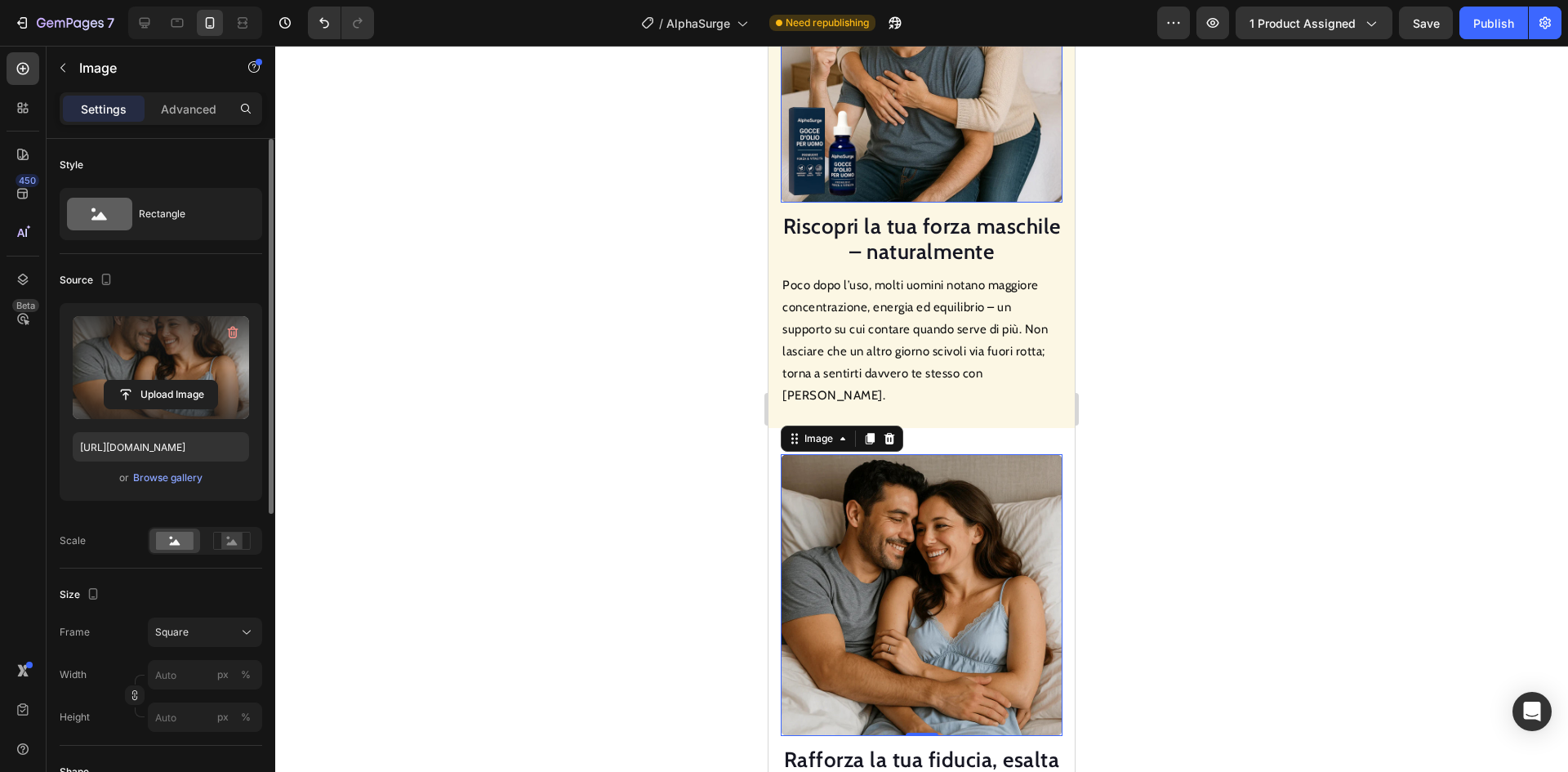
click at [897, 138] on img at bounding box center [922, 61] width 282 height 282
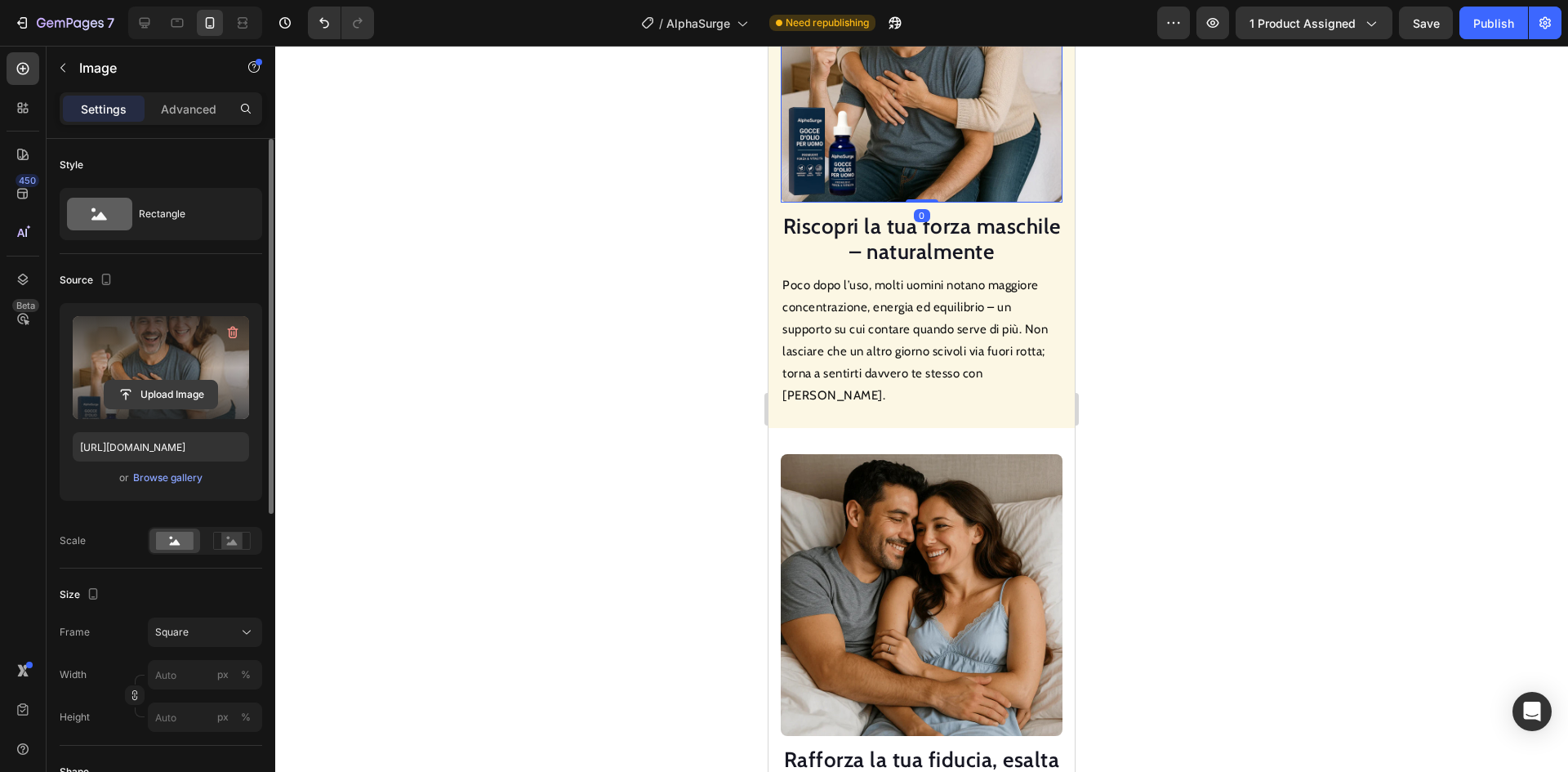
click at [207, 388] on input "file" at bounding box center [161, 394] width 113 height 28
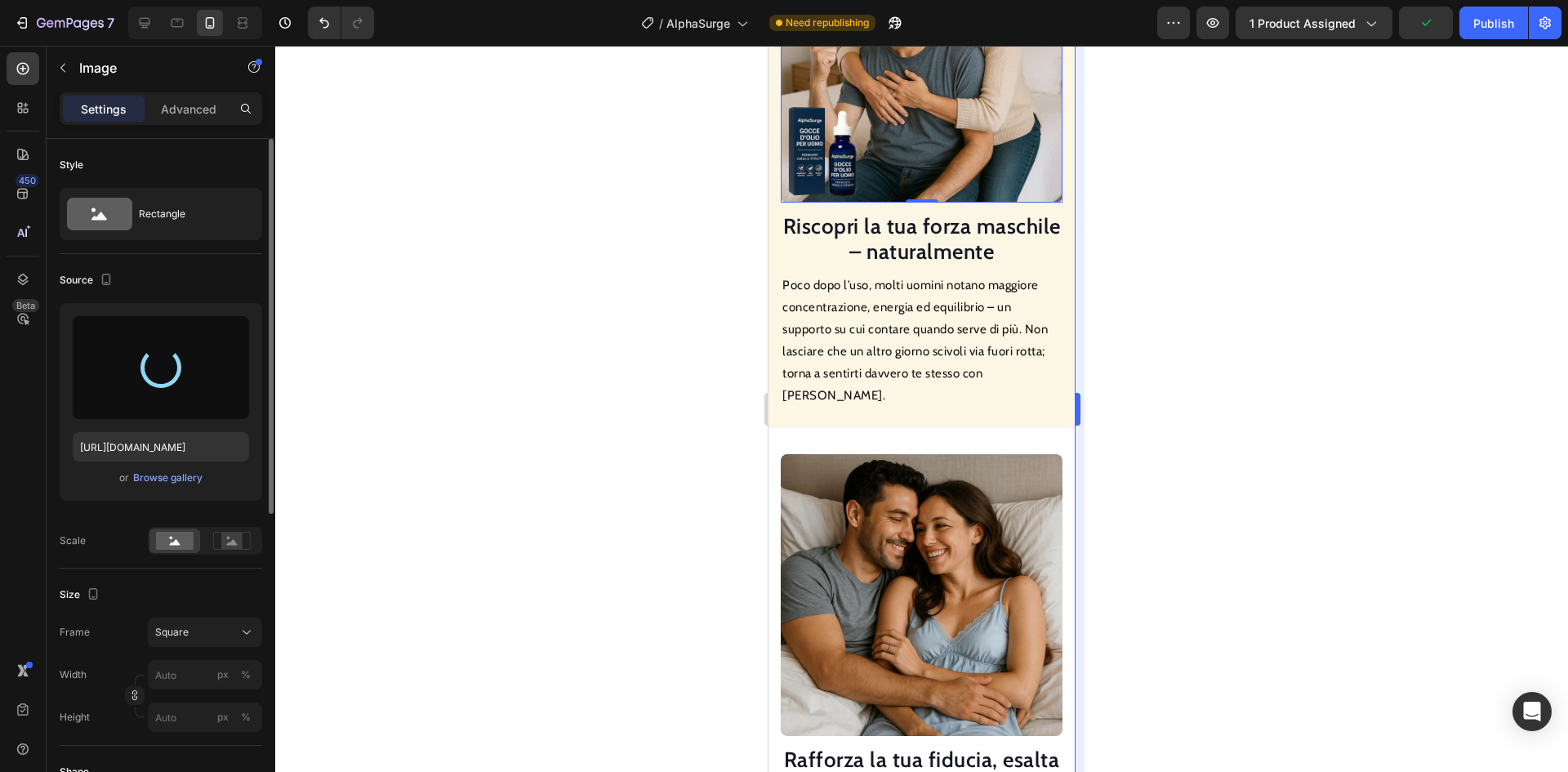
type input "[URL][DOMAIN_NAME]"
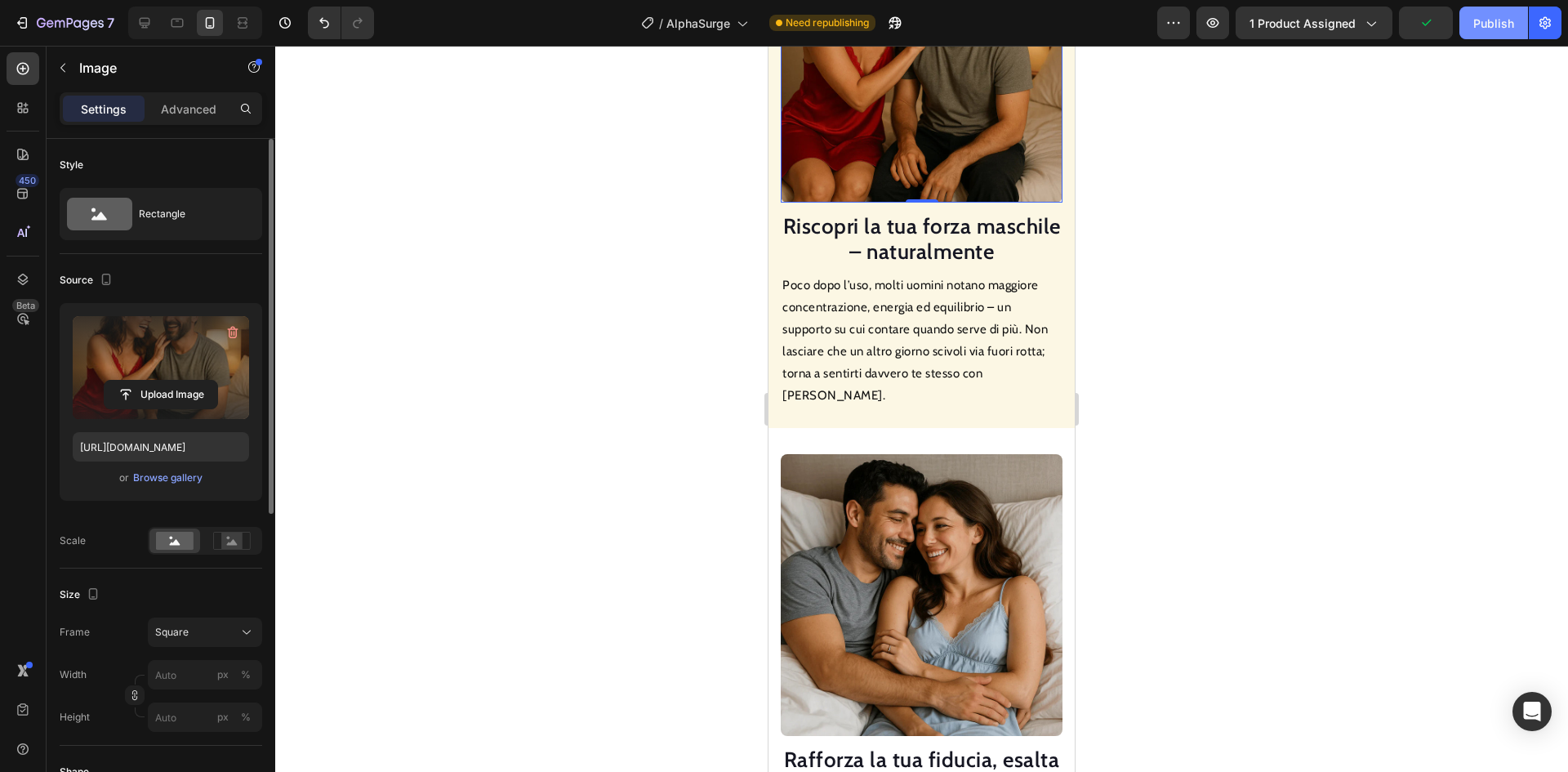
click at [1490, 25] on div "Publish" at bounding box center [1494, 23] width 41 height 18
click at [151, 24] on icon at bounding box center [145, 23] width 17 height 17
type input "100"
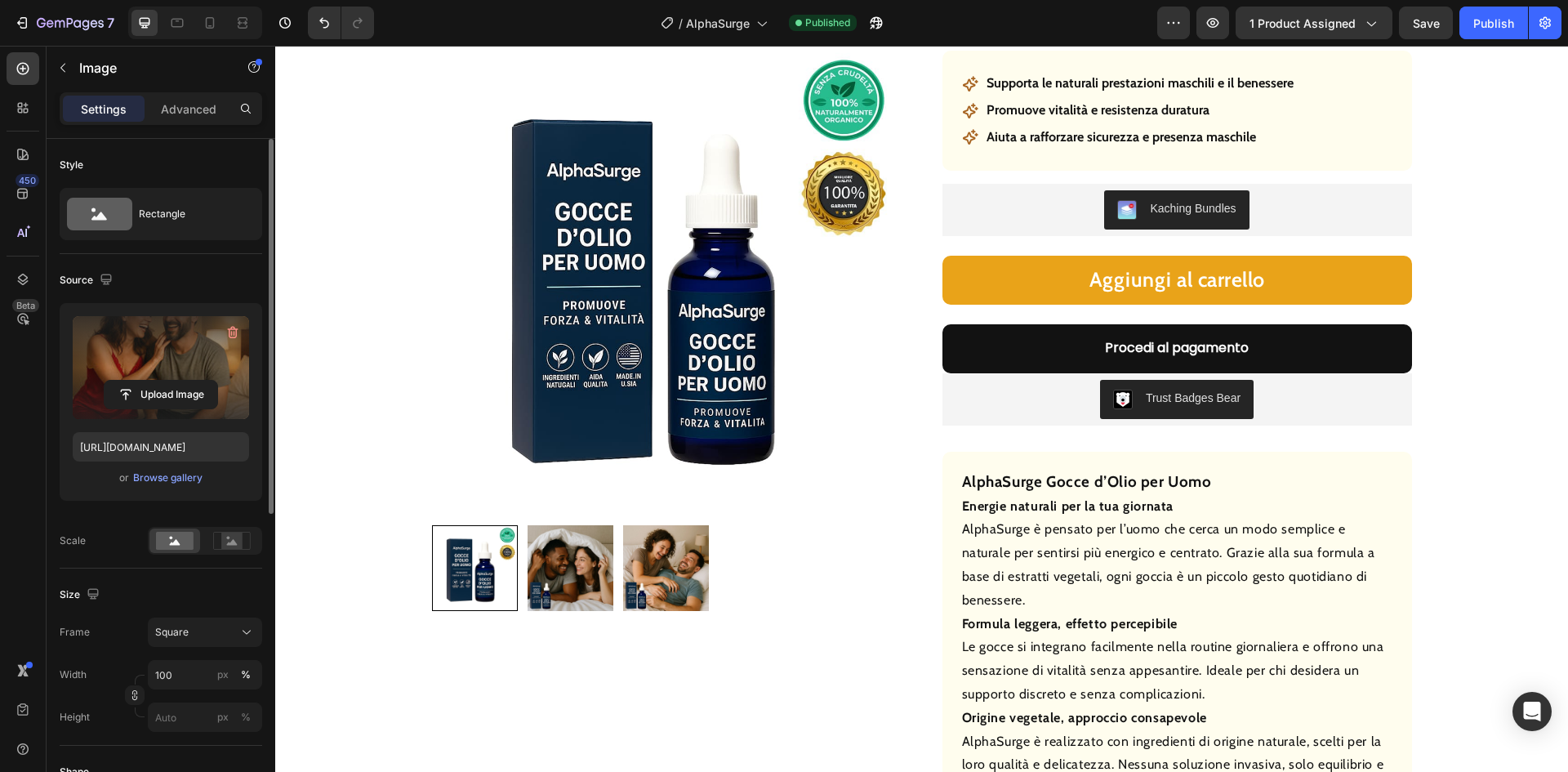
scroll to position [187, 0]
